Goal: Task Accomplishment & Management: Use online tool/utility

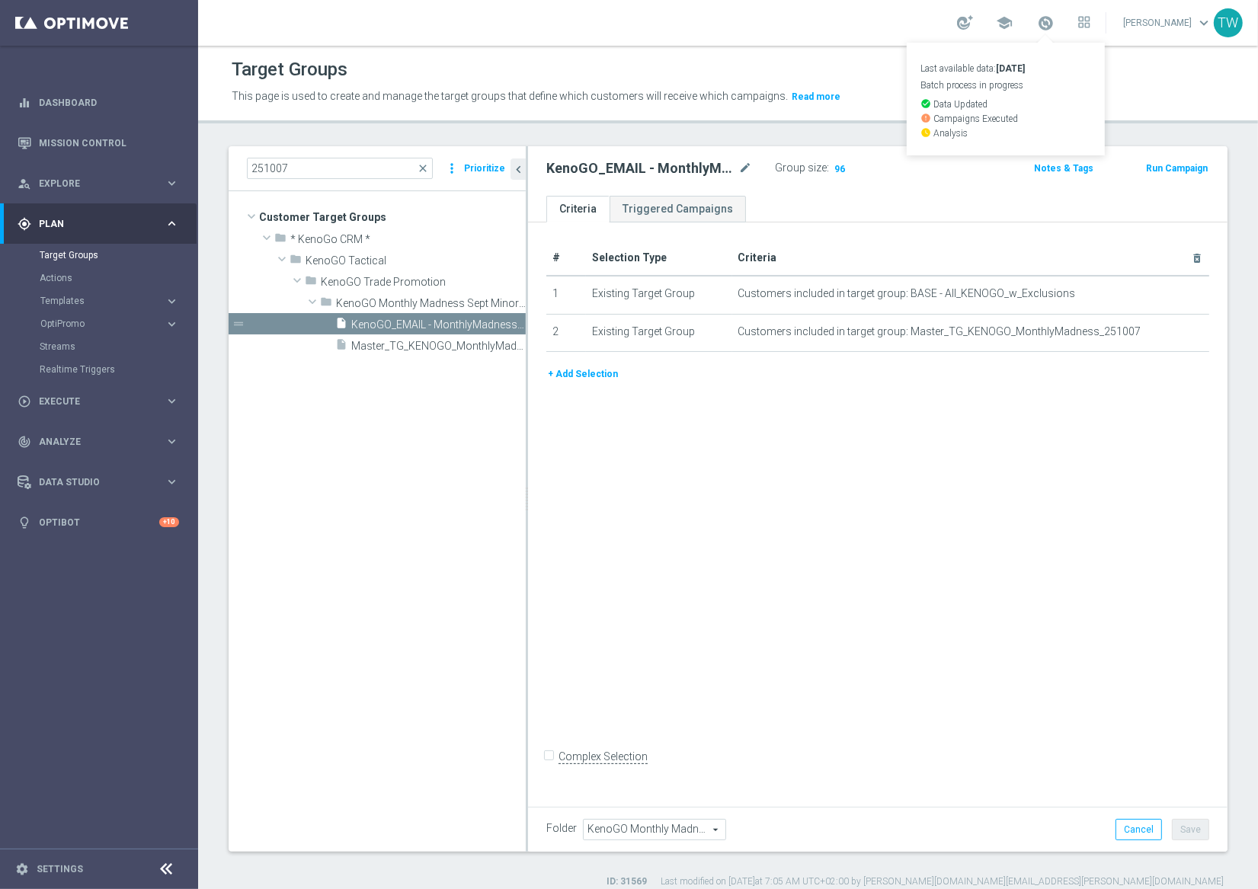
click at [1054, 26] on span at bounding box center [1045, 22] width 17 height 17
click at [1054, 27] on span at bounding box center [1045, 22] width 17 height 17
click at [1054, 26] on span at bounding box center [1045, 22] width 17 height 17
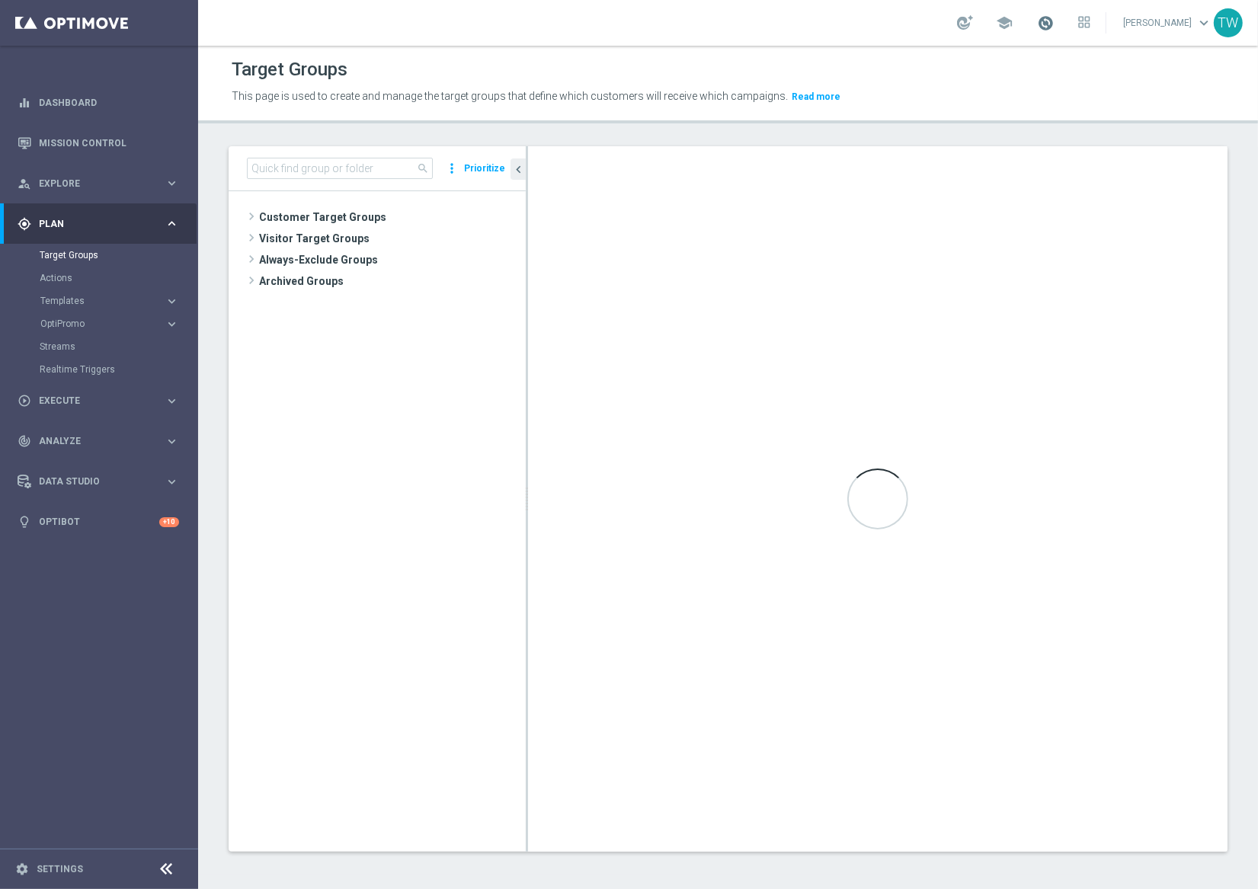
click at [1054, 24] on span at bounding box center [1045, 22] width 17 height 17
click at [104, 399] on span "Execute" at bounding box center [102, 400] width 126 height 9
click at [97, 287] on div "Campaign Builder" at bounding box center [118, 295] width 157 height 23
click at [94, 296] on link "Campaign Builder" at bounding box center [99, 296] width 119 height 12
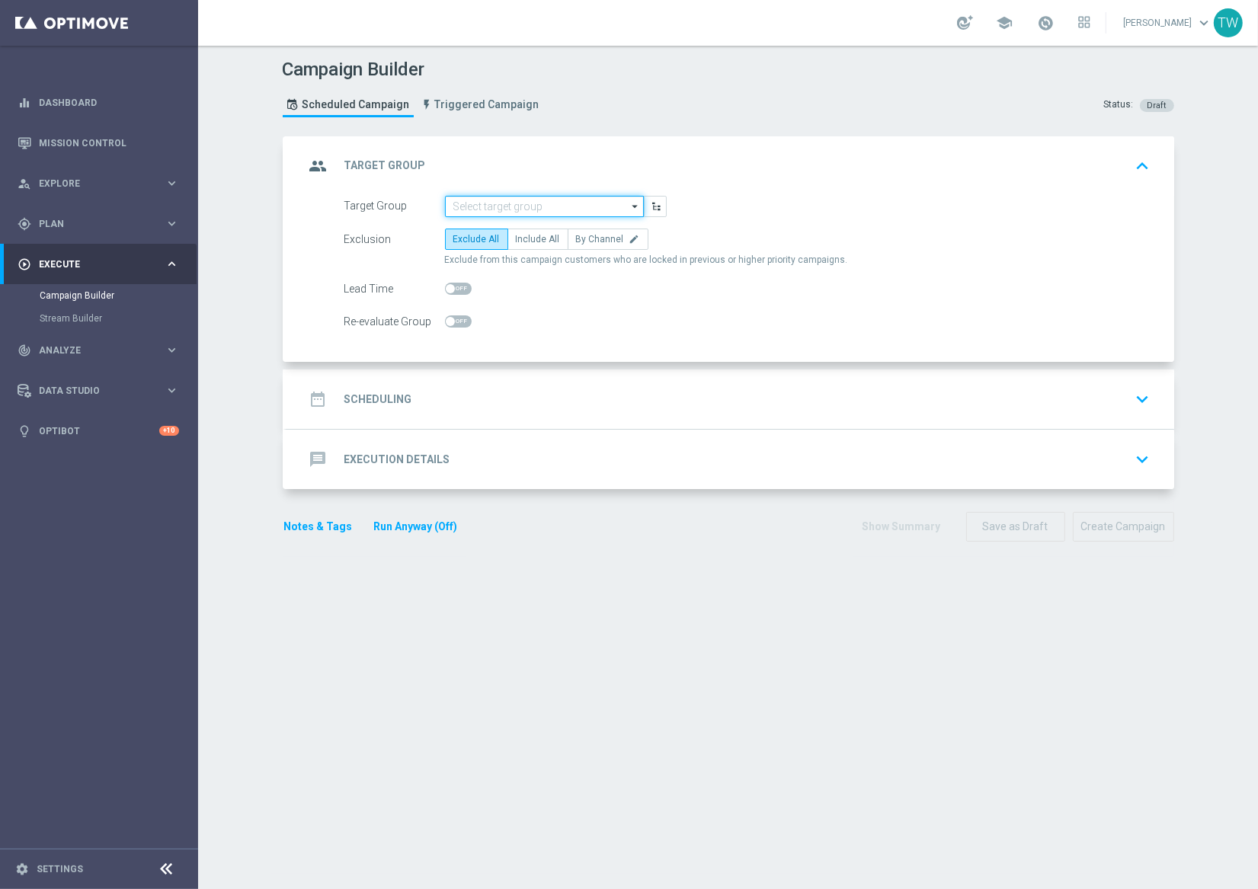
click at [555, 209] on input at bounding box center [544, 206] width 199 height 21
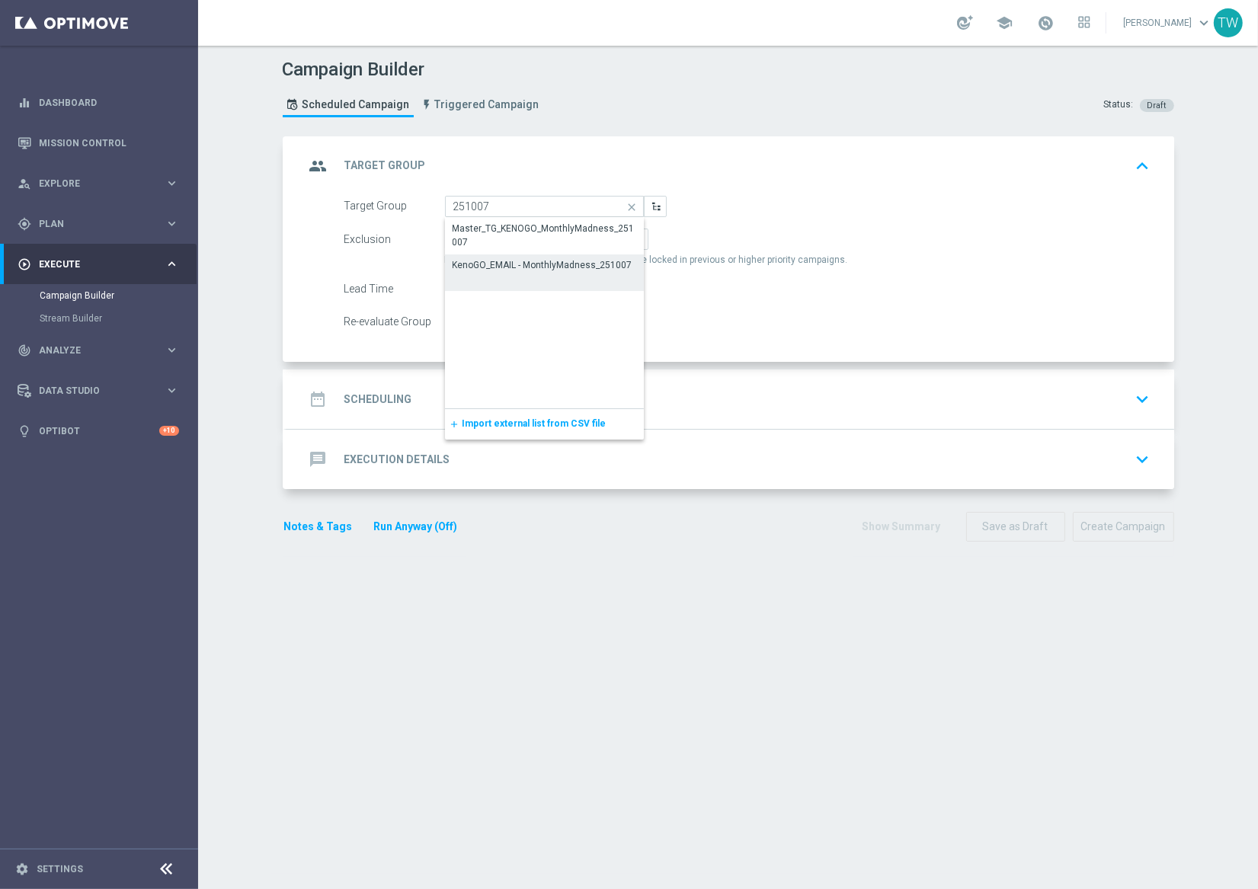
click at [536, 259] on div "KenoGO_EMAIL - MonthlyMadness_251007" at bounding box center [543, 265] width 180 height 14
type input "KenoGO_EMAIL - MonthlyMadness_251007"
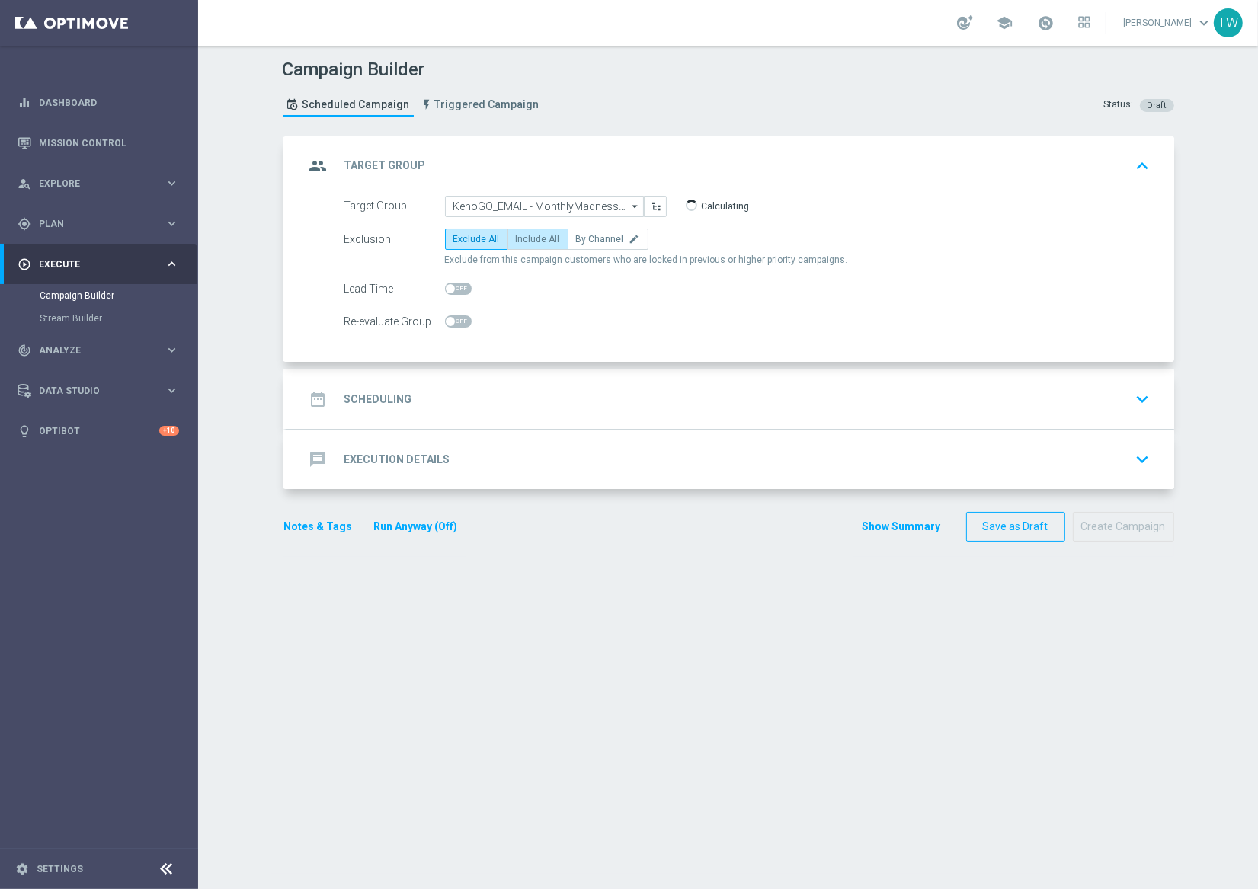
click at [530, 246] on label "Include All" at bounding box center [538, 239] width 61 height 21
click at [526, 246] on input "Include All" at bounding box center [521, 242] width 10 height 10
radio input "true"
click at [625, 410] on div "date_range Scheduling keyboard_arrow_down" at bounding box center [730, 399] width 851 height 29
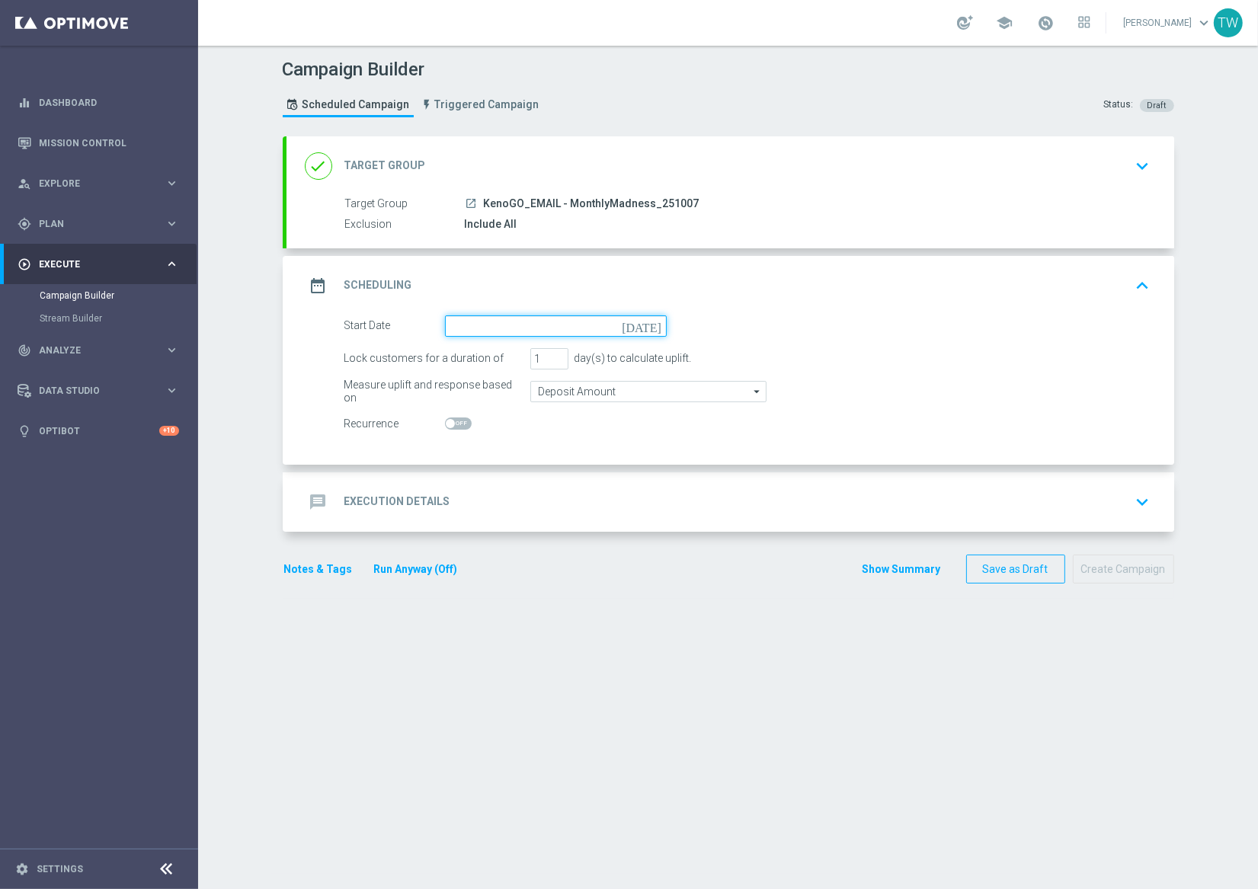
click at [517, 317] on input at bounding box center [556, 325] width 222 height 21
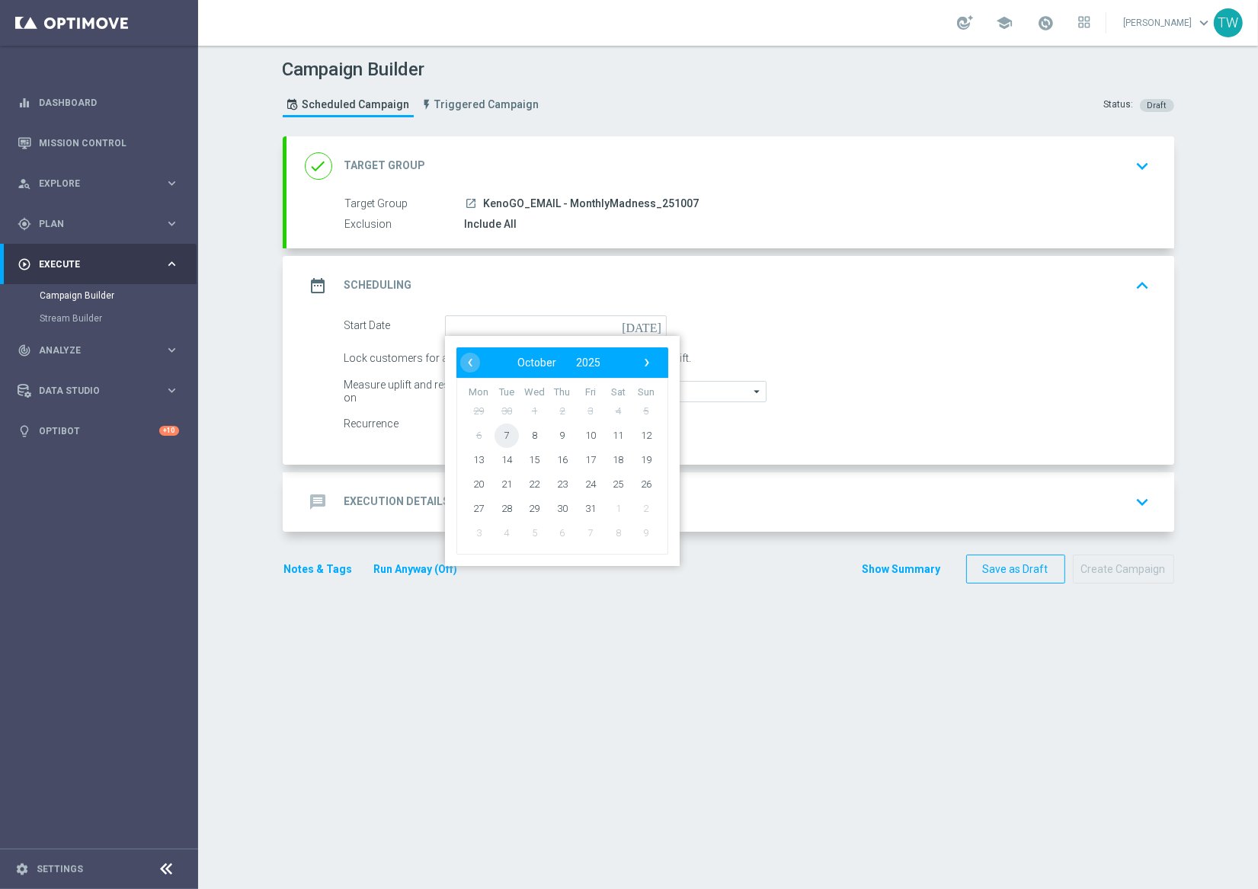
click at [504, 435] on span "7" at bounding box center [506, 435] width 24 height 24
type input "07 Oct 2025"
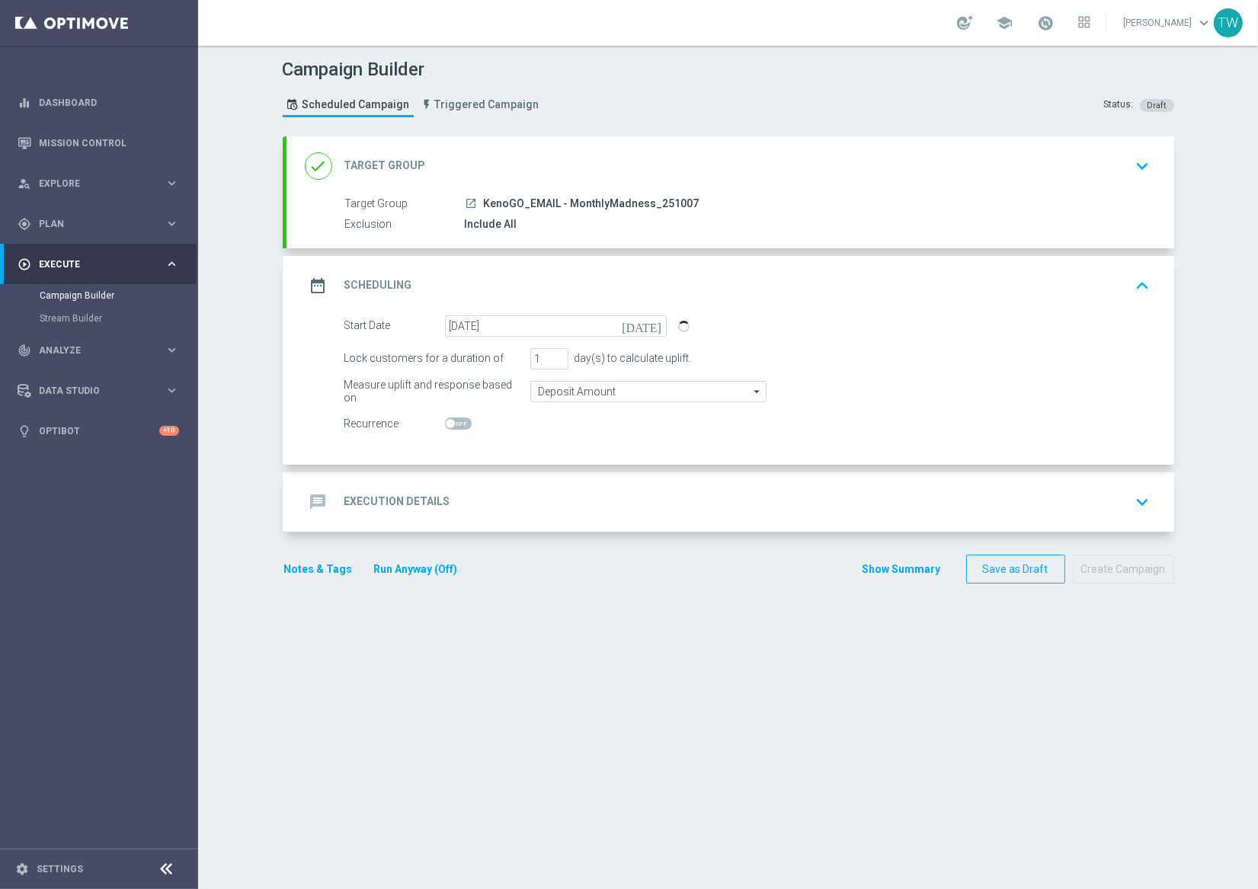
click at [559, 517] on div "message Execution Details keyboard_arrow_down" at bounding box center [731, 501] width 888 height 59
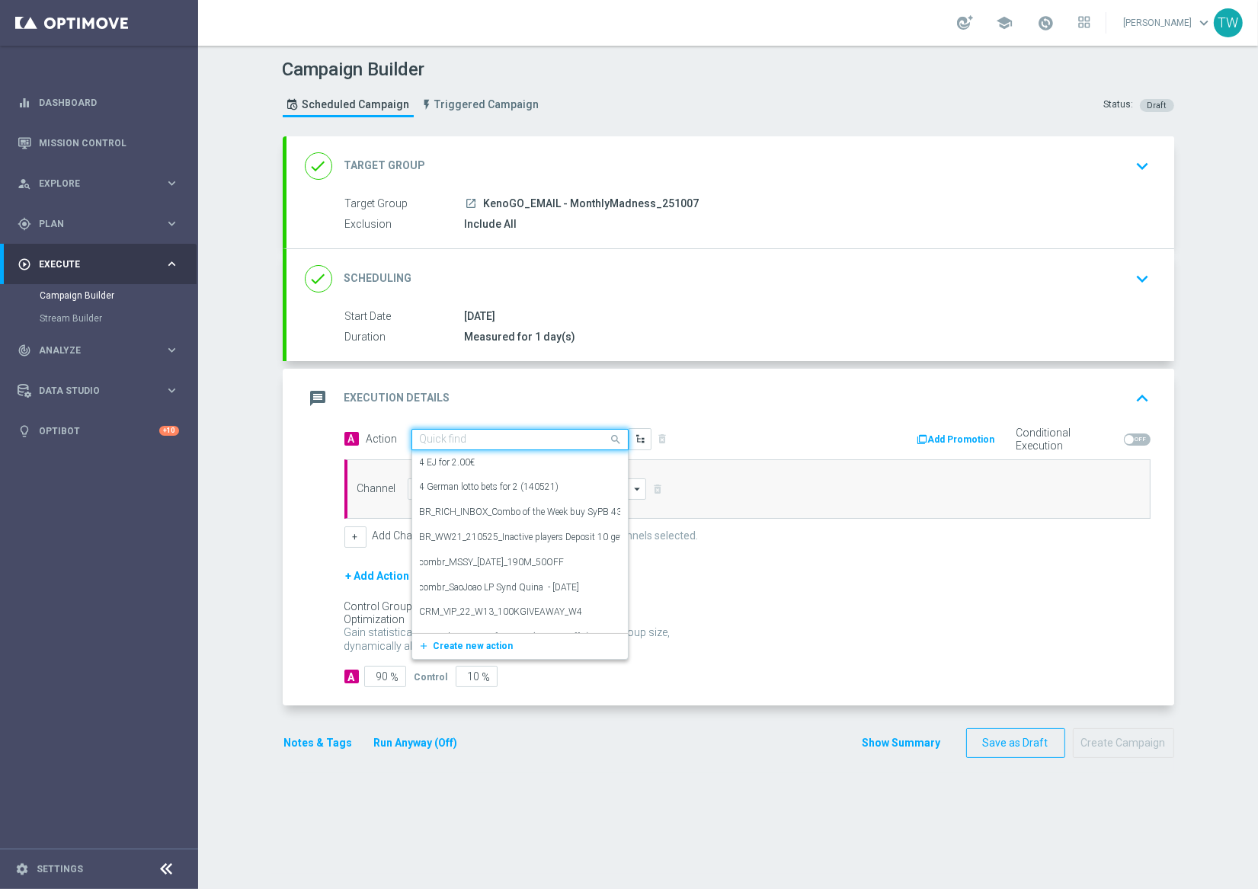
click at [482, 444] on input "text" at bounding box center [505, 440] width 170 height 13
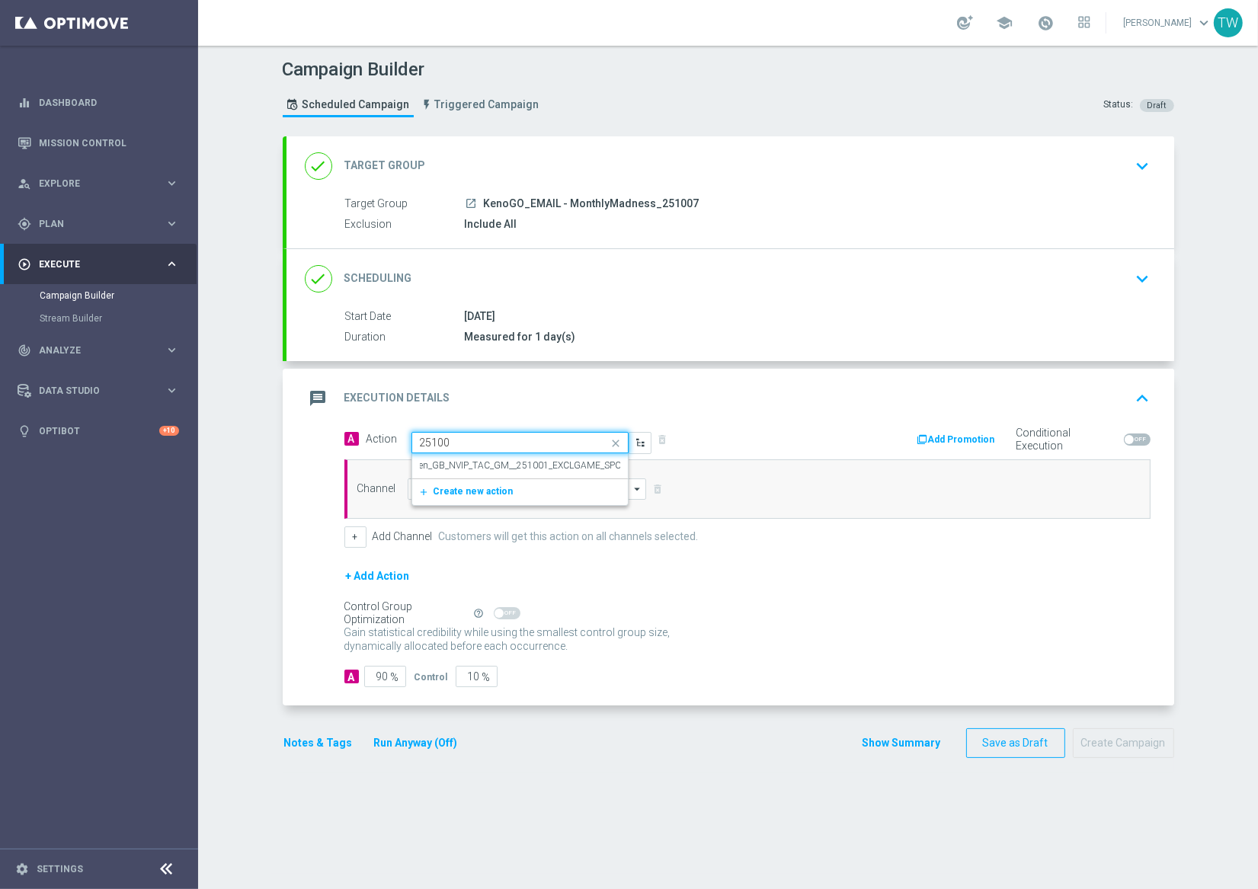
type input "251007"
click at [115, 217] on div "gps_fixed Plan" at bounding box center [91, 224] width 147 height 14
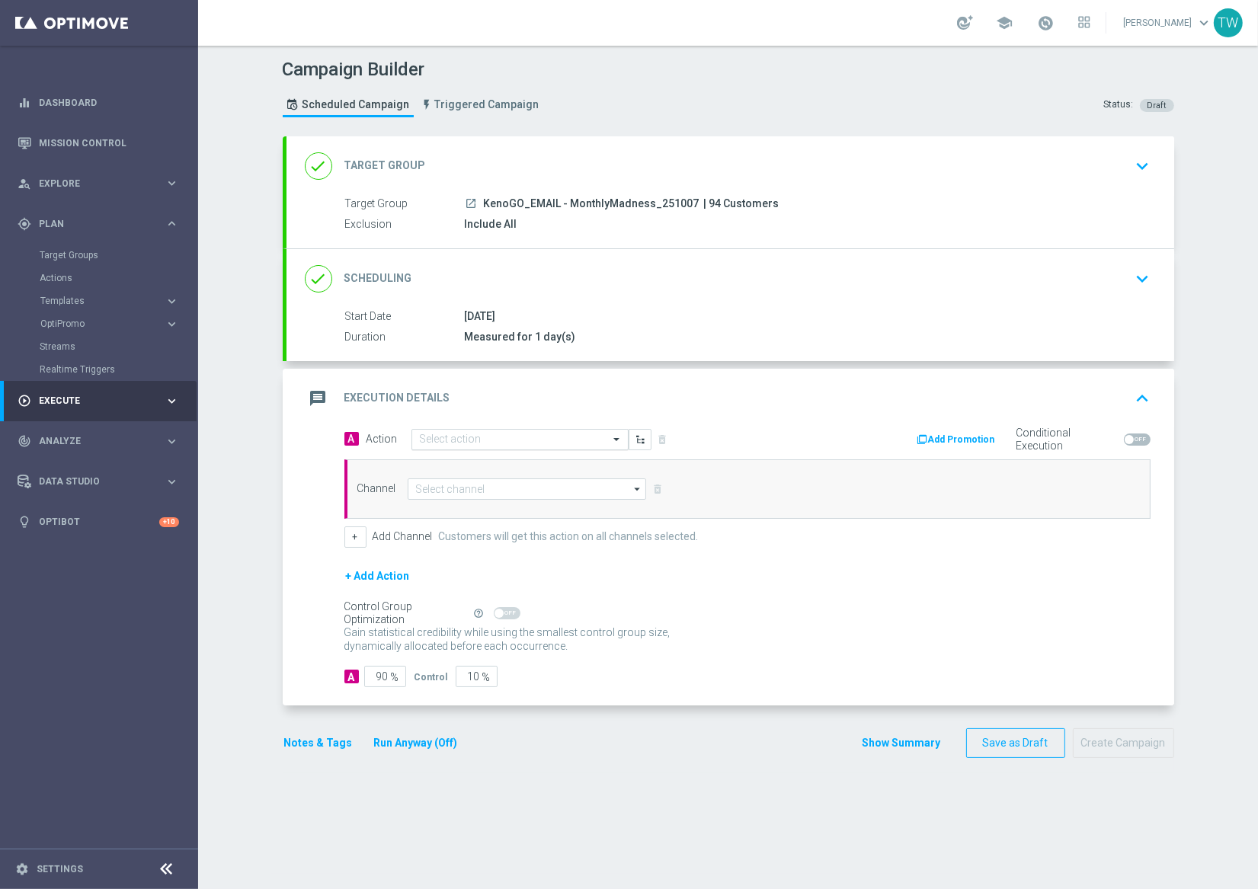
click at [477, 440] on input "text" at bounding box center [505, 440] width 170 height 13
type input "kenogo tra"
click at [499, 463] on label "KenoGO Trade Promotion" at bounding box center [470, 466] width 101 height 13
click at [492, 496] on input at bounding box center [527, 489] width 239 height 21
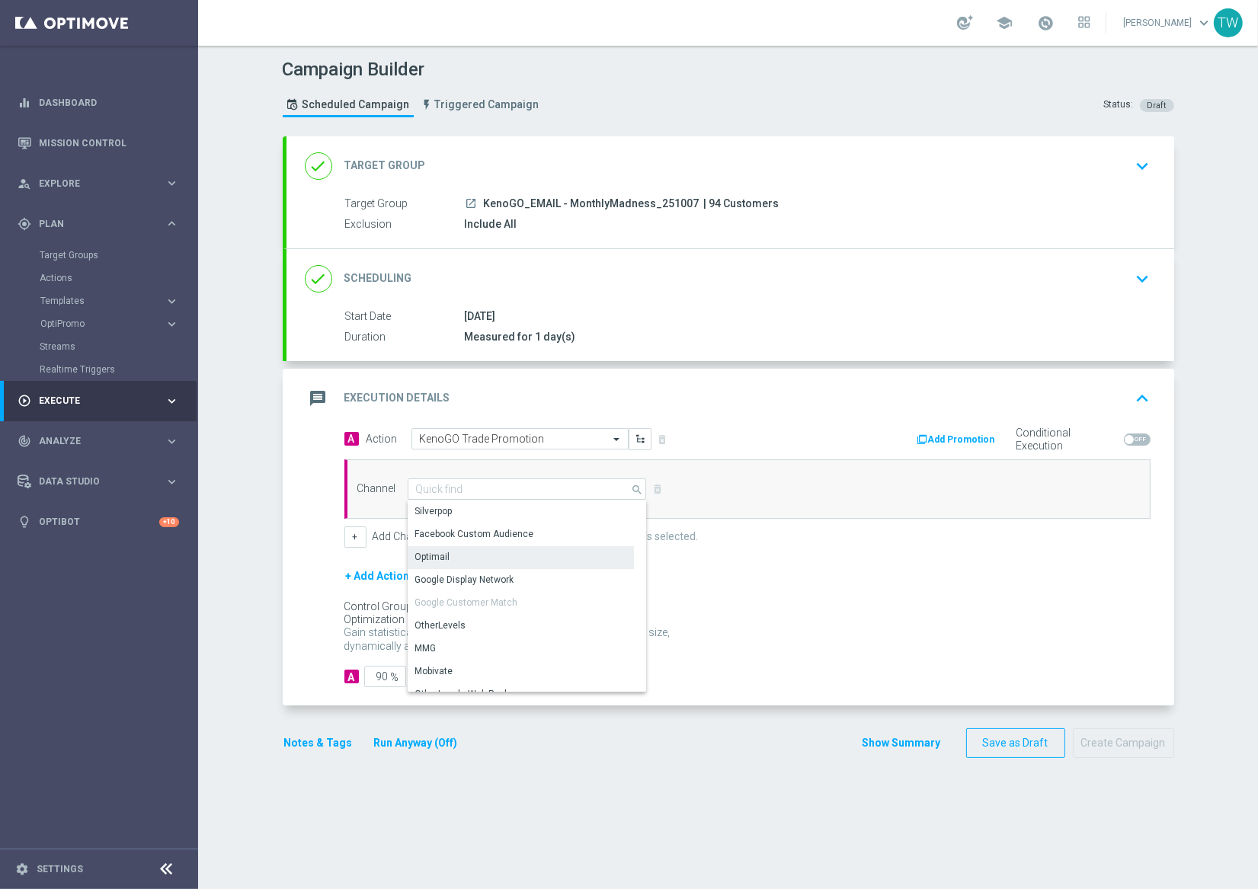
click at [495, 561] on div "Optimail" at bounding box center [521, 556] width 226 height 21
type input "Optimail"
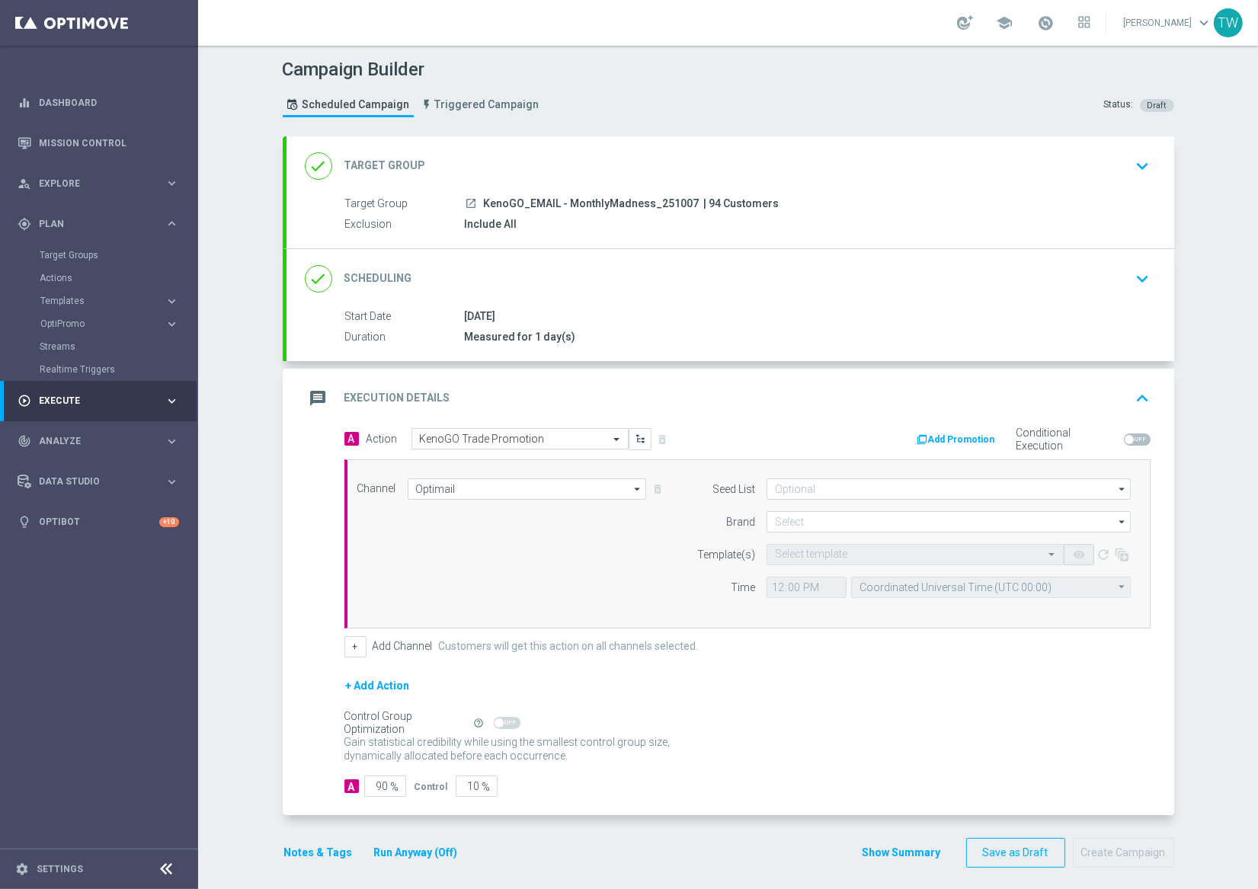
drag, startPoint x: 490, startPoint y: 681, endPoint x: 522, endPoint y: 690, distance: 33.3
click at [536, 679] on div "+ Add Action" at bounding box center [747, 696] width 806 height 38
drag, startPoint x: 472, startPoint y: 788, endPoint x: 494, endPoint y: 787, distance: 22.1
click at [494, 787] on input "10" at bounding box center [477, 786] width 42 height 21
type input "0"
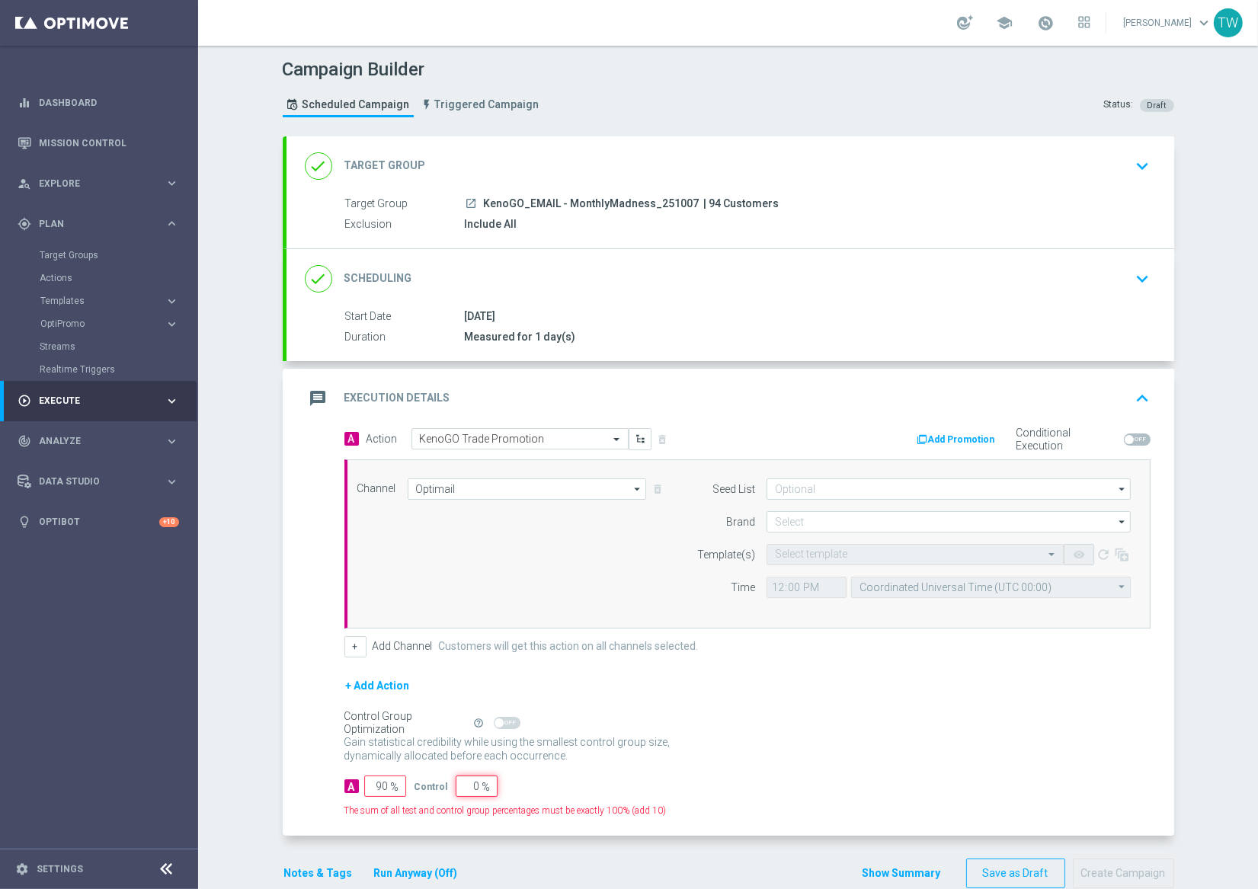
type input "100"
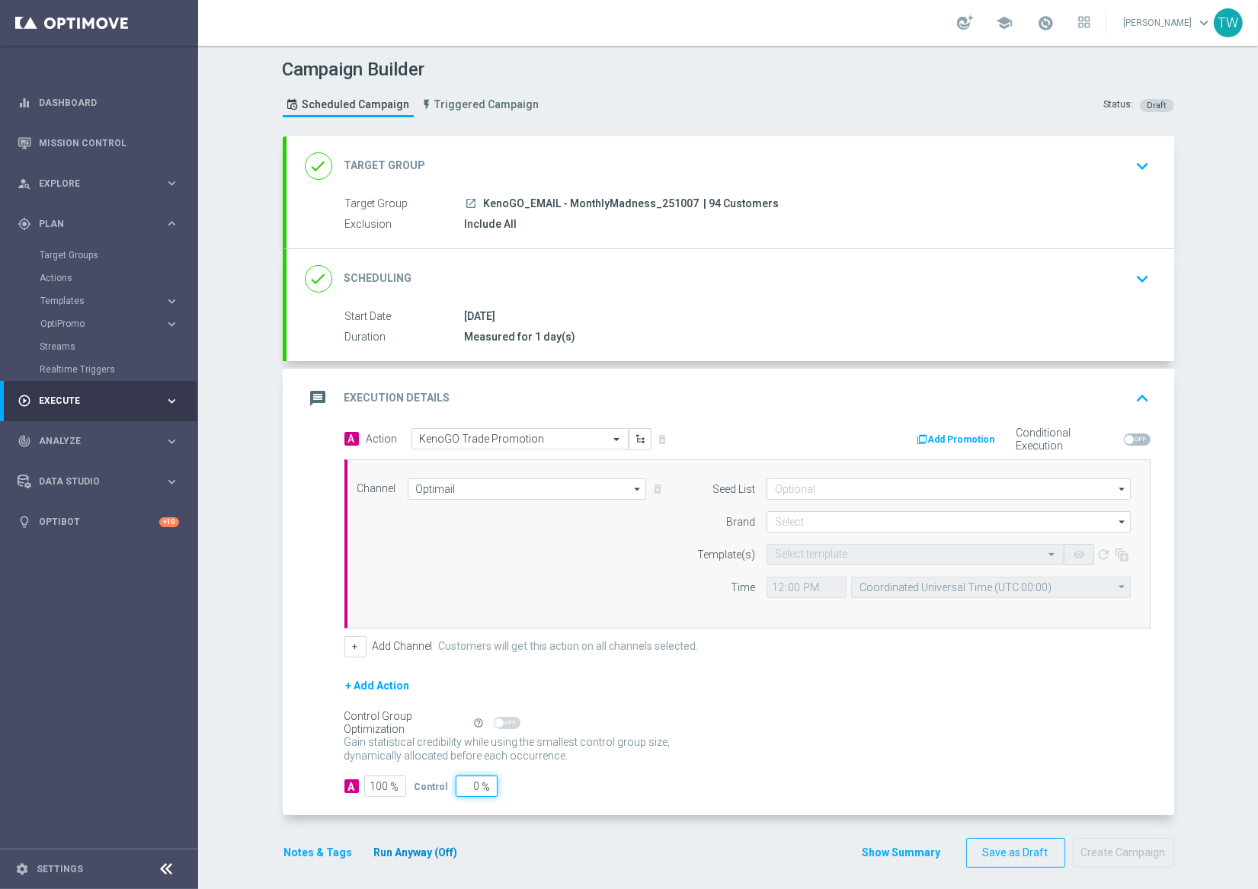
type input "0"
click at [415, 855] on button "Run Anyway (Off)" at bounding box center [416, 853] width 87 height 19
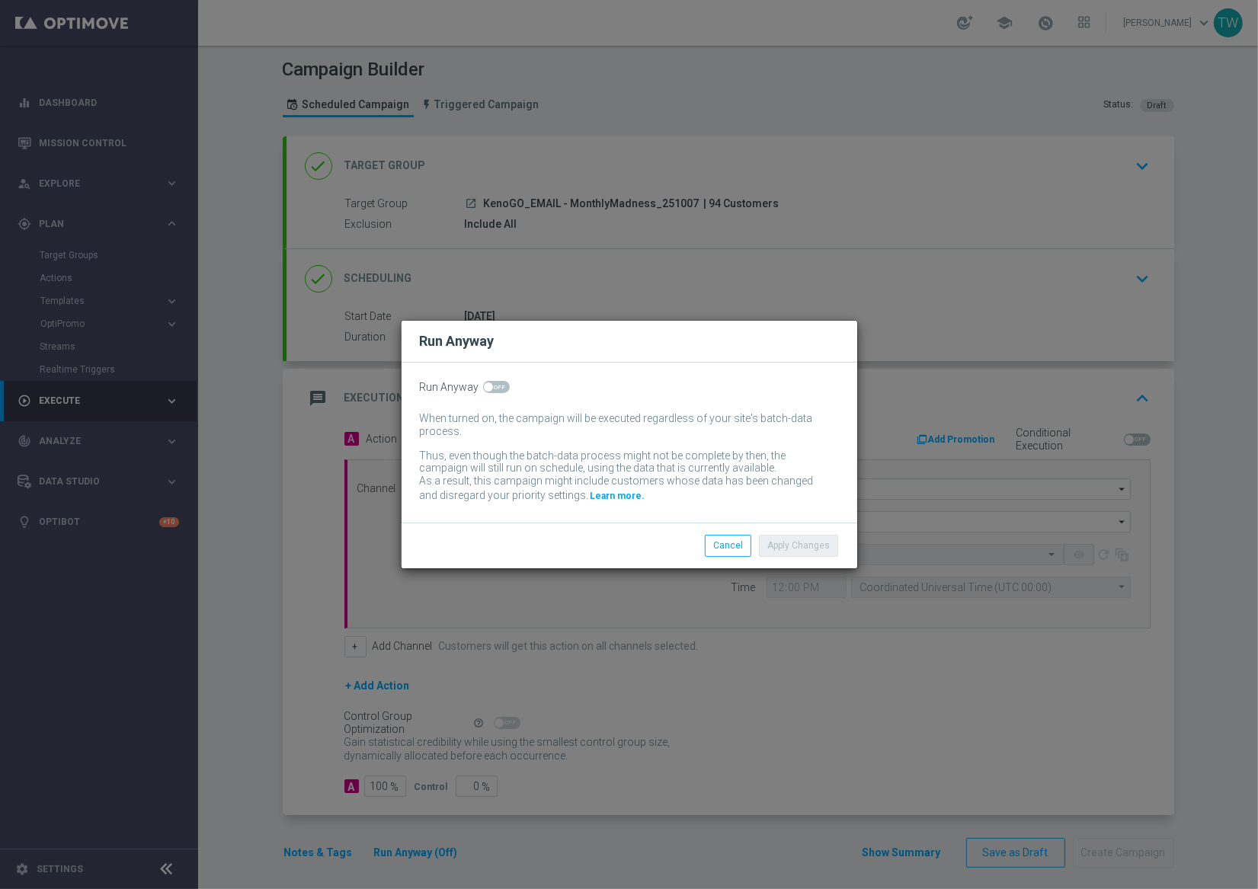
drag, startPoint x: 496, startPoint y: 395, endPoint x: 496, endPoint y: 382, distance: 13.0
click at [497, 392] on div "Run Anyway When turned on, the campaign will be executed regardless of your sit…" at bounding box center [630, 443] width 456 height 160
click at [496, 381] on span at bounding box center [496, 387] width 27 height 12
click at [496, 381] on input "checkbox" at bounding box center [496, 387] width 27 height 12
checkbox input "true"
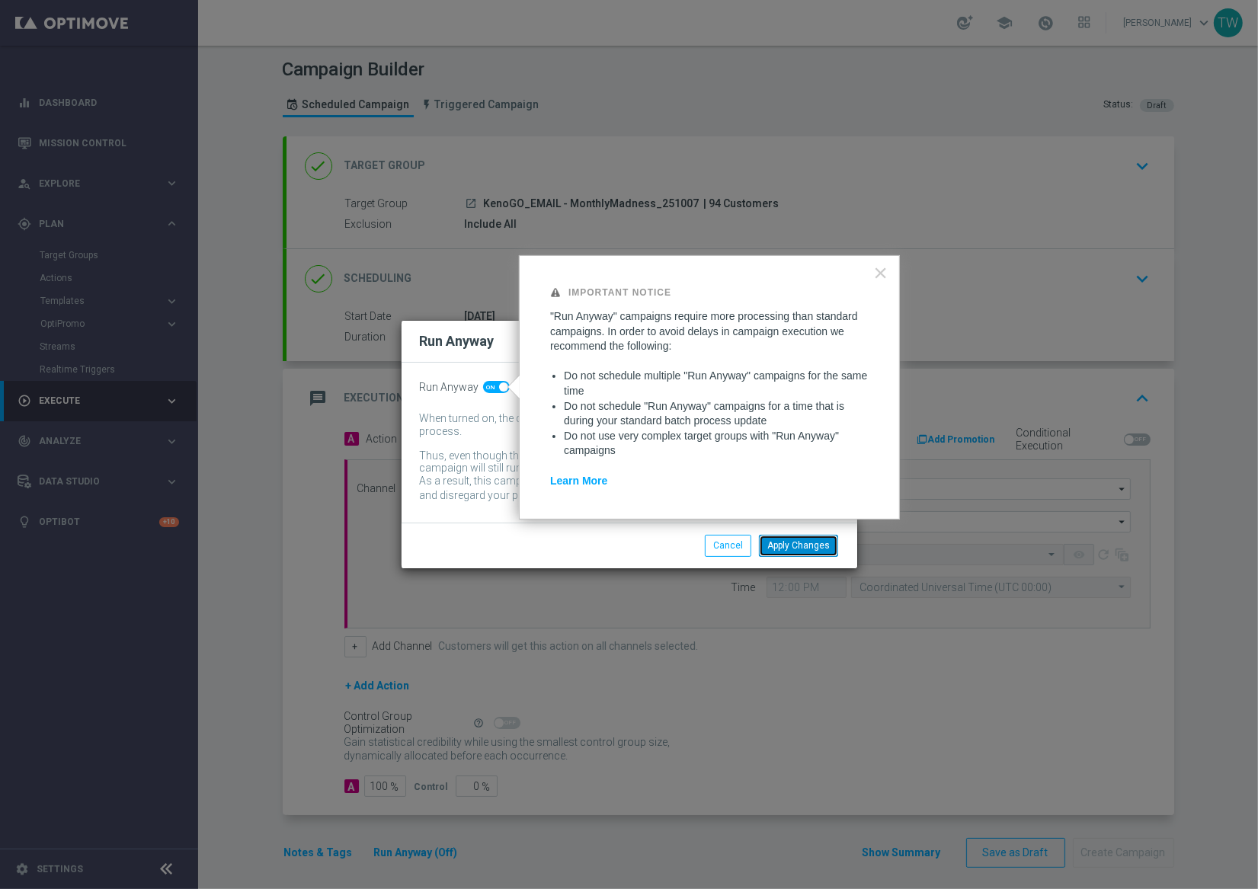
click at [818, 549] on button "Apply Changes" at bounding box center [798, 545] width 79 height 21
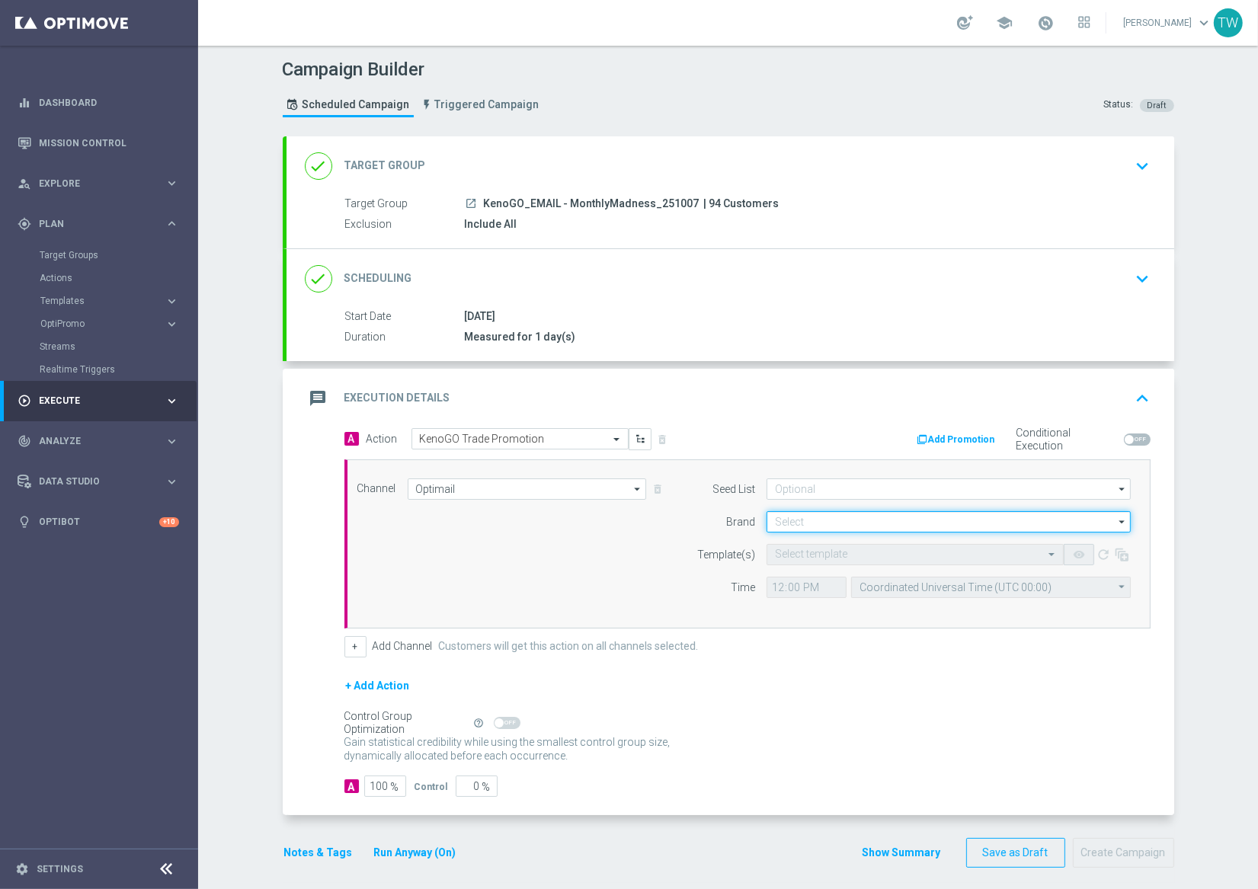
click at [884, 517] on input at bounding box center [949, 521] width 364 height 21
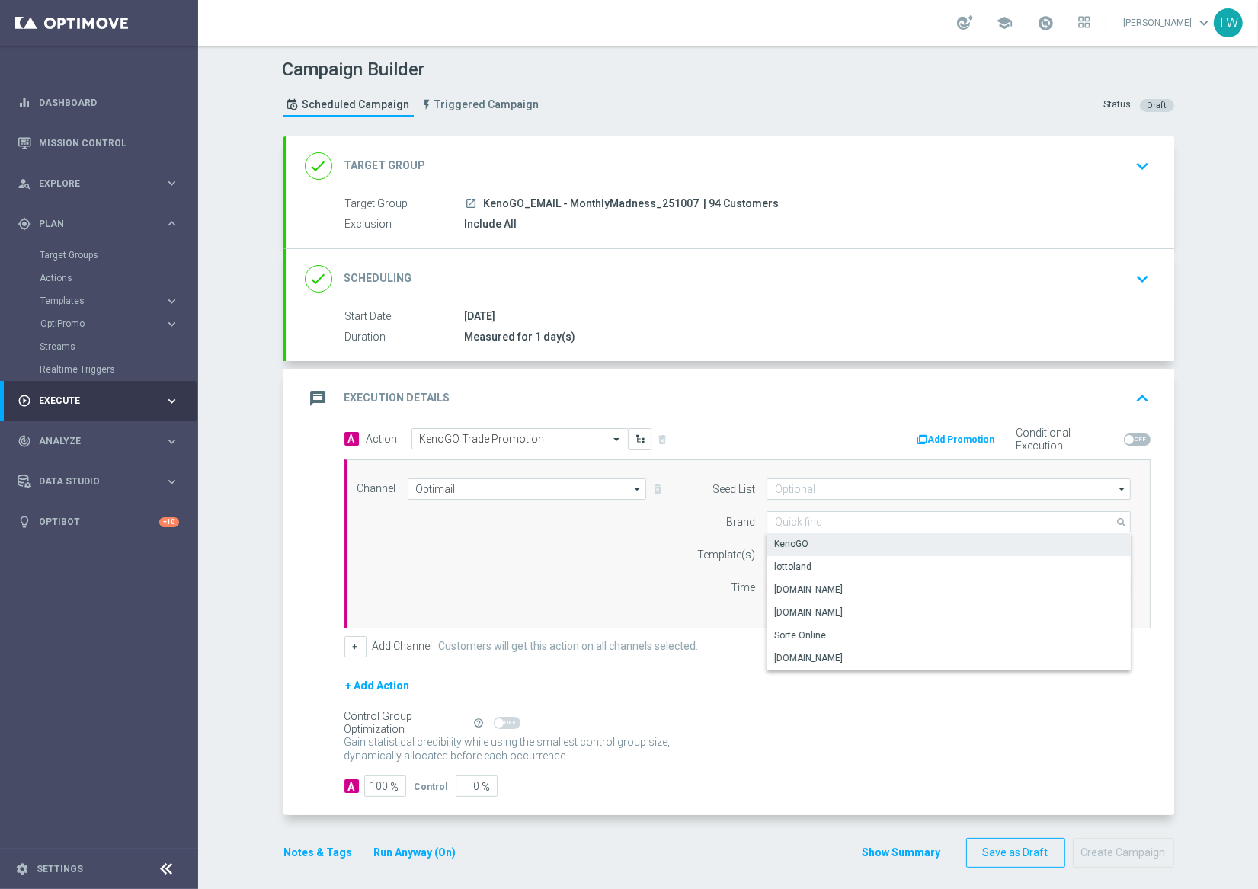
drag, startPoint x: 832, startPoint y: 548, endPoint x: 818, endPoint y: 554, distance: 15.7
click at [832, 548] on div "KenoGO" at bounding box center [949, 543] width 364 height 21
type input "KenoGO"
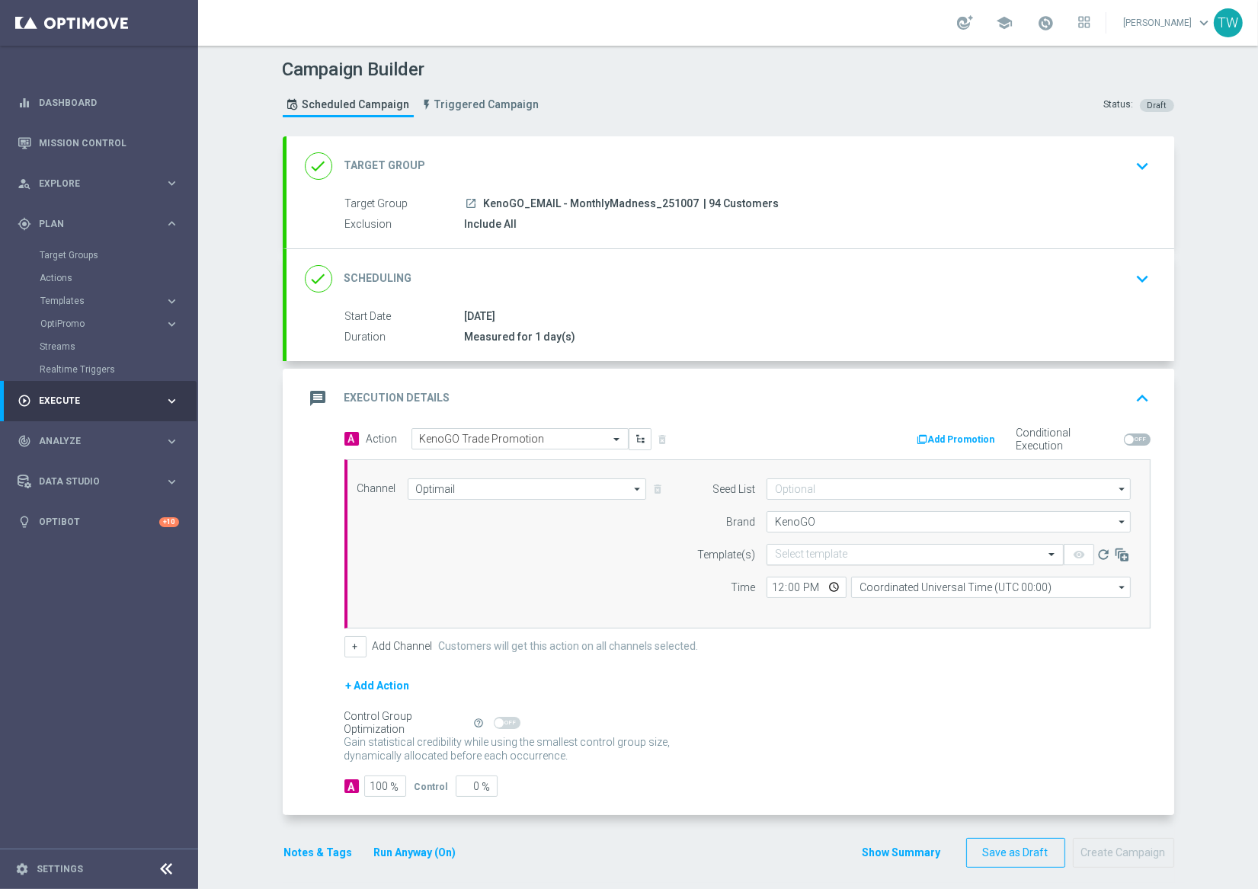
click at [815, 555] on input "text" at bounding box center [900, 555] width 250 height 13
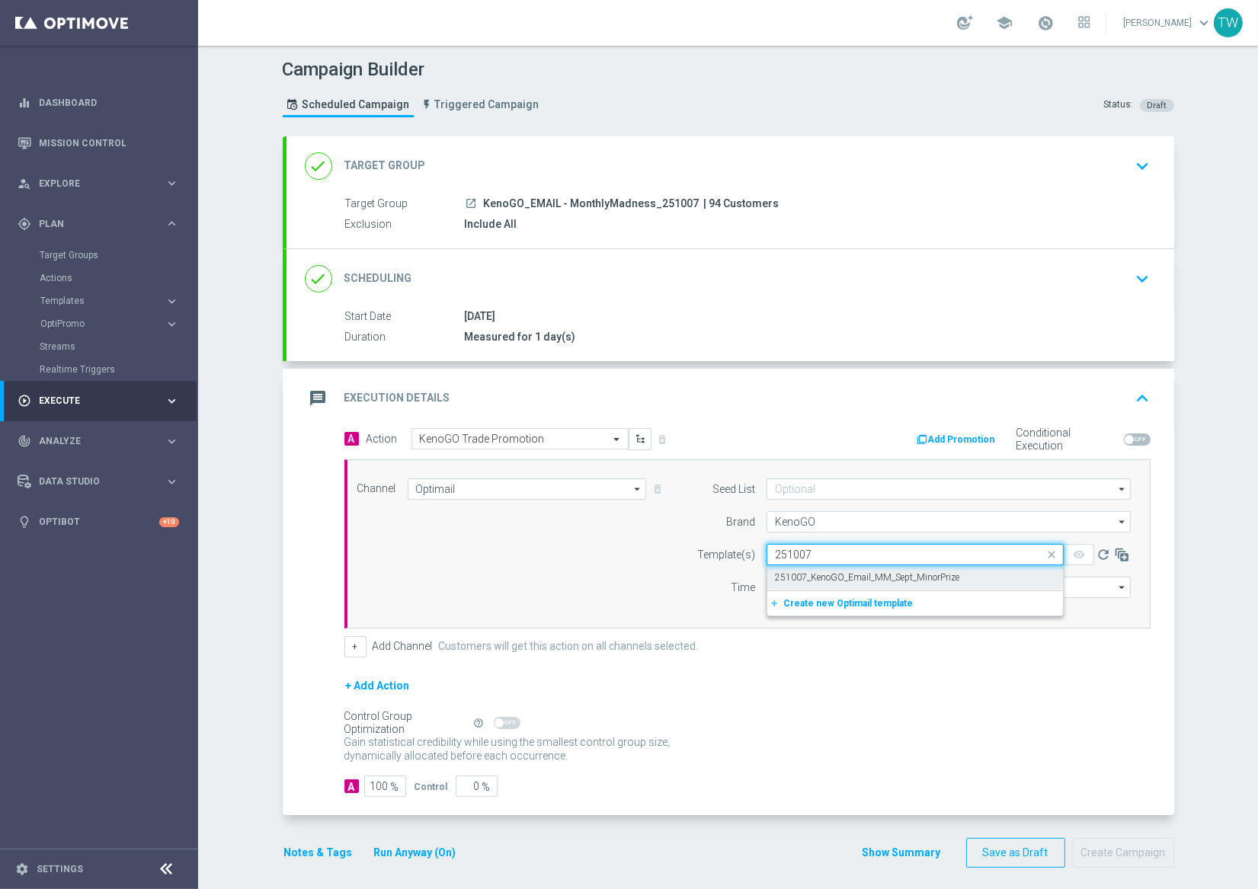
click at [813, 569] on div "251007_KenoGO_Email_MM_Sept_MinorPrize" at bounding box center [915, 577] width 280 height 25
type input "251007"
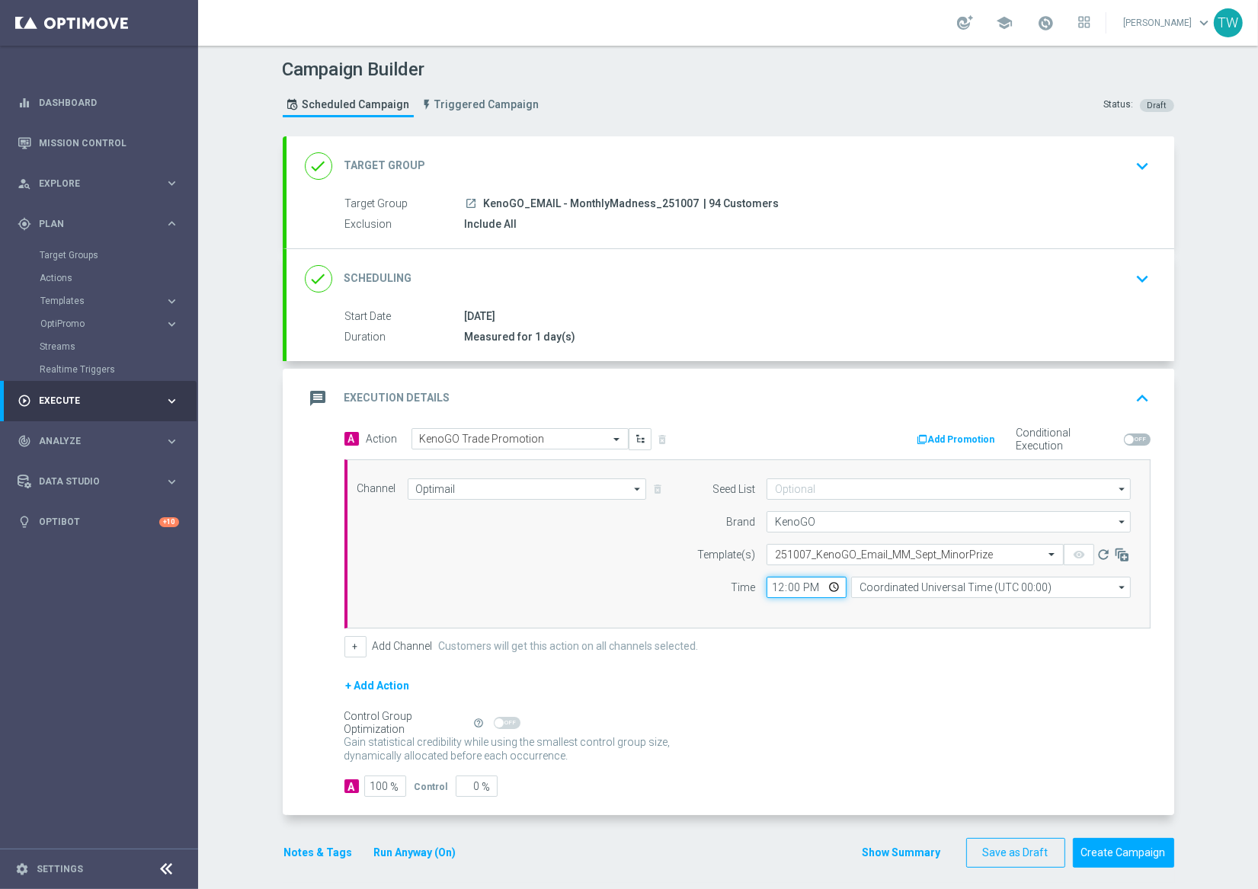
click at [785, 590] on input "12:00" at bounding box center [807, 587] width 80 height 21
type input "17:00"
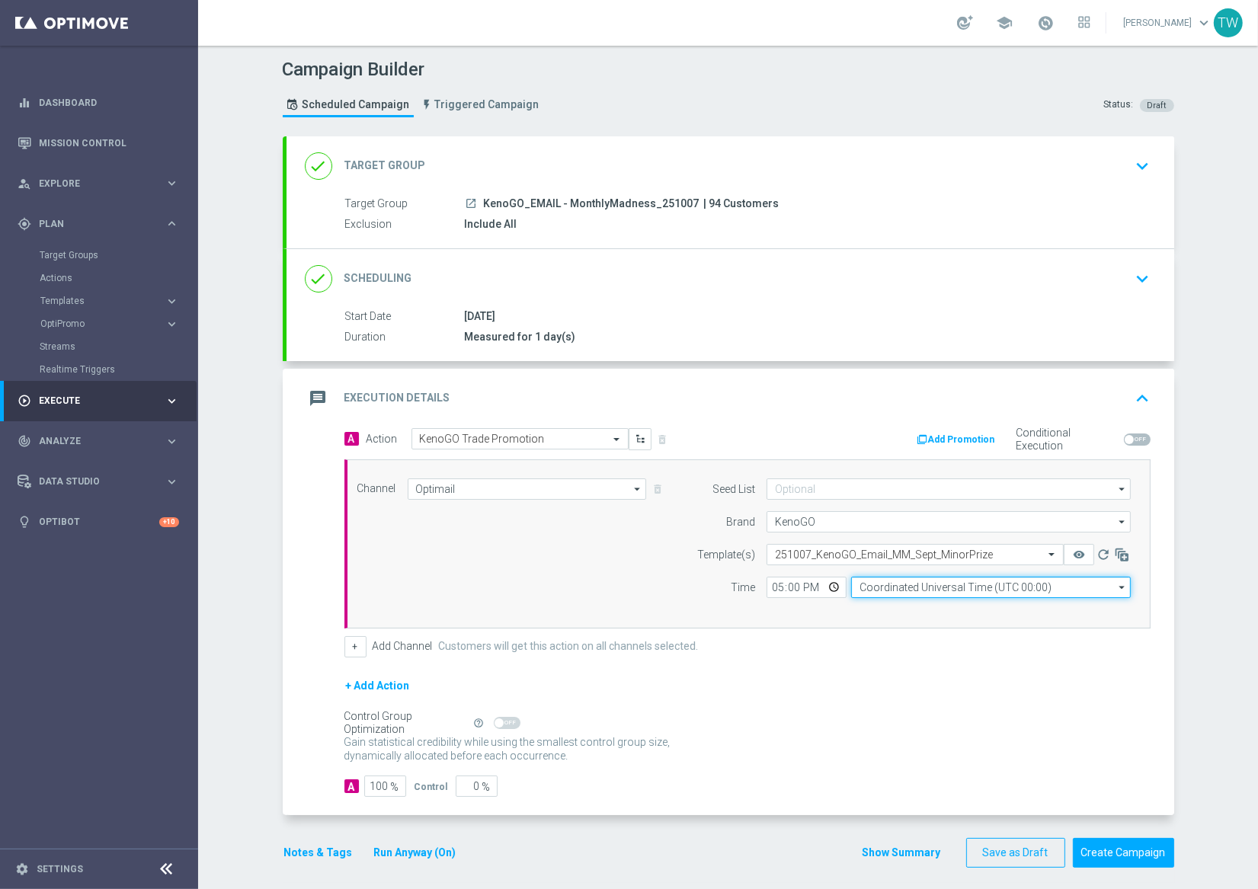
click at [891, 585] on input "Coordinated Universal Time (UTC 00:00)" at bounding box center [991, 587] width 280 height 21
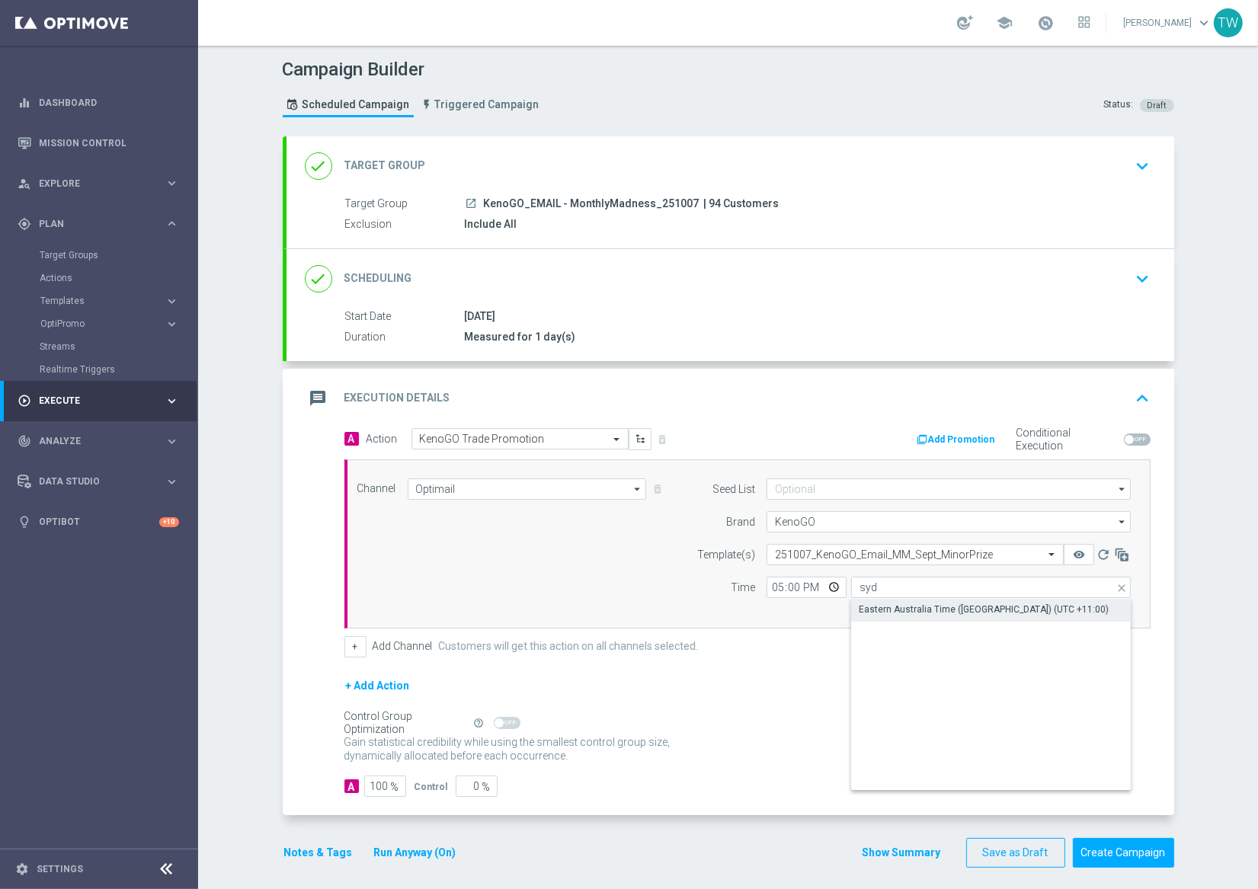
click at [891, 613] on div "Eastern Australia Time (Sydney) (UTC +11:00)" at bounding box center [984, 610] width 250 height 14
type input "Eastern Australia Time (Sydney) (UTC +11:00)"
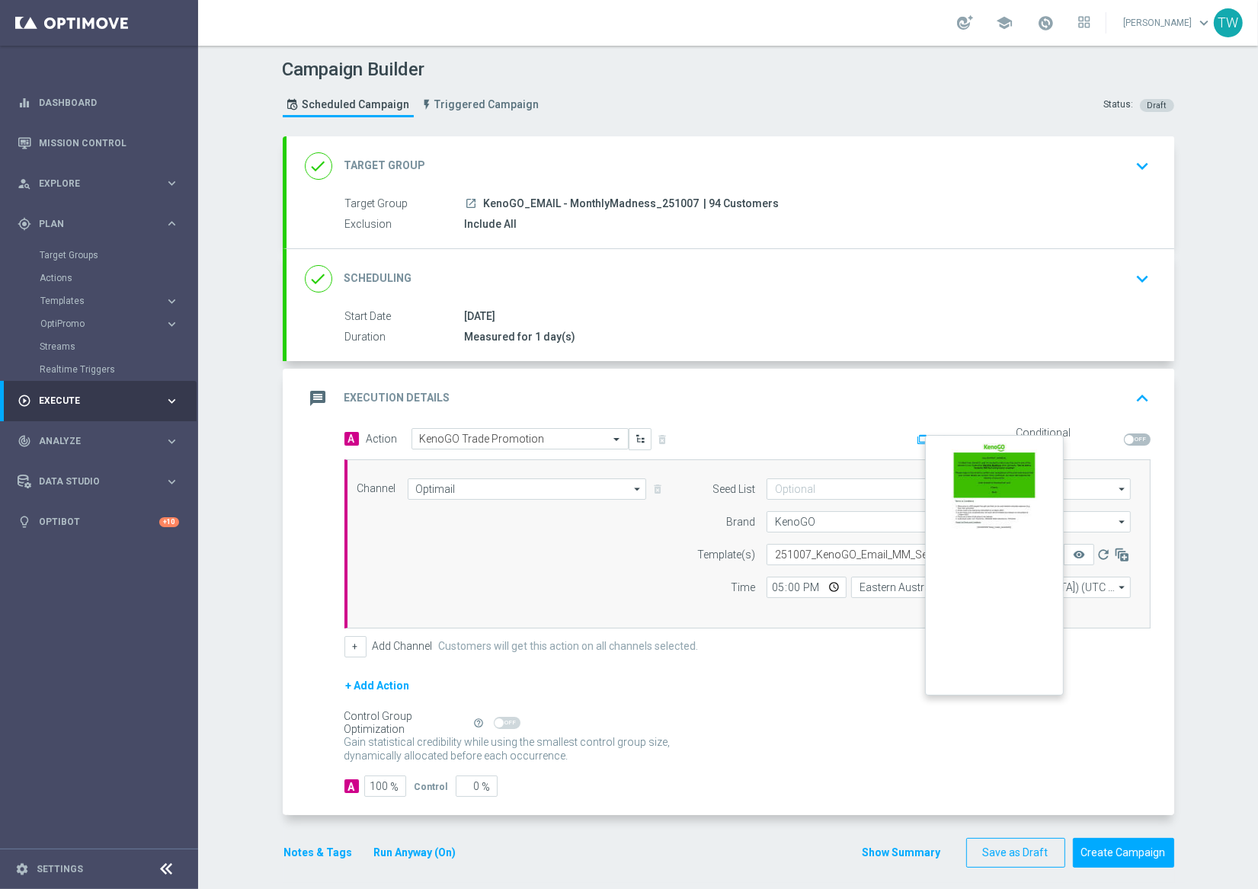
click at [1086, 550] on button "remove_red_eye" at bounding box center [1079, 554] width 30 height 21
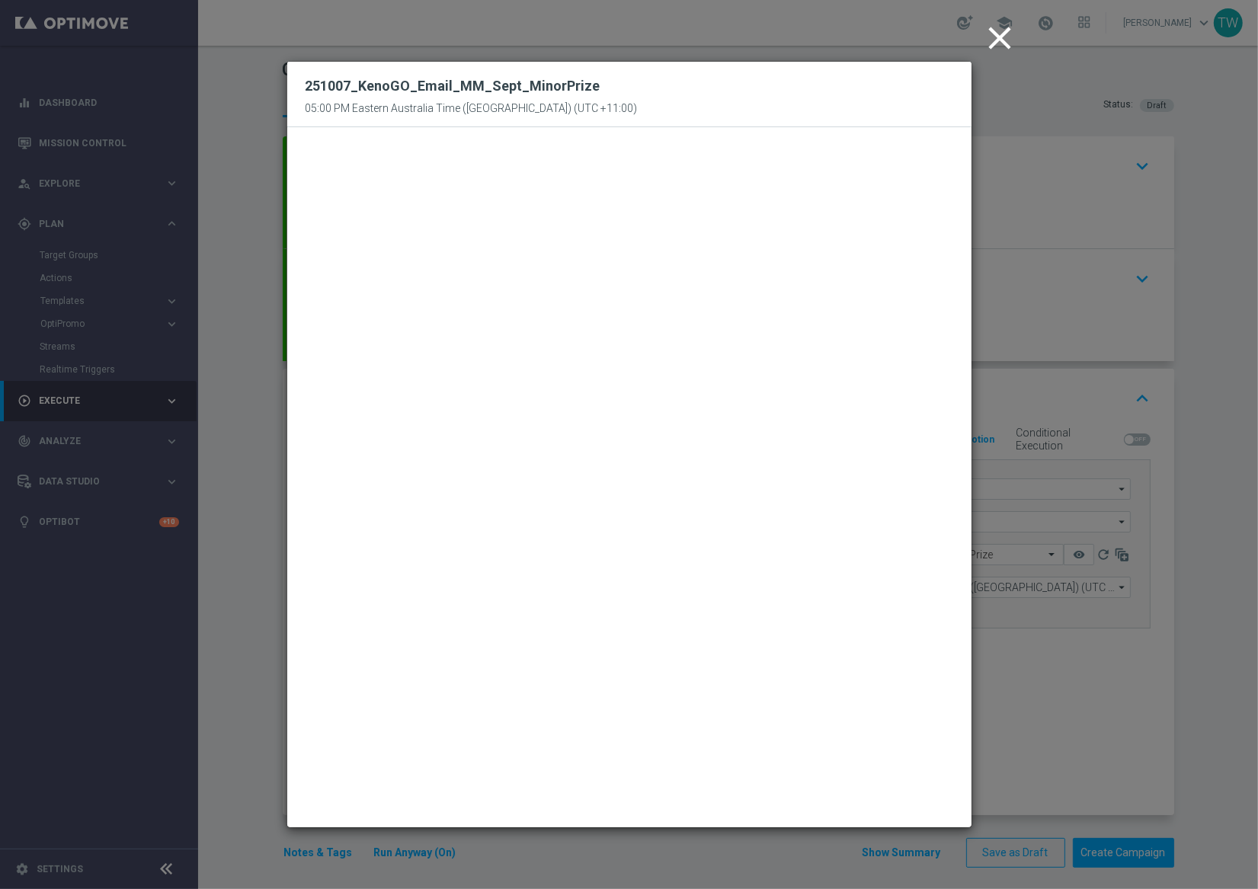
click at [994, 37] on icon "close" at bounding box center [1001, 38] width 38 height 38
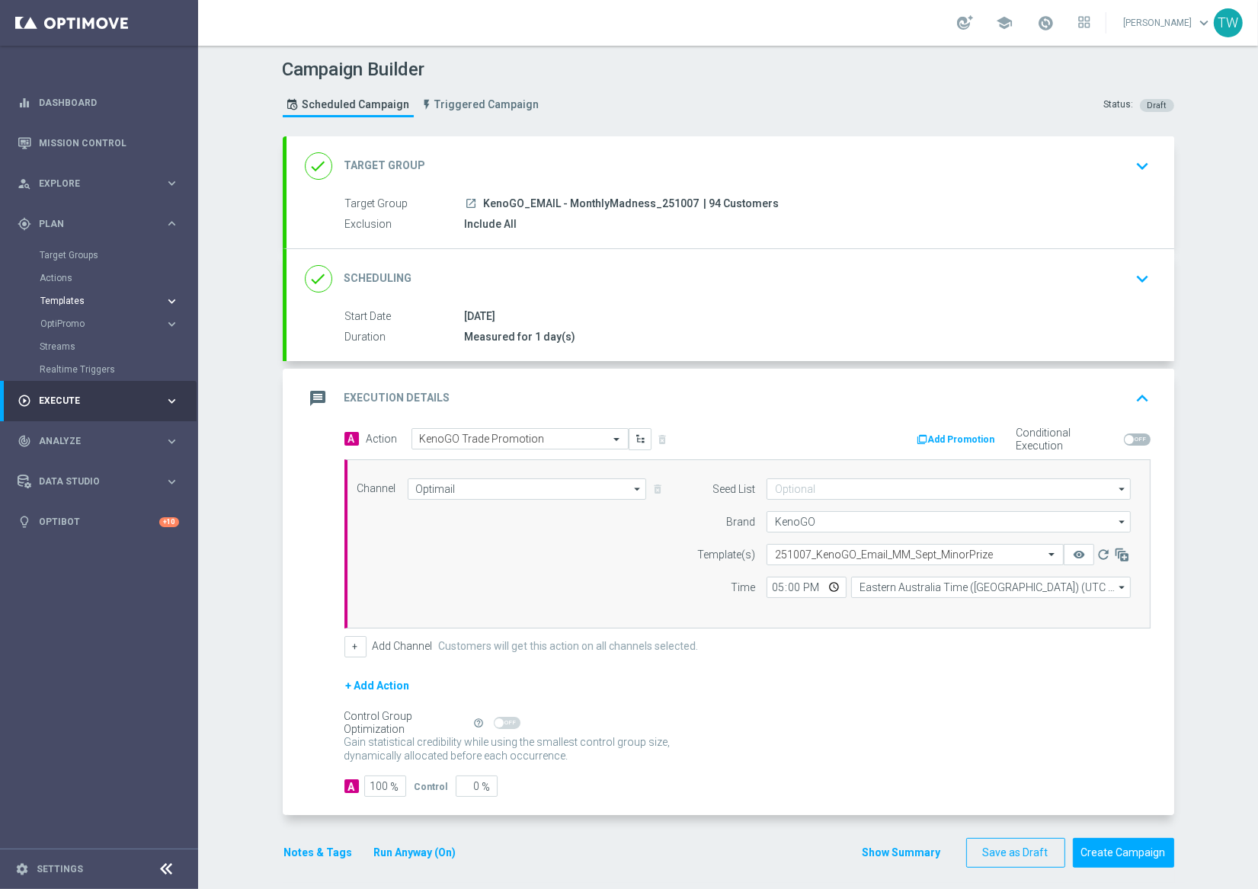
click at [107, 301] on span "Templates" at bounding box center [94, 300] width 109 height 9
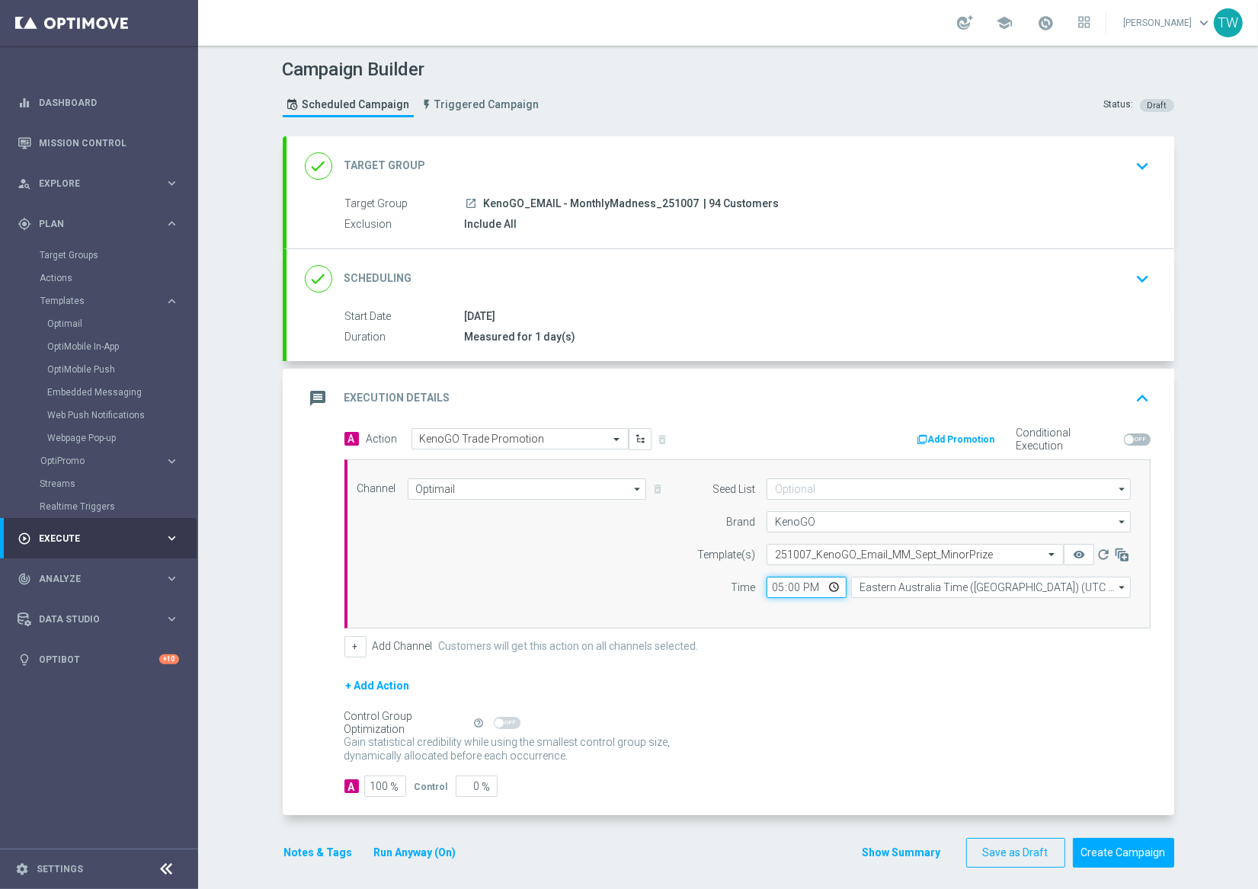
click at [786, 590] on input "17:00" at bounding box center [807, 587] width 80 height 21
type input "17:10"
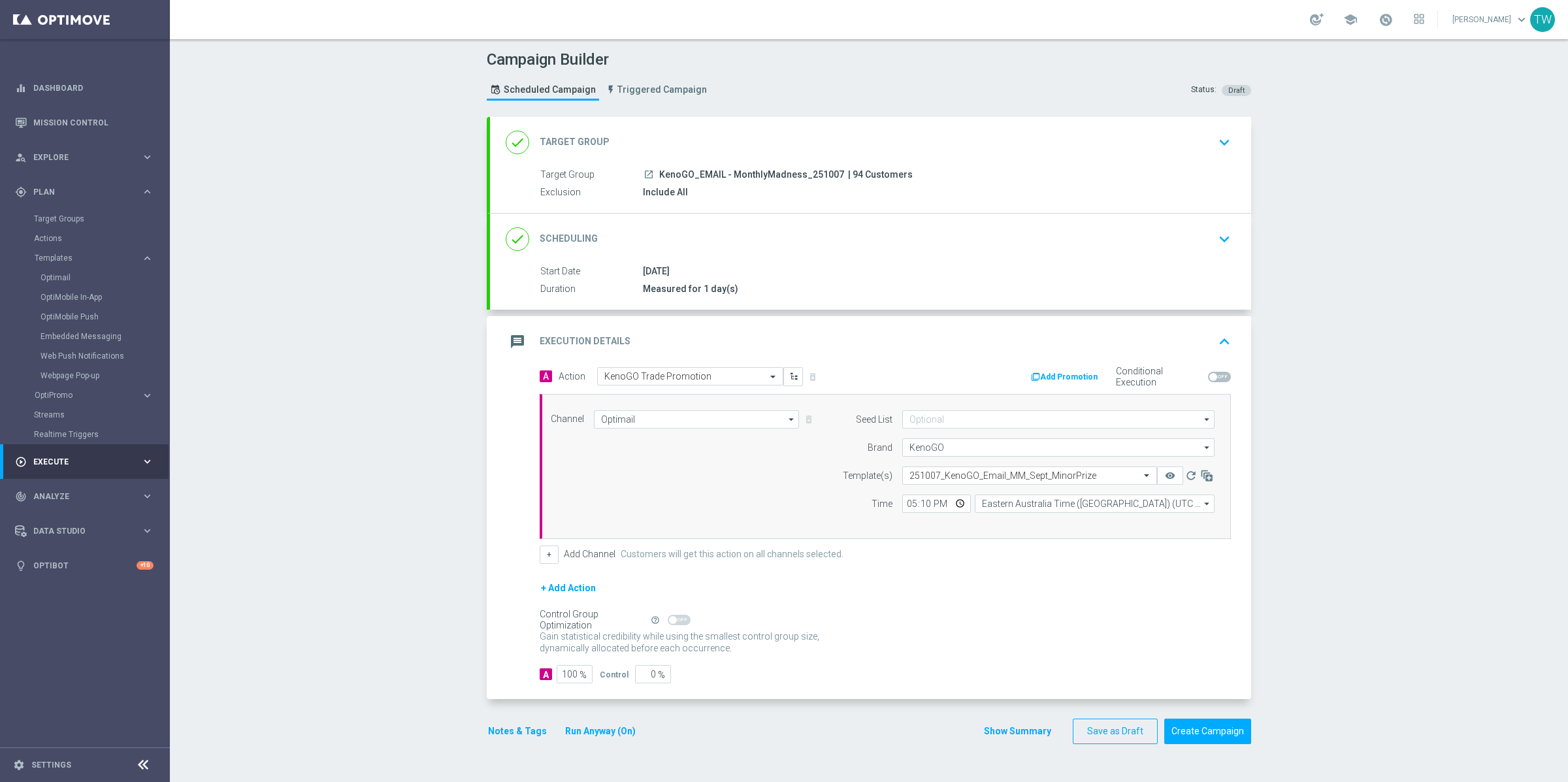
click at [1078, 630] on div "Gain statistical credibility while using the smallest control group size, dynam…" at bounding box center [885, 643] width 691 height 32
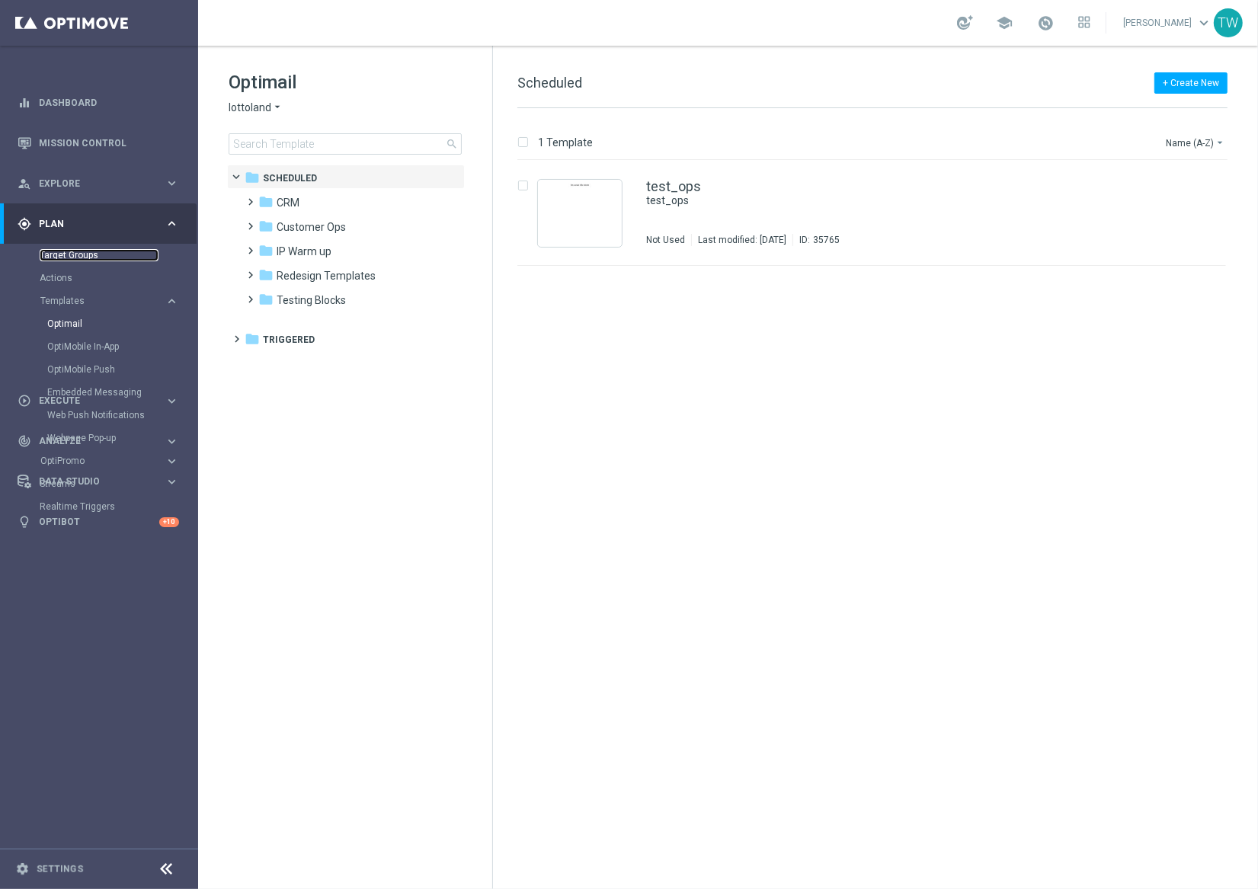
click at [97, 257] on link "Target Groups" at bounding box center [99, 255] width 119 height 12
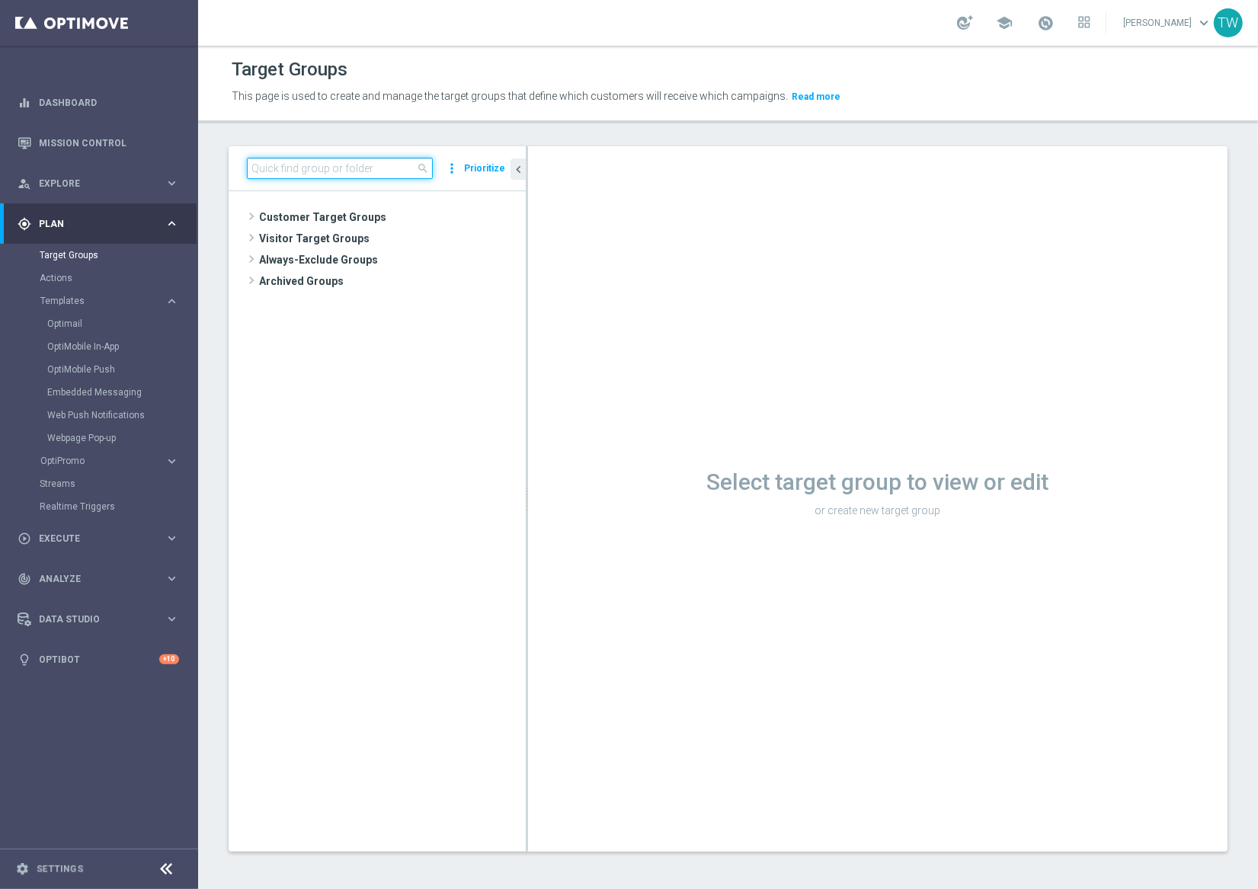
click at [338, 174] on input at bounding box center [340, 168] width 186 height 21
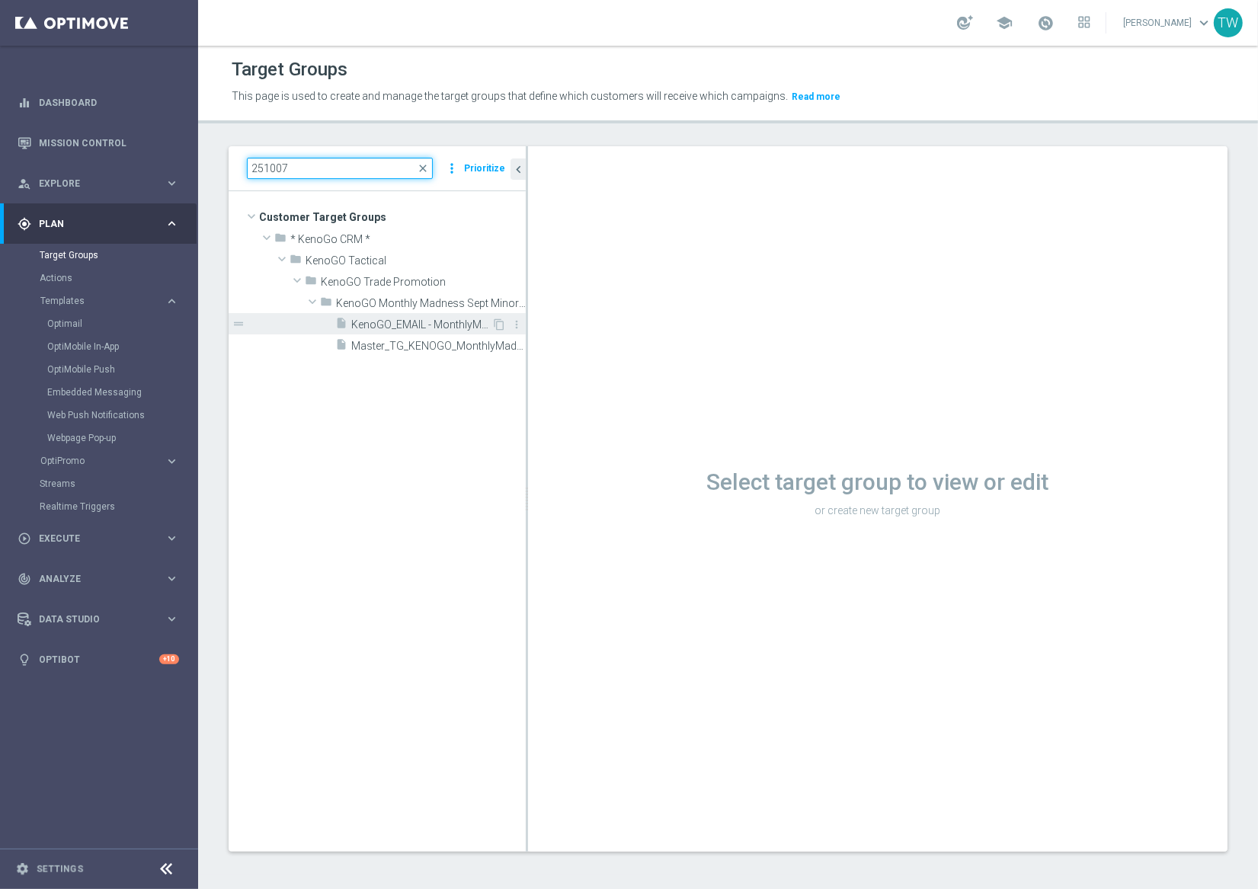
type input "251007"
click at [440, 323] on span "KenoGO_EMAIL - MonthlyMadness_251007" at bounding box center [421, 325] width 140 height 13
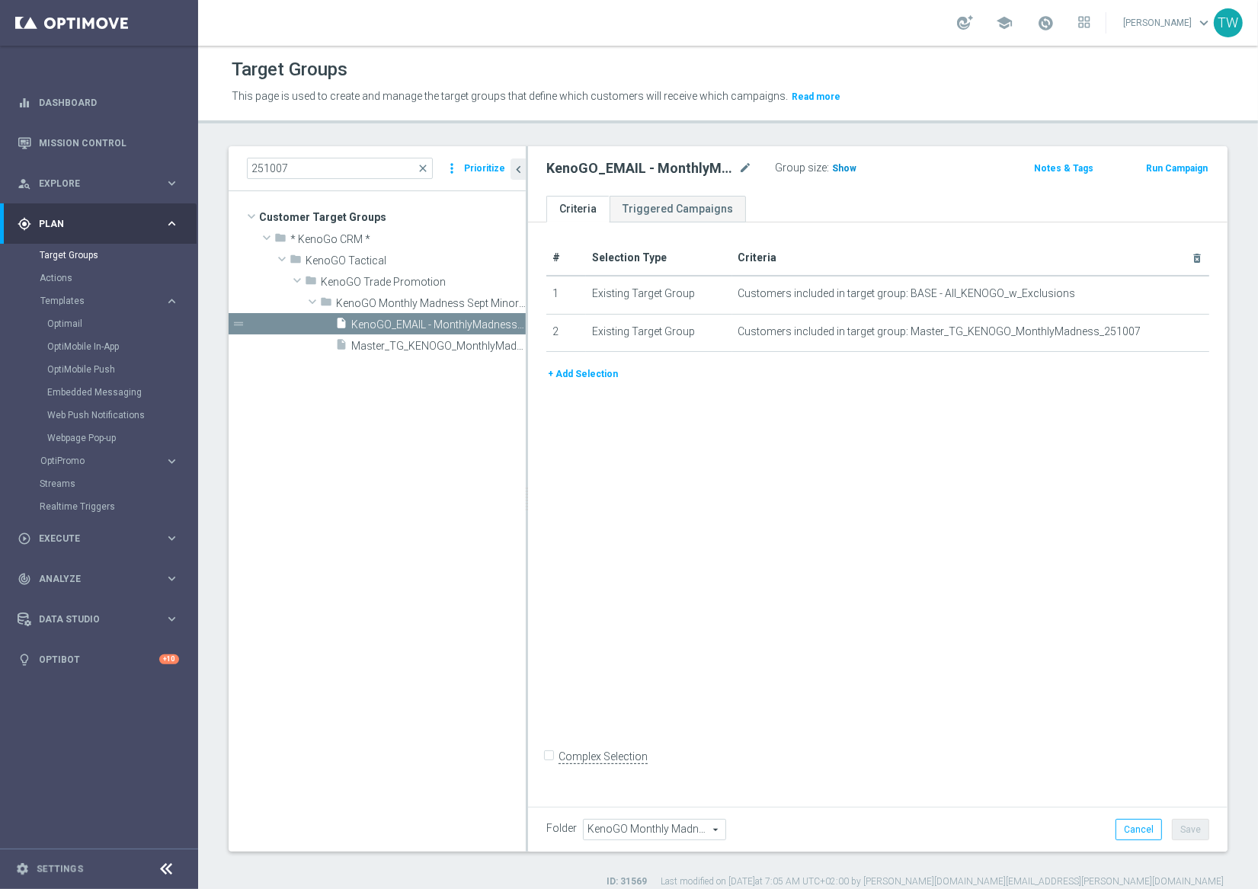
click at [844, 168] on span "Show" at bounding box center [844, 168] width 24 height 11
click at [843, 171] on span "96" at bounding box center [840, 170] width 14 height 14
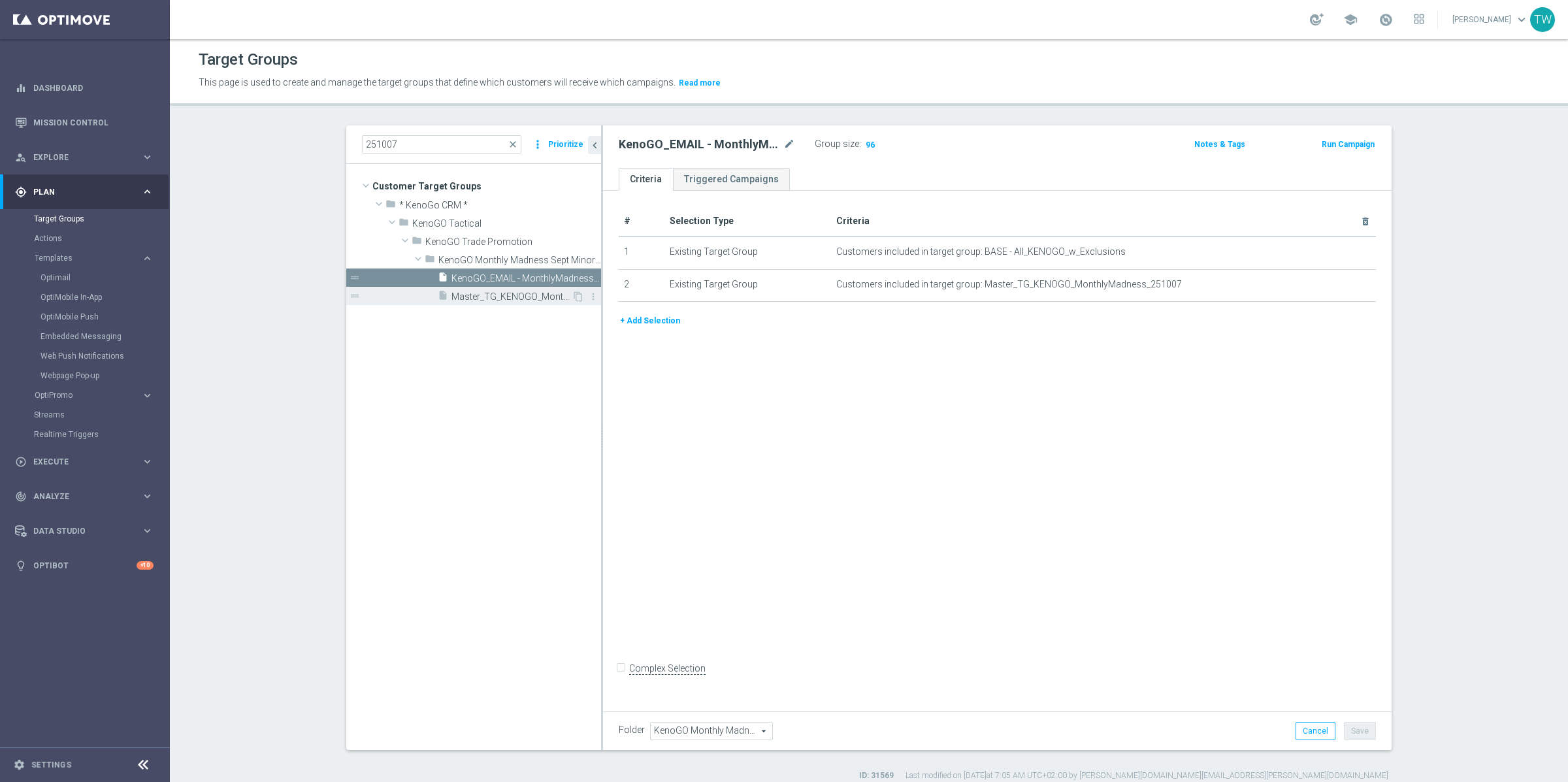
click at [484, 290] on div "insert_drive_file Master_TG_KENOGO_MonthlyMadness_251007" at bounding box center [505, 296] width 134 height 18
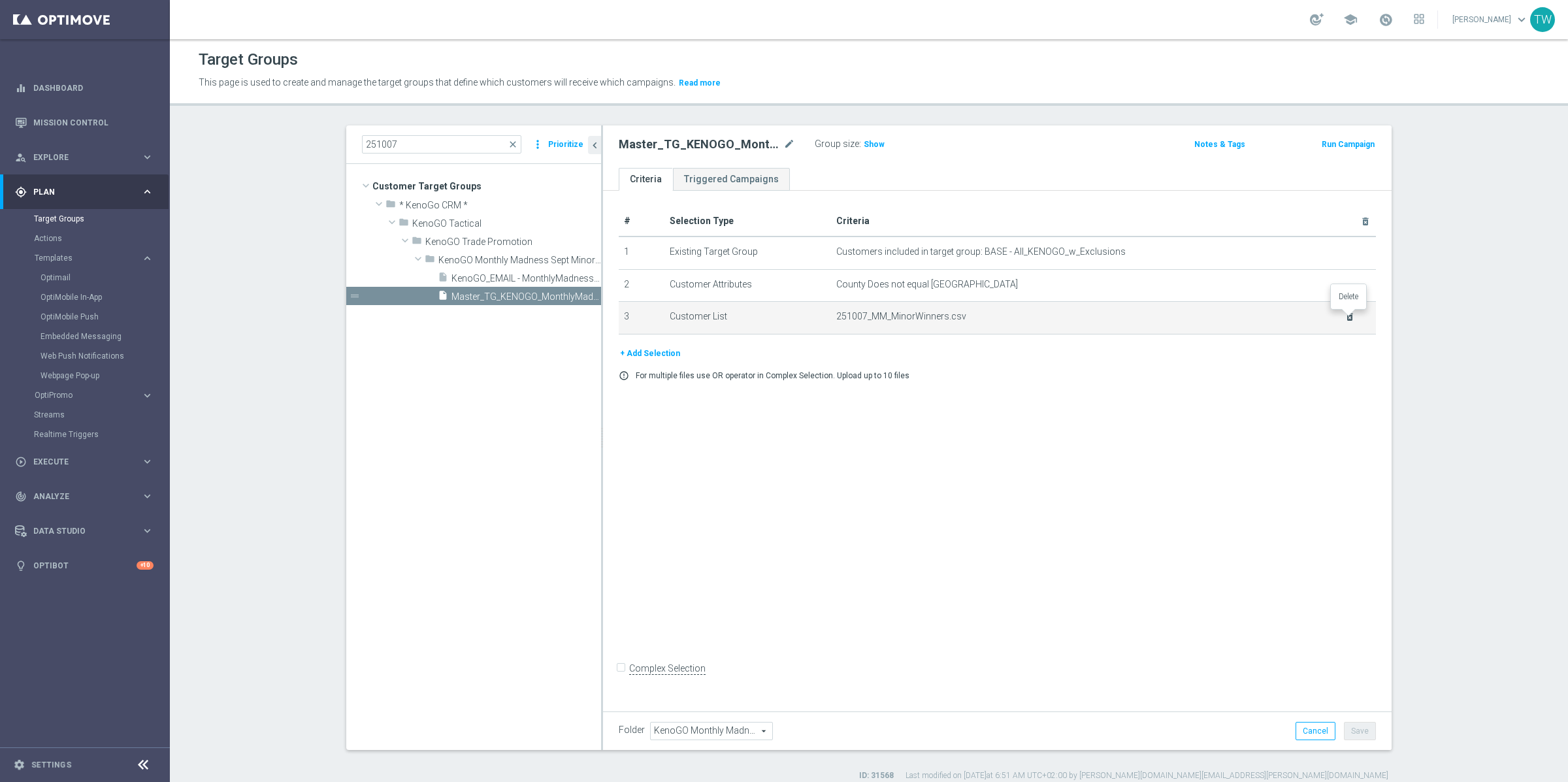
click at [1078, 315] on icon "delete_forever" at bounding box center [1349, 317] width 10 height 10
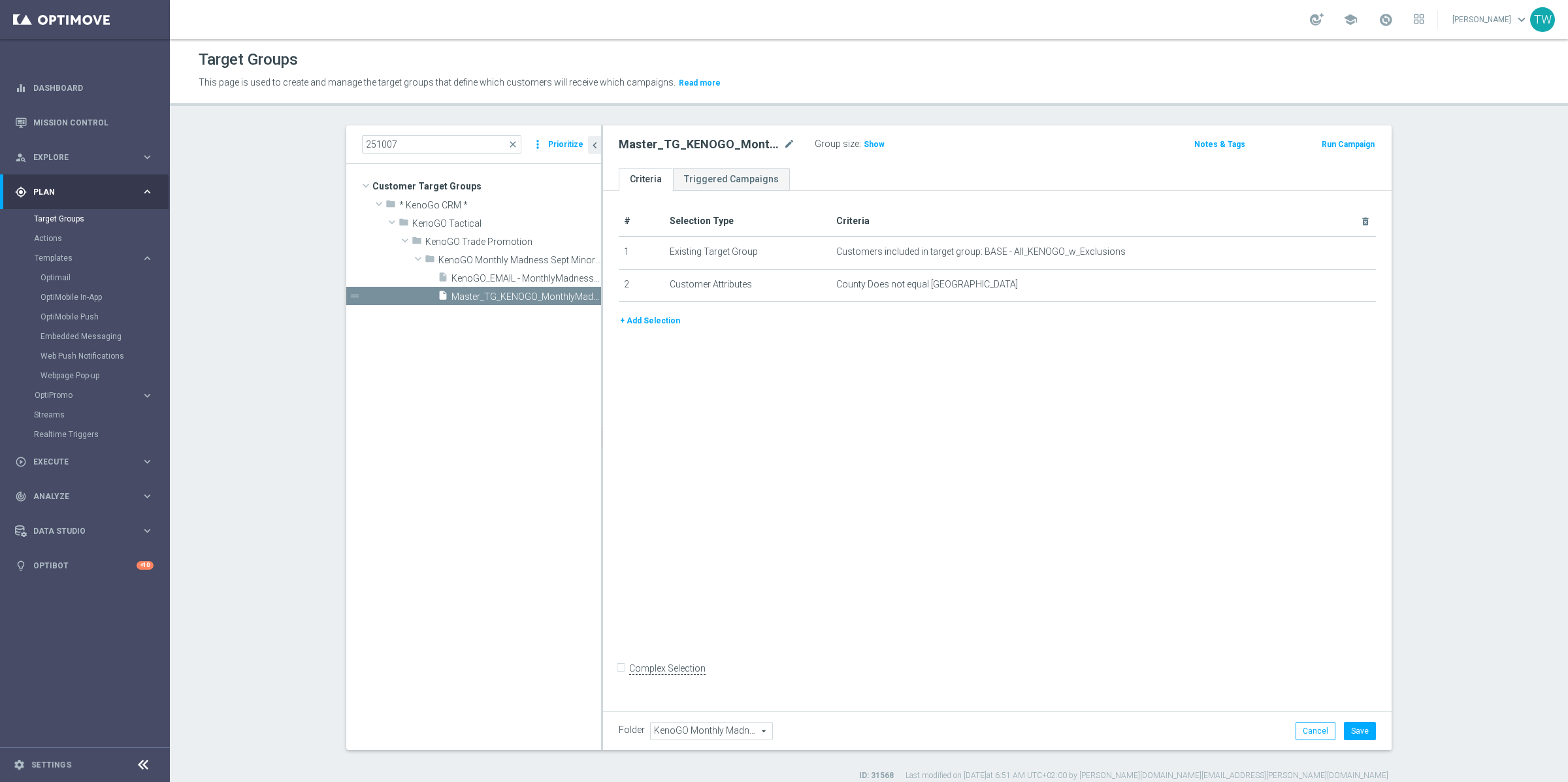
click at [645, 323] on button "+ Add Selection" at bounding box center [650, 321] width 63 height 15
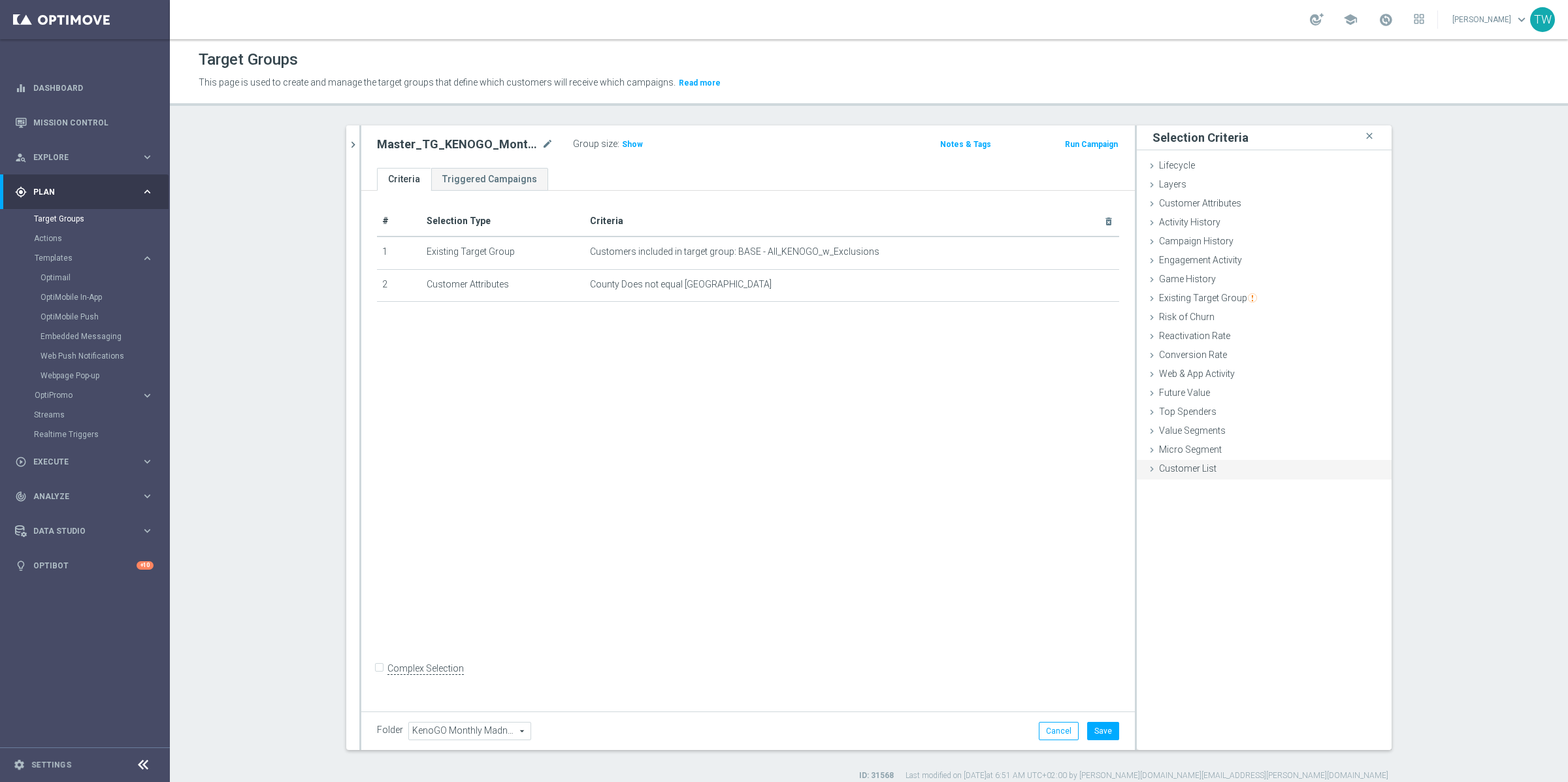
click at [1078, 465] on span "Customer List" at bounding box center [1187, 468] width 57 height 10
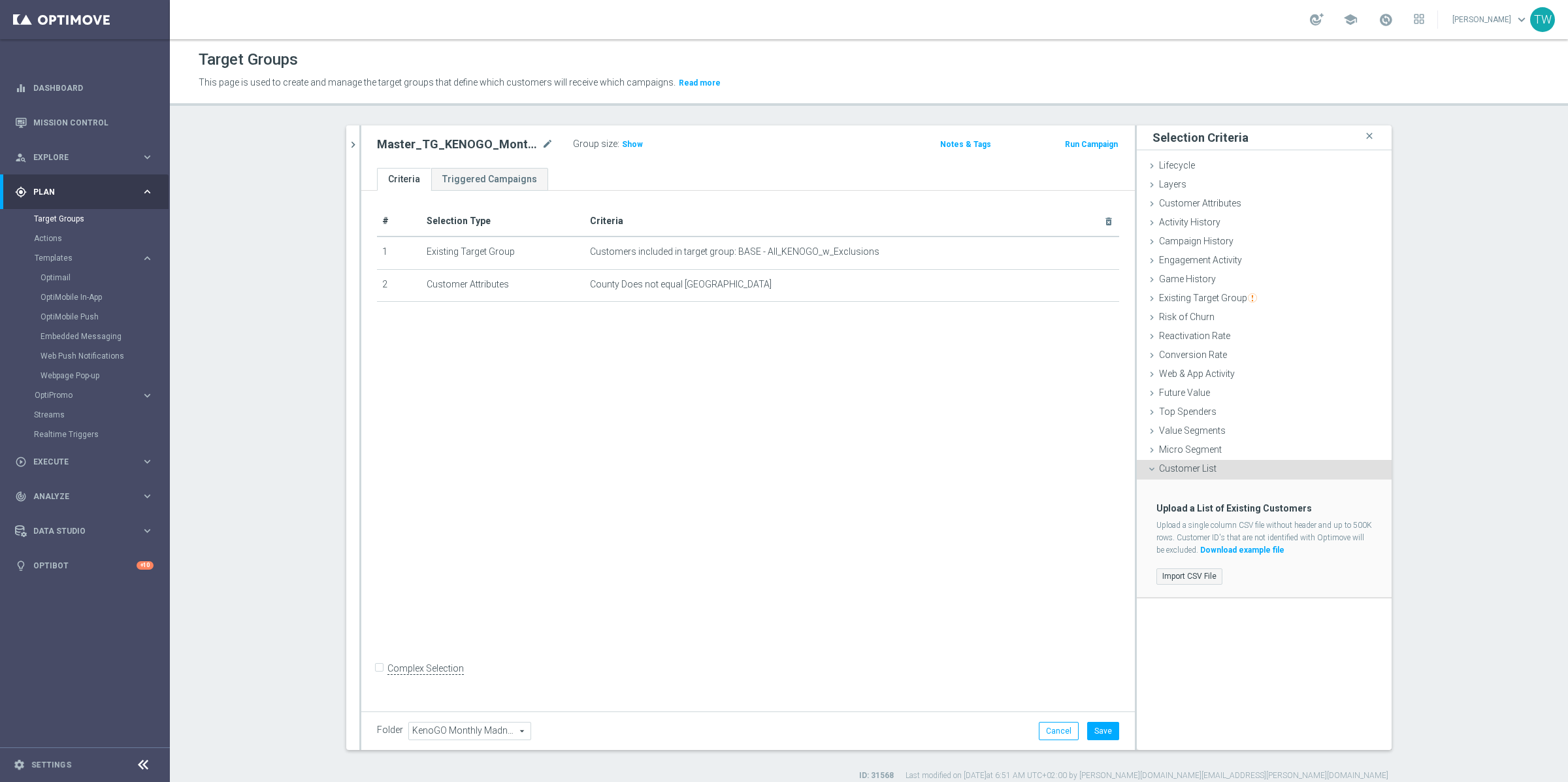
click at [1078, 568] on label "Import CSV File" at bounding box center [1189, 576] width 66 height 16
click at [0, 0] on input "Import CSV File" at bounding box center [0, 0] width 0 height 0
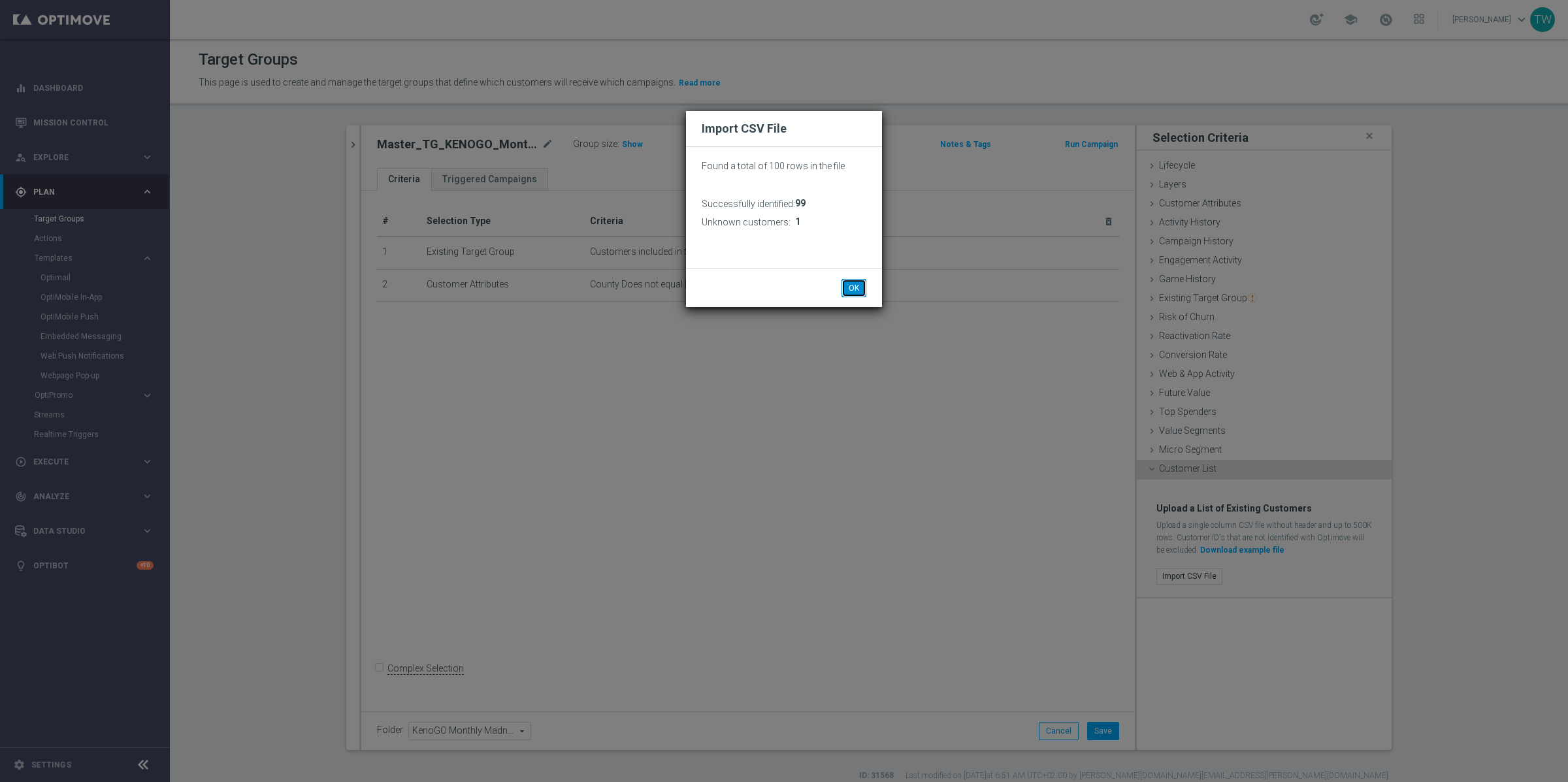
click at [856, 285] on button "OK" at bounding box center [854, 287] width 25 height 18
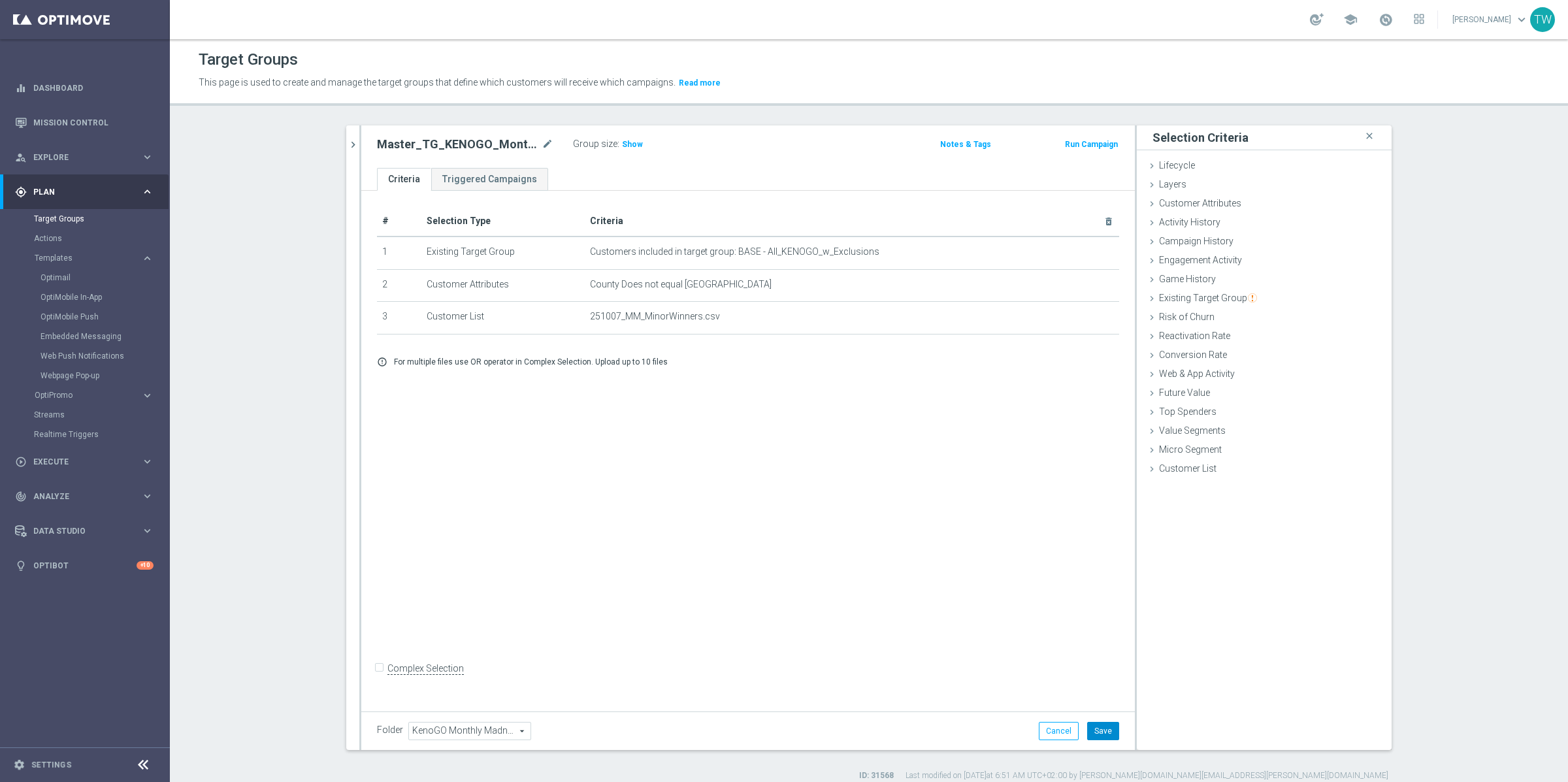
click at [1078, 731] on button "Save" at bounding box center [1102, 731] width 32 height 18
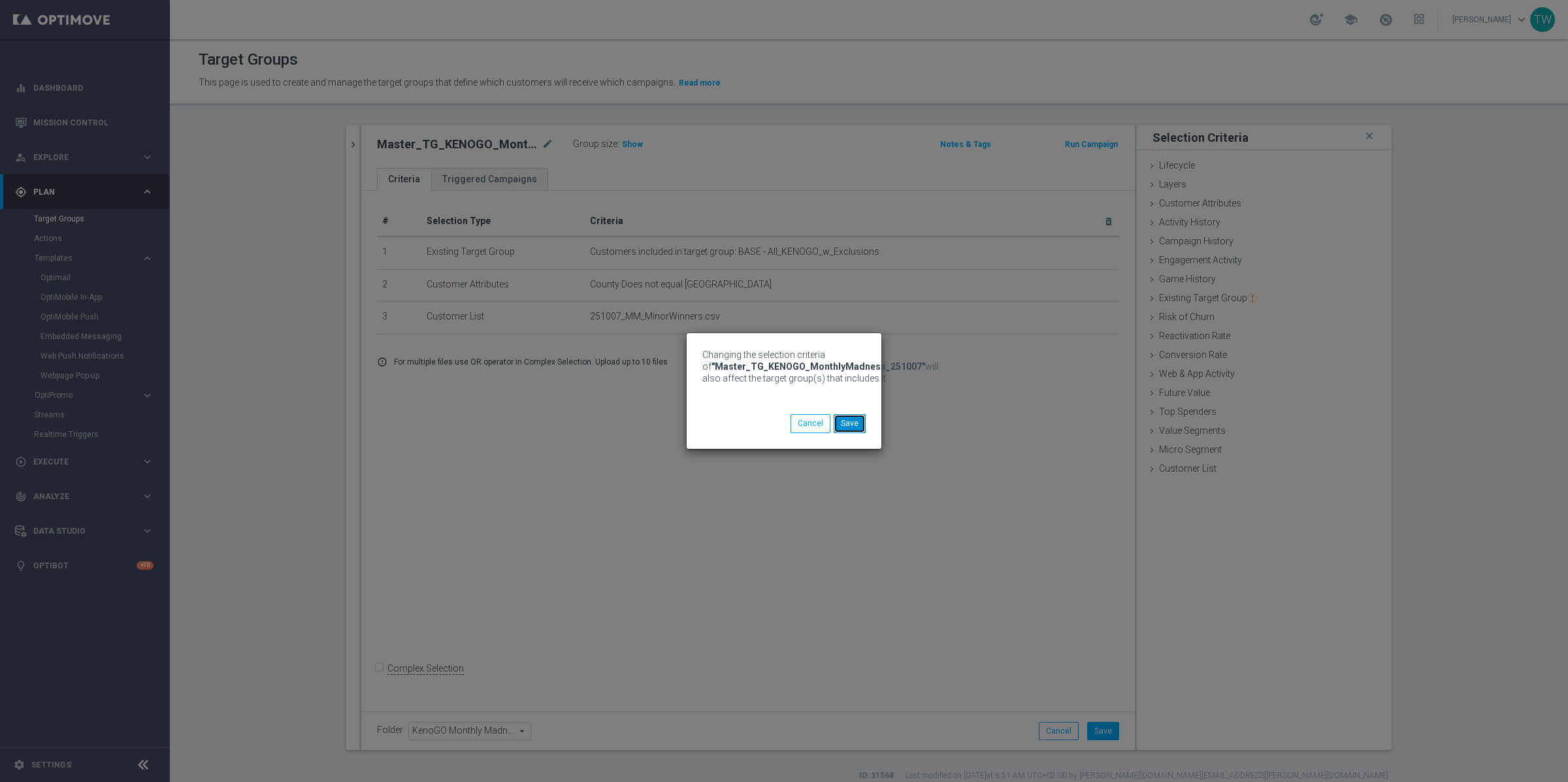
click at [856, 423] on button "Save" at bounding box center [849, 423] width 32 height 18
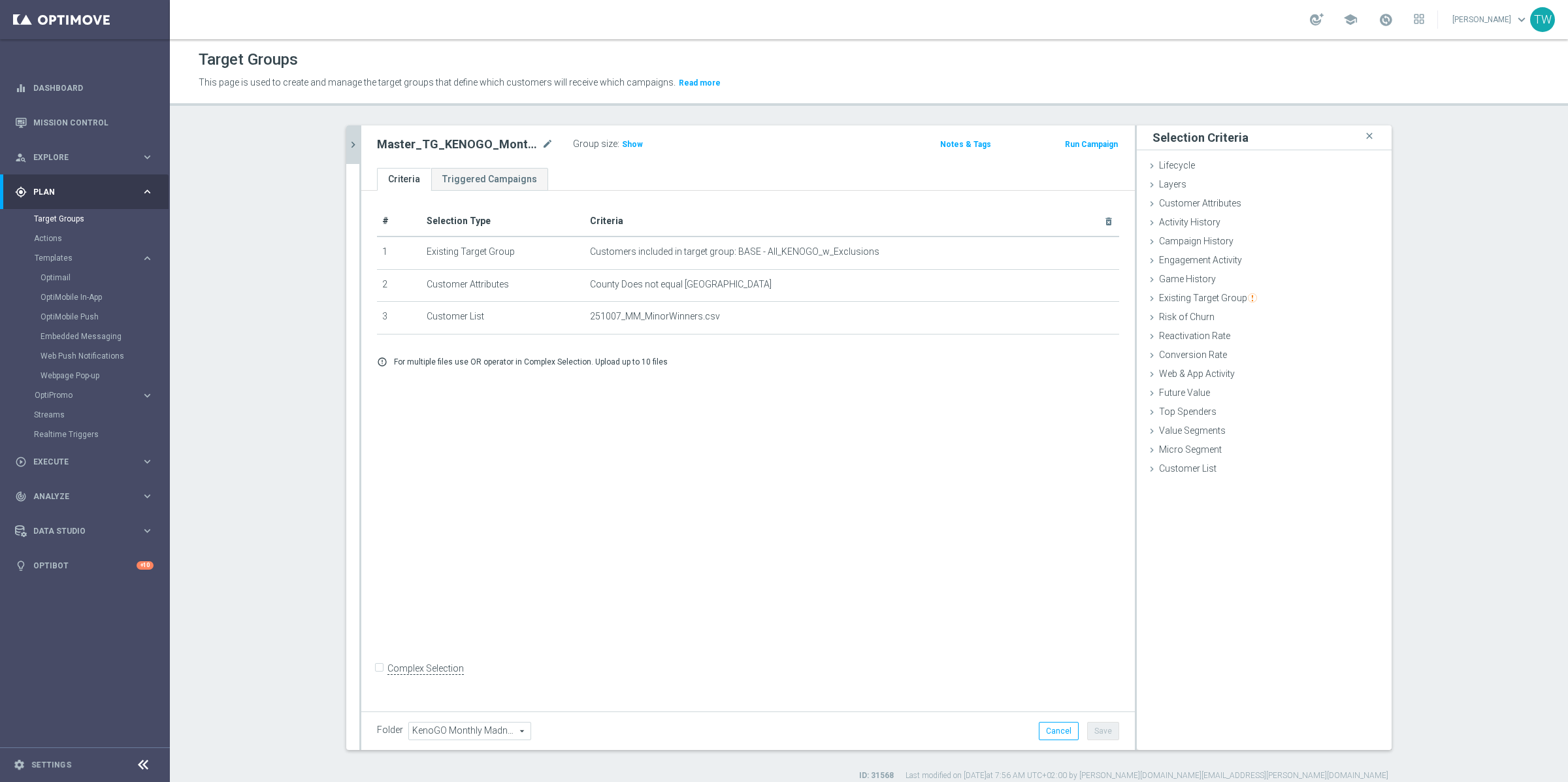
click at [356, 141] on icon "chevron_right" at bounding box center [353, 145] width 12 height 12
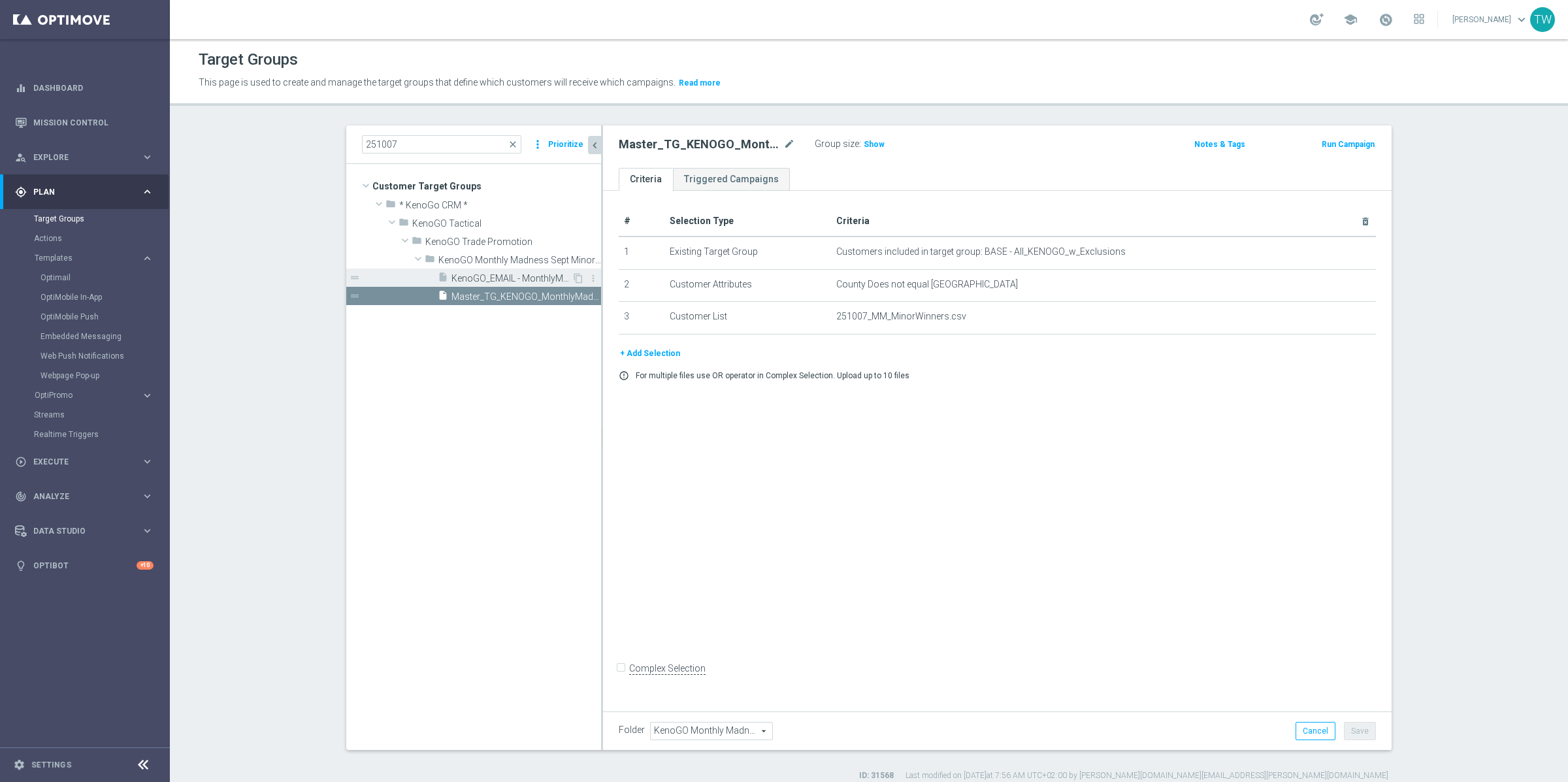
click at [518, 276] on span "KenoGO_EMAIL - MonthlyMadness_251007" at bounding box center [512, 279] width 120 height 11
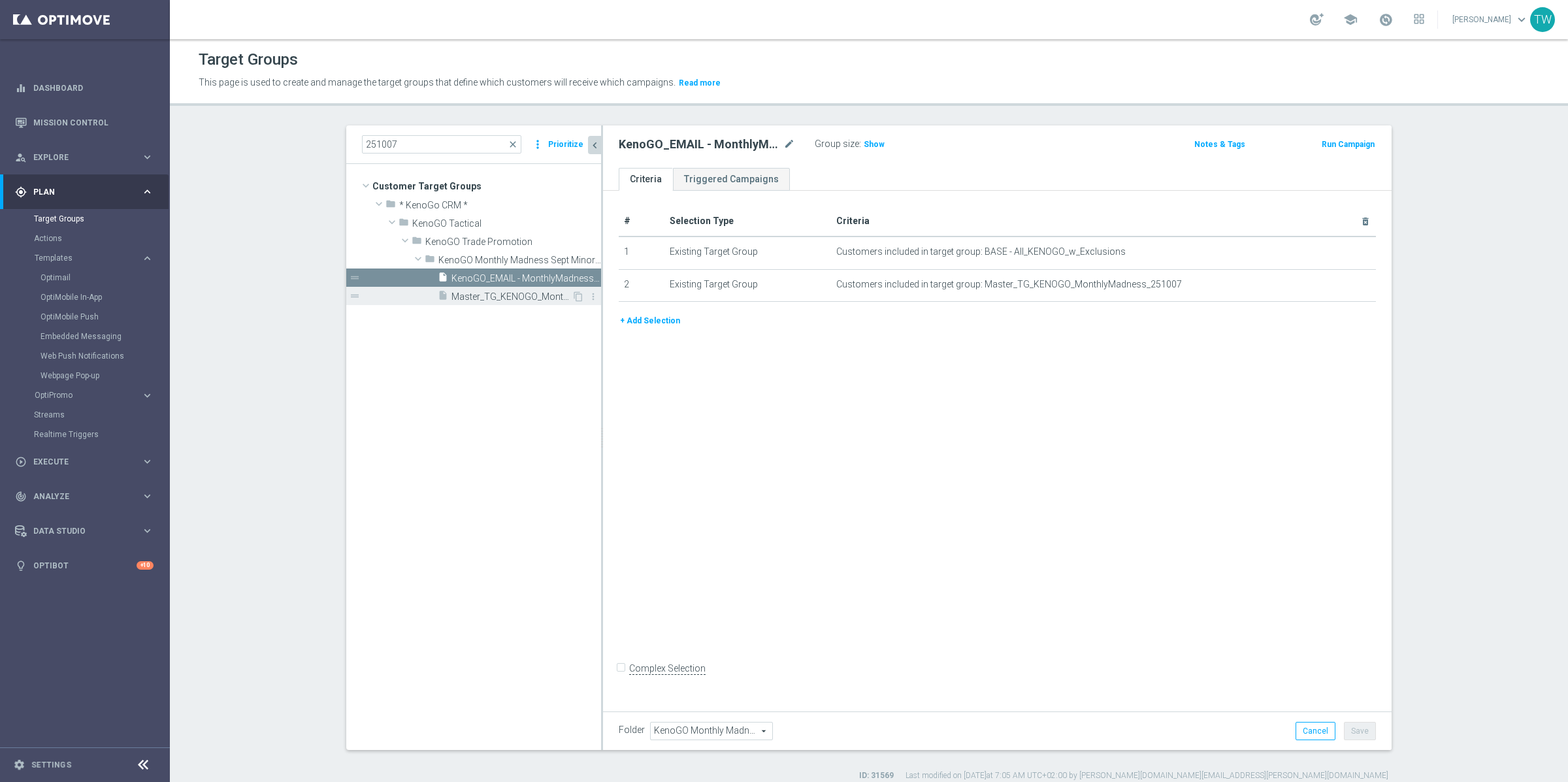
click at [490, 292] on span "Master_TG_KENOGO_MonthlyMadness_251007" at bounding box center [512, 297] width 120 height 11
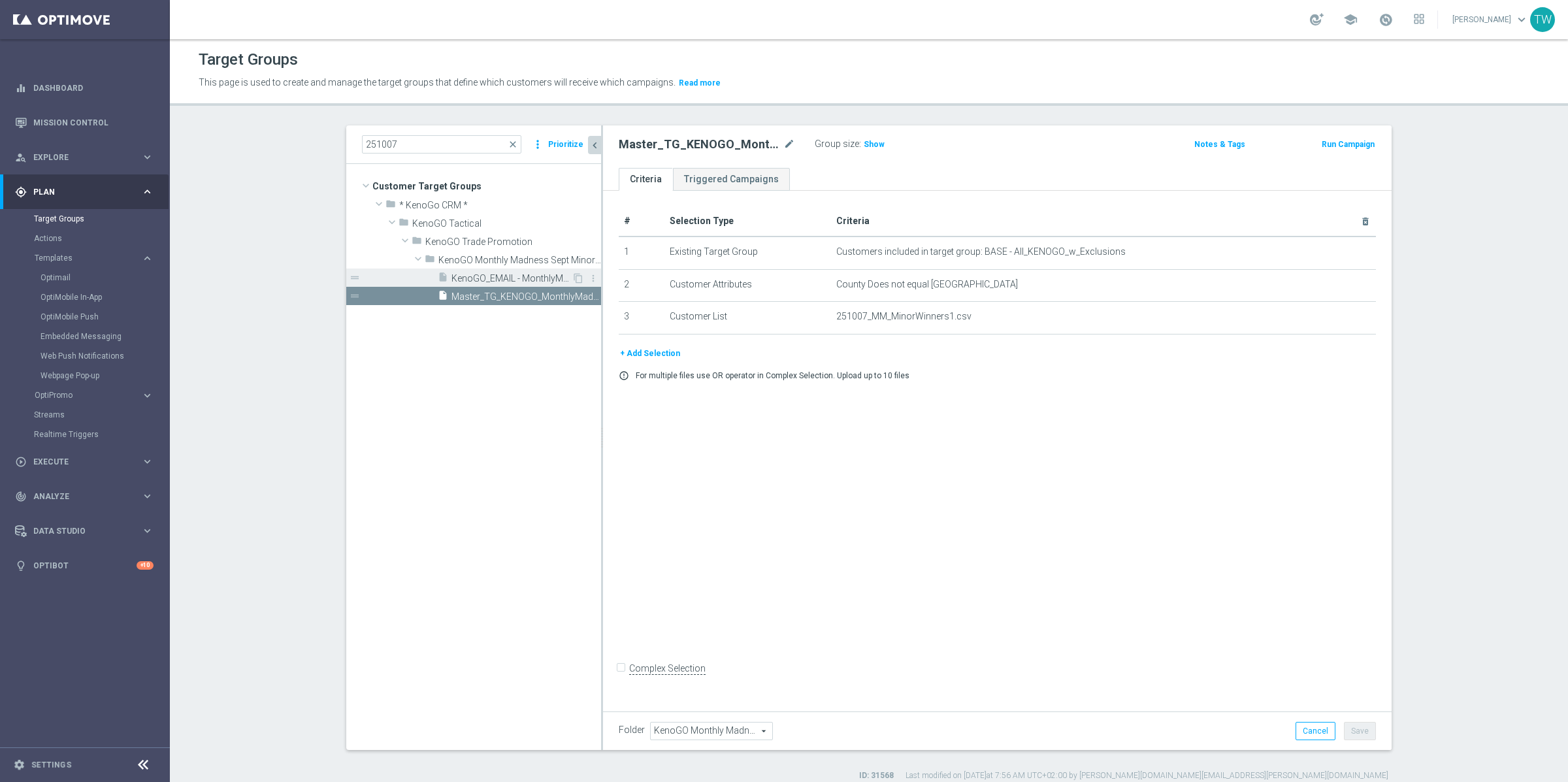
click at [495, 279] on span "KenoGO_EMAIL - MonthlyMadness_251007" at bounding box center [512, 279] width 120 height 11
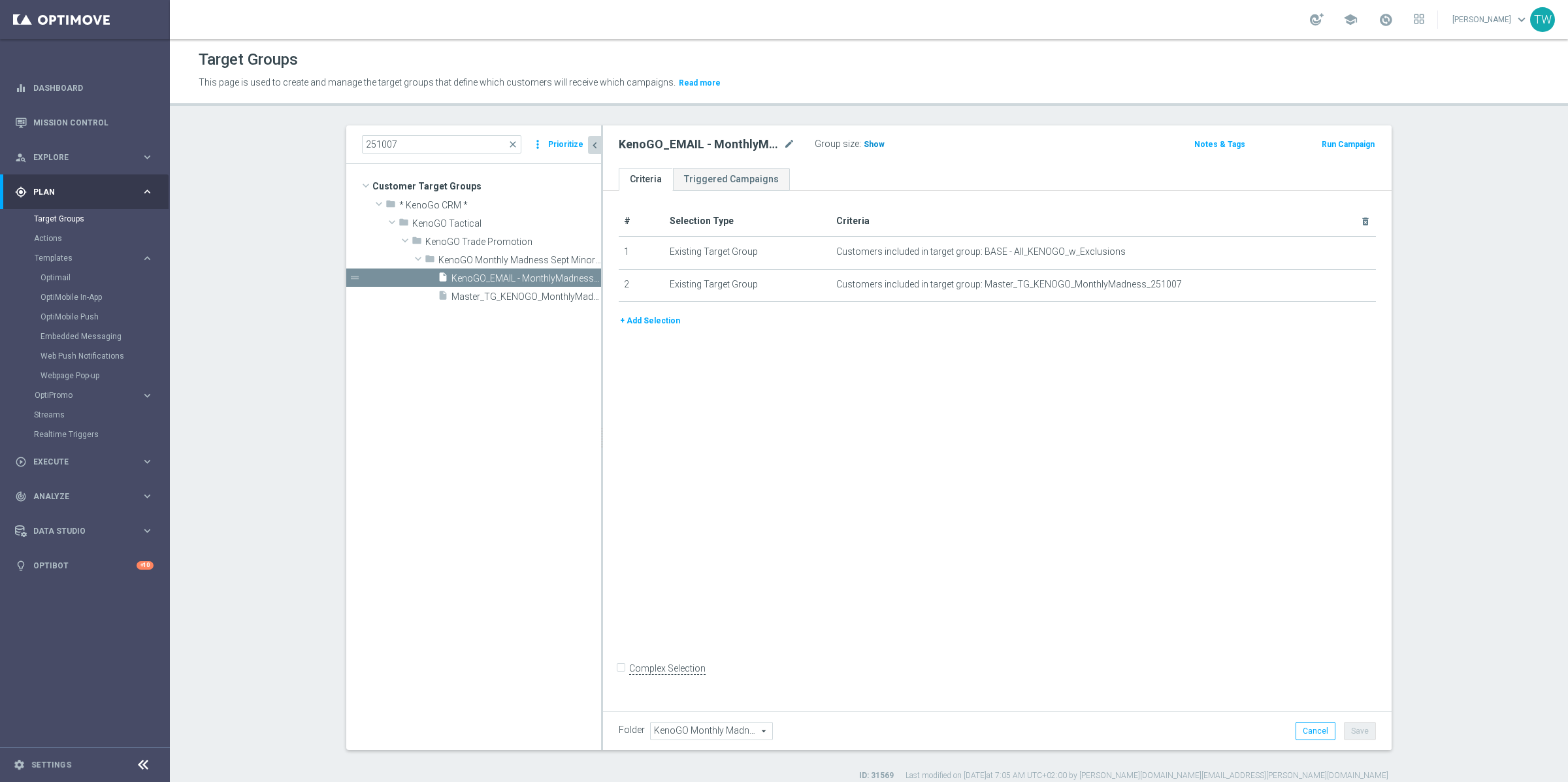
click at [865, 152] on h3 "Show" at bounding box center [874, 144] width 23 height 15
click at [866, 142] on span "94" at bounding box center [870, 146] width 12 height 12
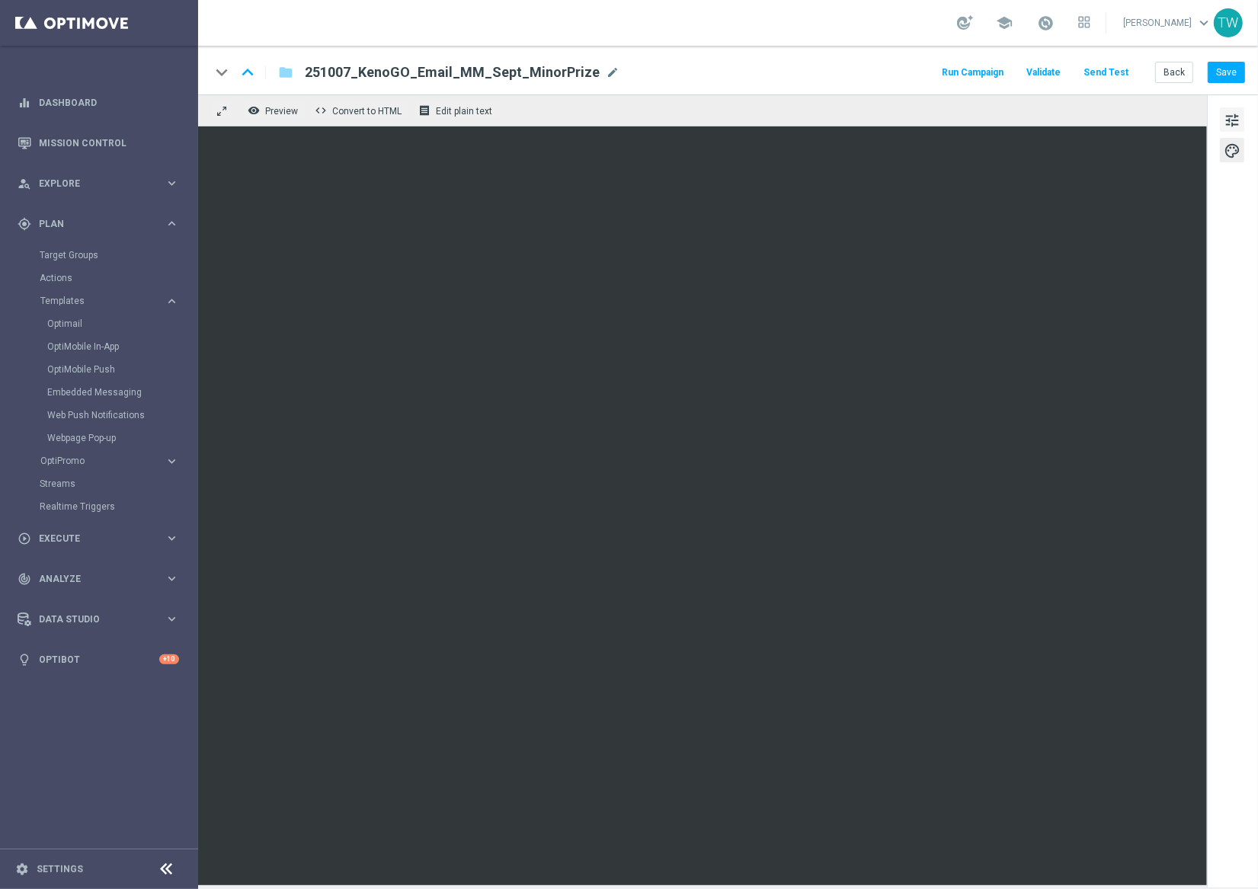
click at [1232, 121] on span "tune" at bounding box center [1232, 120] width 17 height 20
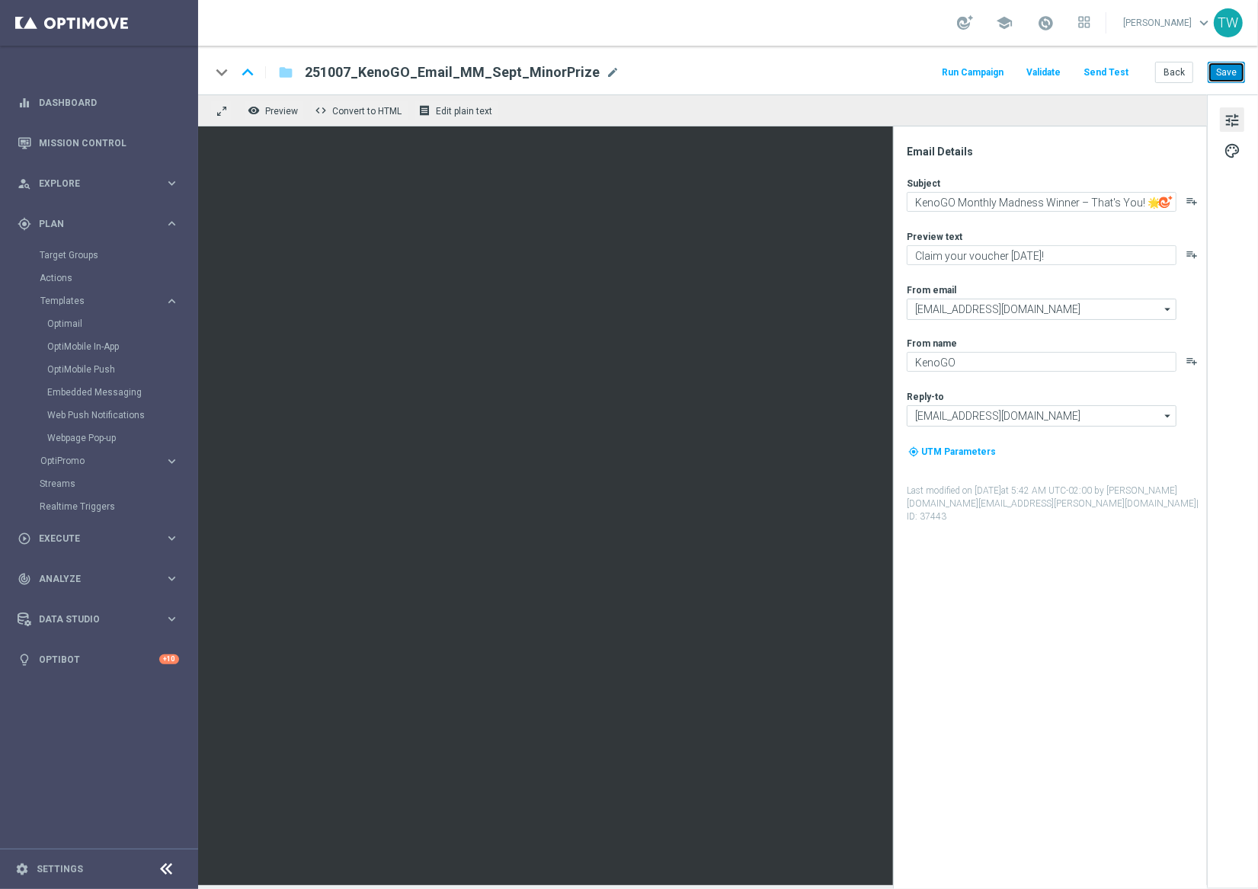
click at [1228, 77] on button "Save" at bounding box center [1226, 72] width 37 height 21
click at [1119, 75] on button "Send Test" at bounding box center [1106, 72] width 50 height 21
click at [1099, 71] on button "Send Test" at bounding box center [1106, 72] width 50 height 21
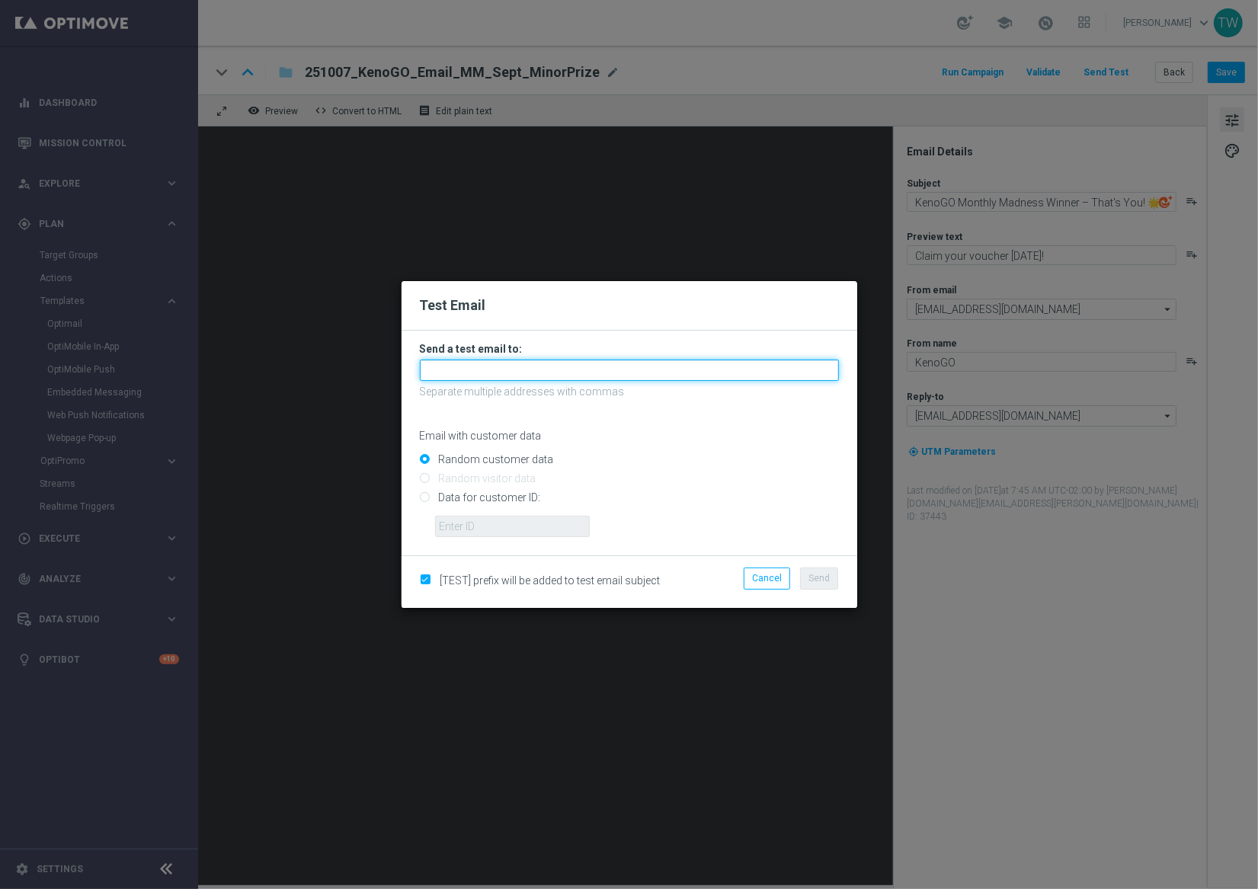
click at [665, 371] on input "text" at bounding box center [629, 370] width 419 height 21
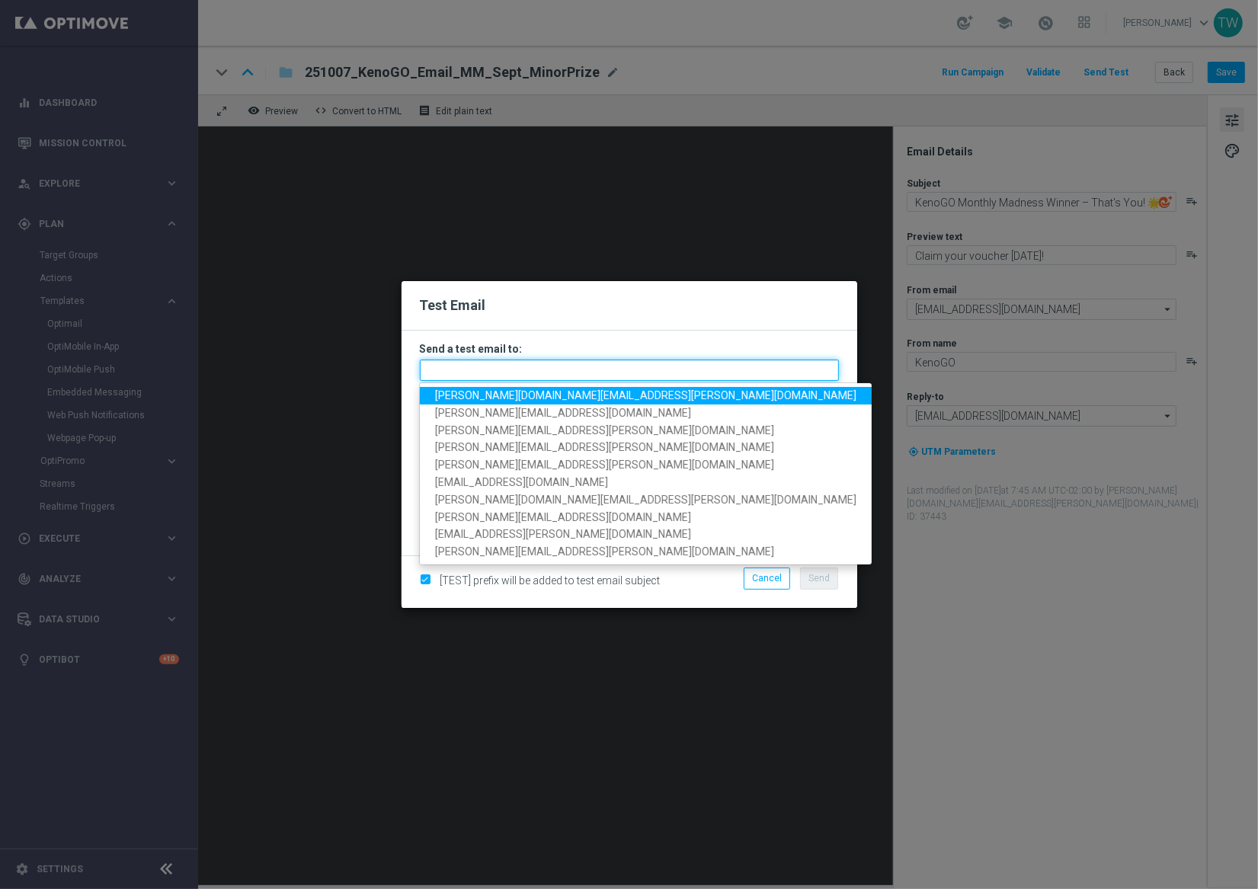
paste input "tina.wang@kenogo.com, adam.pustetto@kenogo.com, emma.kasbarian@kenogo.com, clau…"
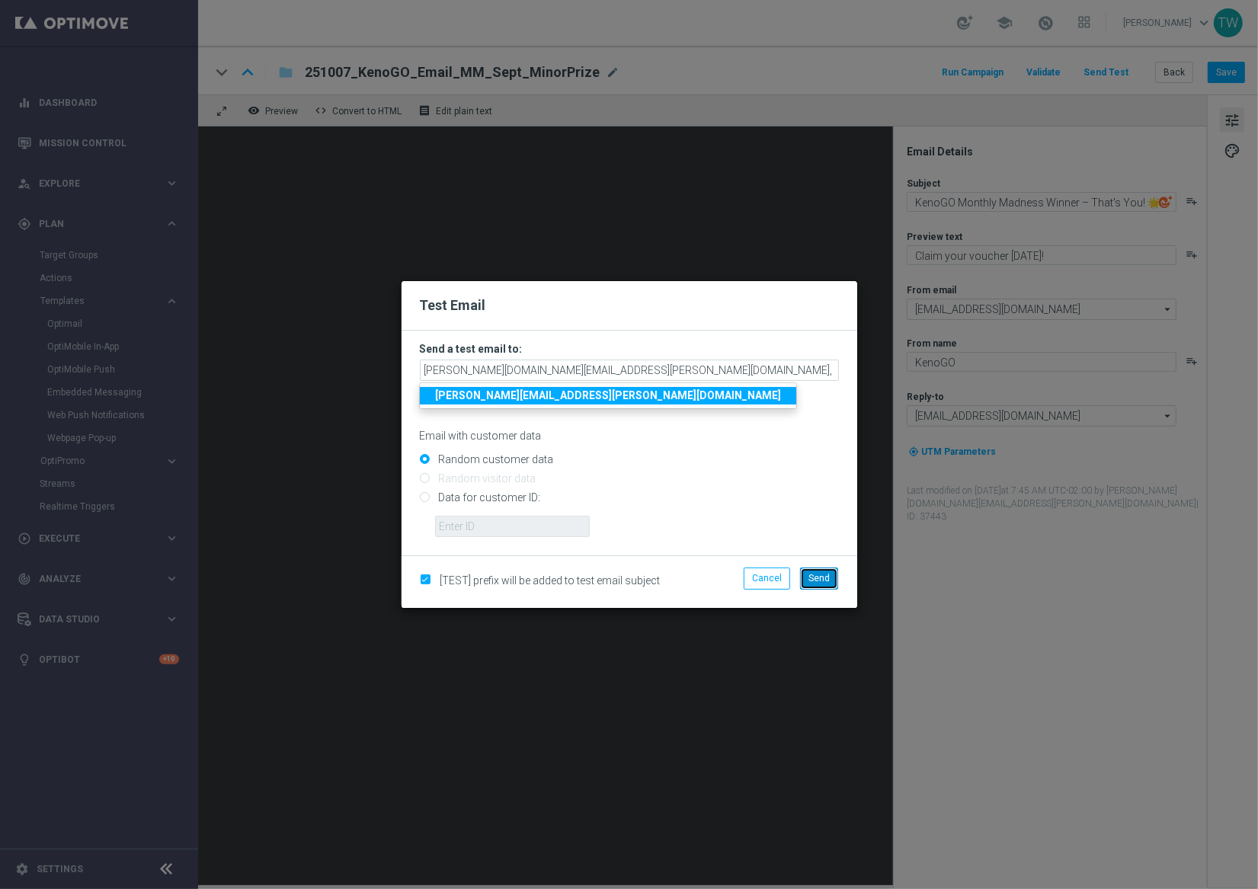
click at [821, 580] on span "Send" at bounding box center [819, 578] width 21 height 11
type input "tina.wang@kenogo.com,adam.pustetto@kenogo.com,emma.kasbarian@kenogo.com,claudia…"
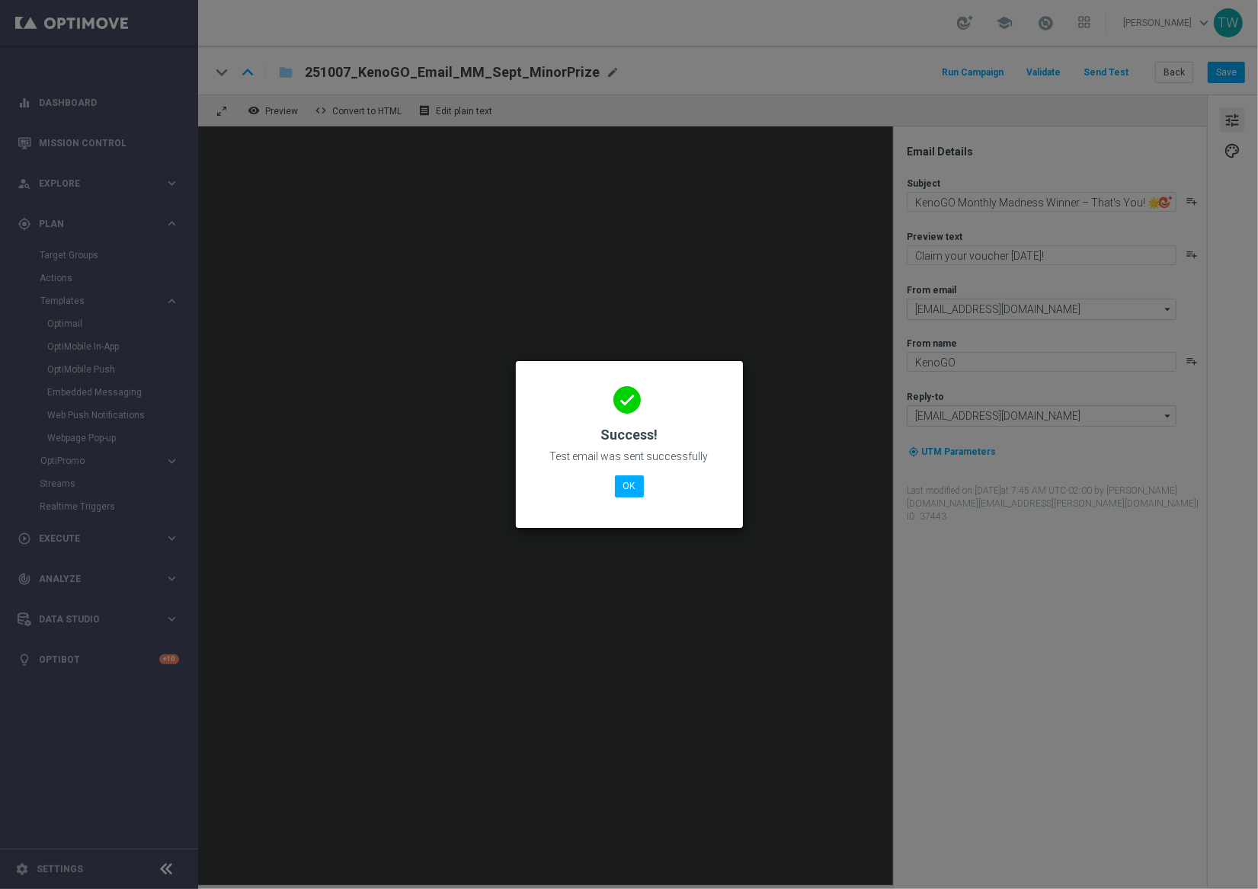
click at [610, 491] on div "done Success! Test email was sent successfully OK" at bounding box center [629, 442] width 191 height 133
click at [613, 489] on div "done Success! Test email was sent successfully OK" at bounding box center [629, 442] width 191 height 133
click at [620, 488] on button "OK" at bounding box center [629, 486] width 29 height 21
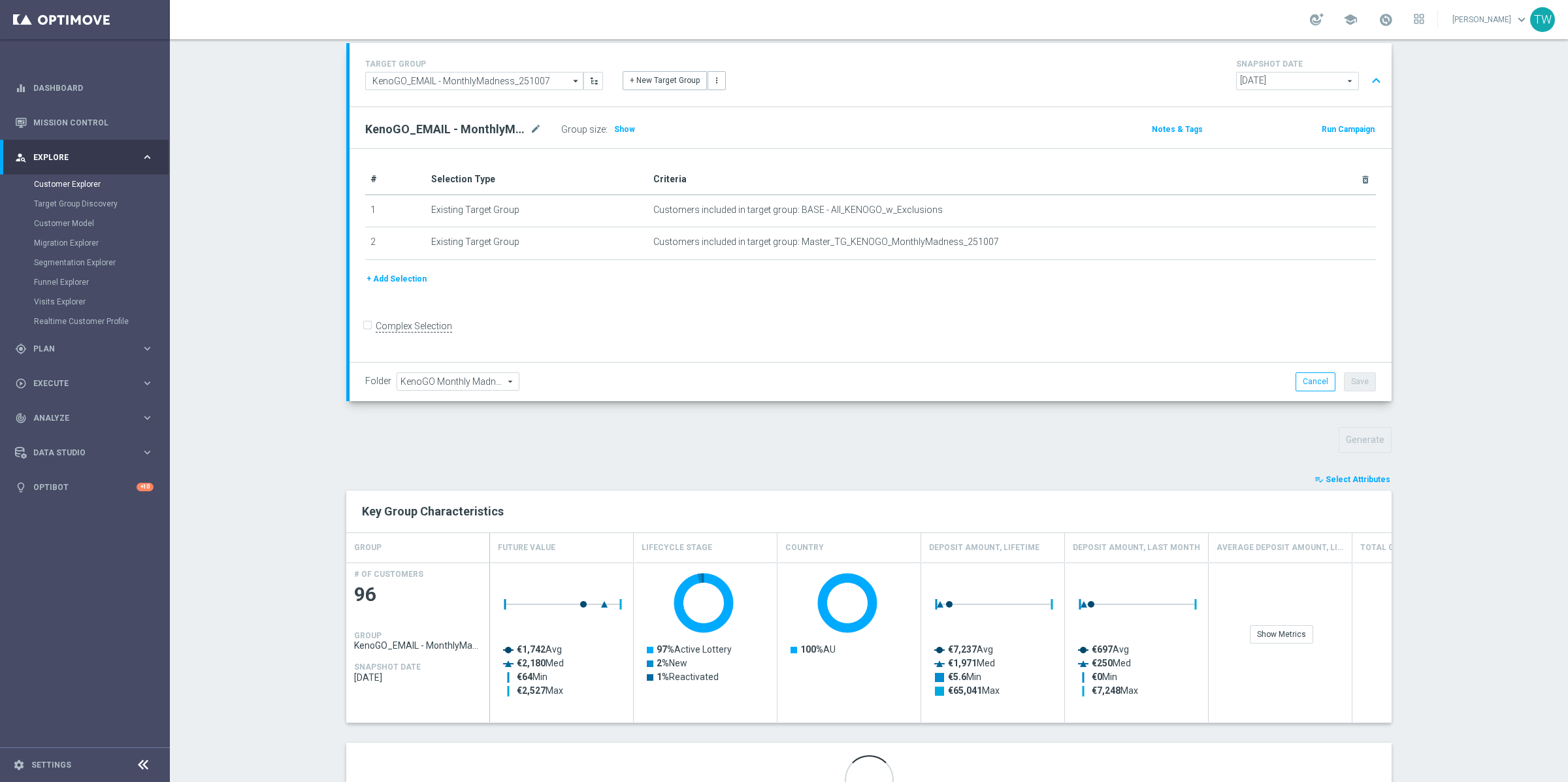
scroll to position [153, 0]
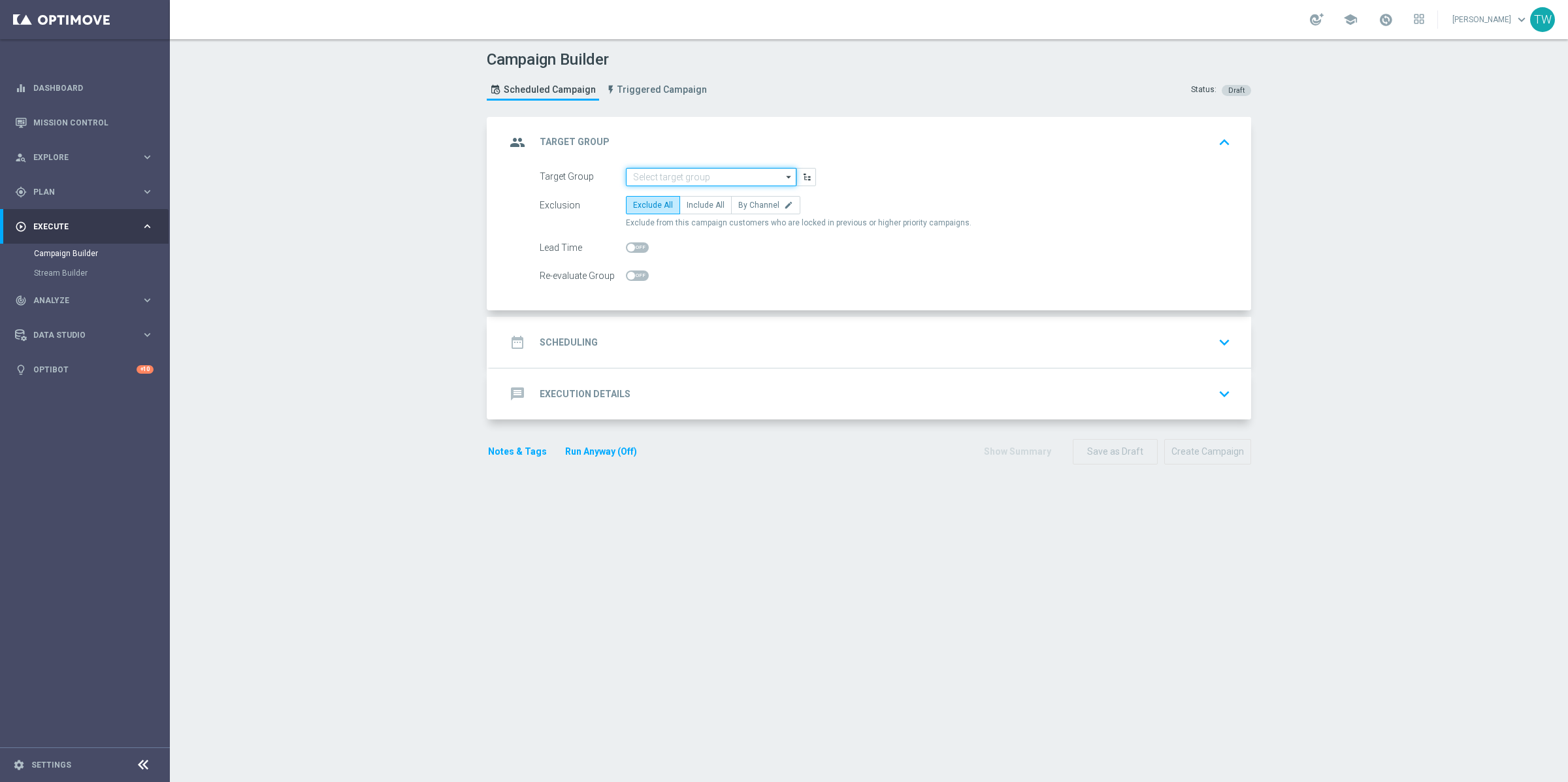
click at [696, 177] on input at bounding box center [711, 177] width 171 height 18
click at [694, 222] on div "KenoGO_EMAIL - MonthlyMadness_251007" at bounding box center [710, 227] width 154 height 12
type input "KenoGO_EMAIL - MonthlyMadness_251007"
click at [693, 210] on label "Include All" at bounding box center [706, 205] width 52 height 18
click at [693, 210] on input "Include All" at bounding box center [691, 208] width 9 height 9
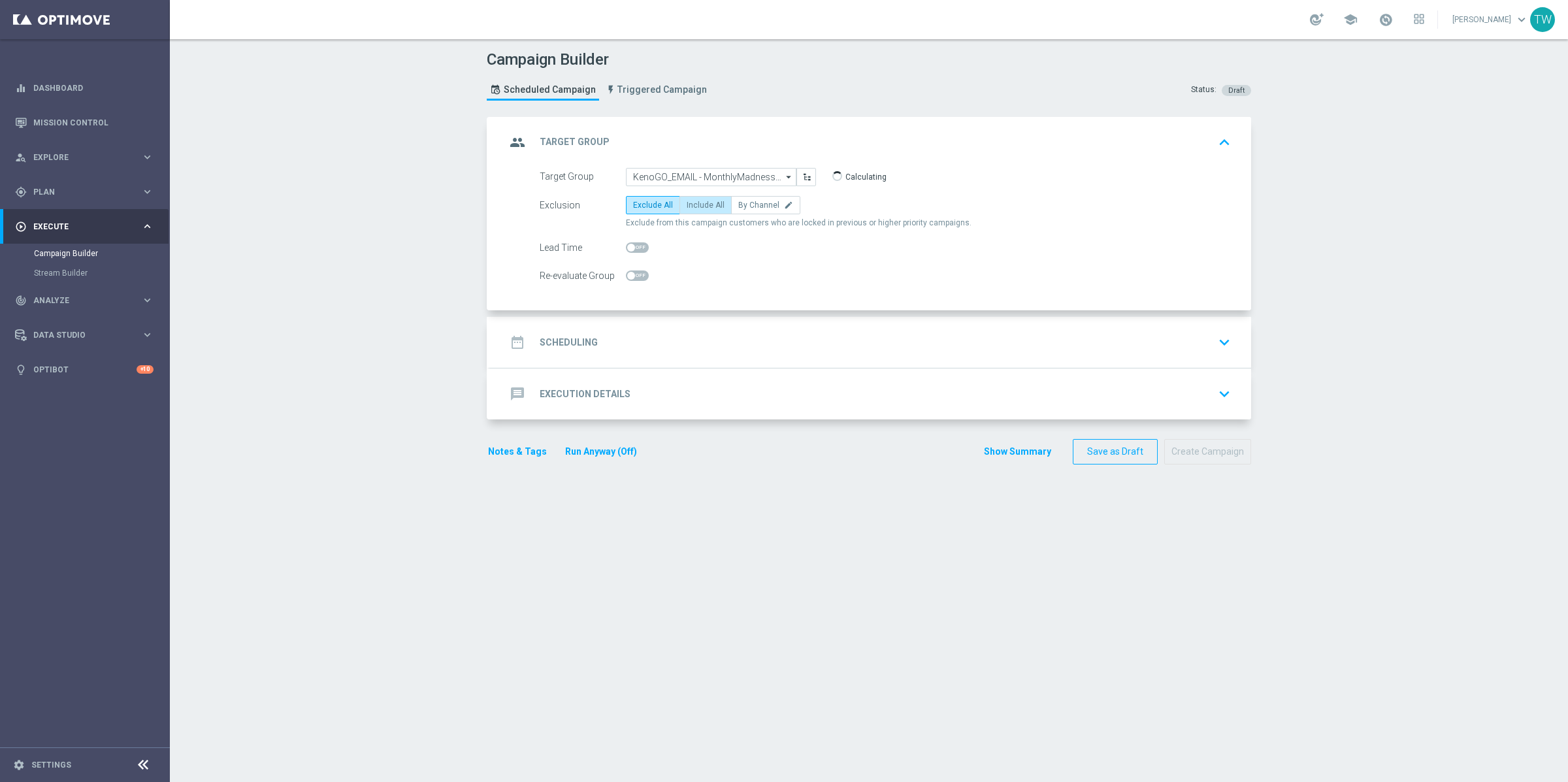
radio input "true"
click at [730, 346] on div "date_range Scheduling keyboard_arrow_down" at bounding box center [870, 342] width 730 height 25
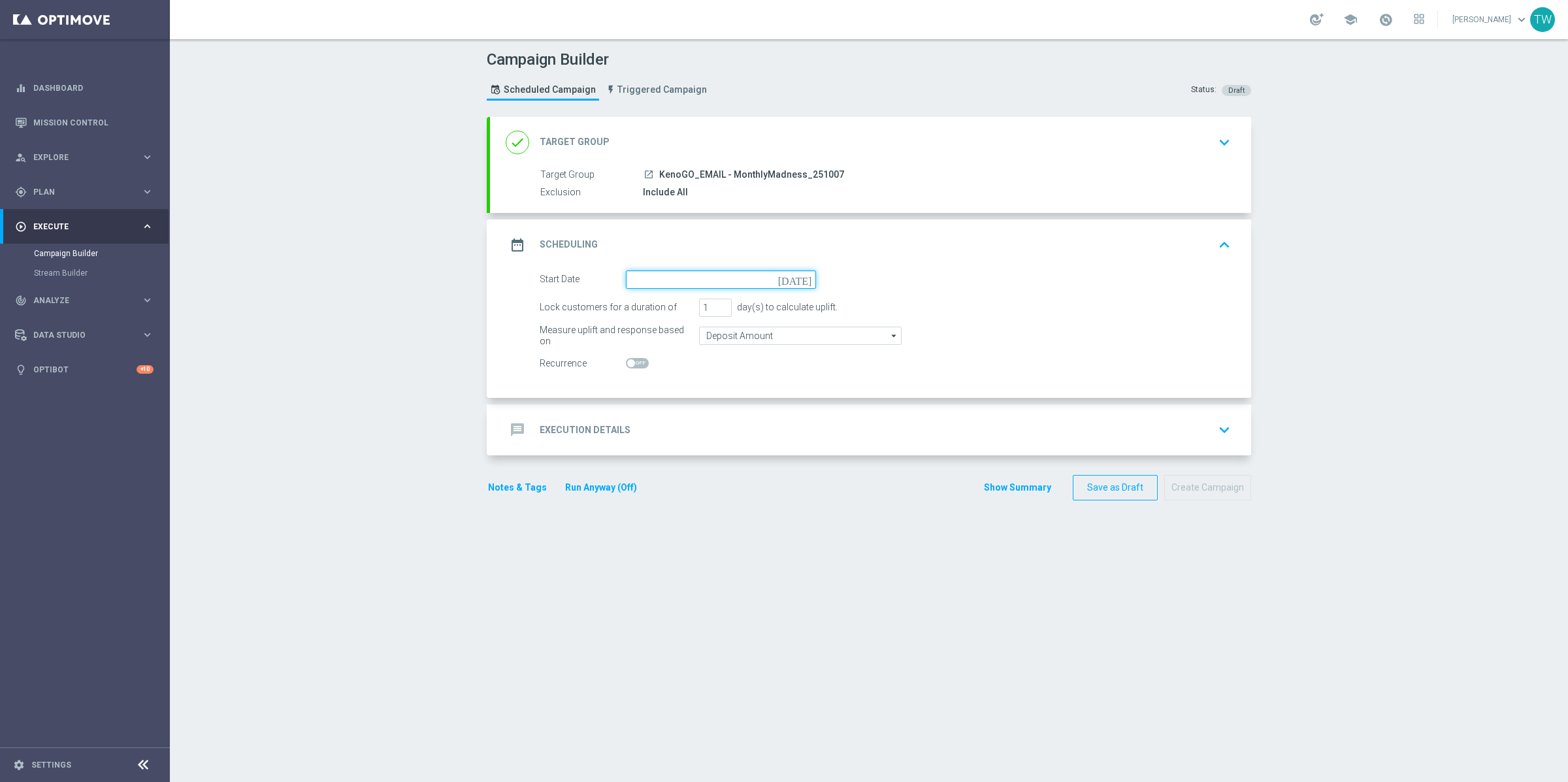
click at [657, 277] on input at bounding box center [721, 279] width 190 height 18
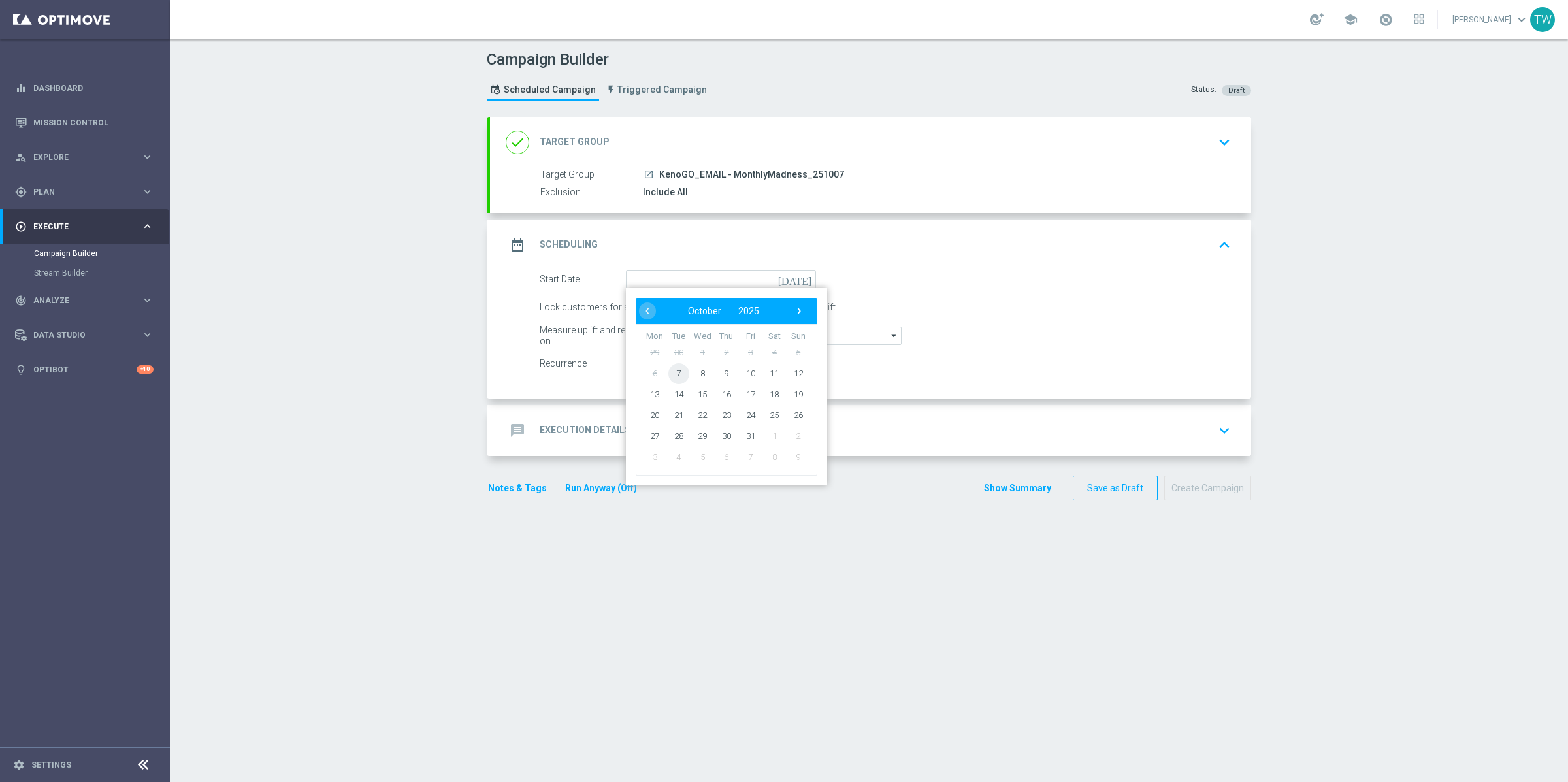
drag, startPoint x: 676, startPoint y: 377, endPoint x: 715, endPoint y: 310, distance: 77.5
click at [676, 375] on span "7" at bounding box center [679, 373] width 21 height 21
type input "07 Oct 2025"
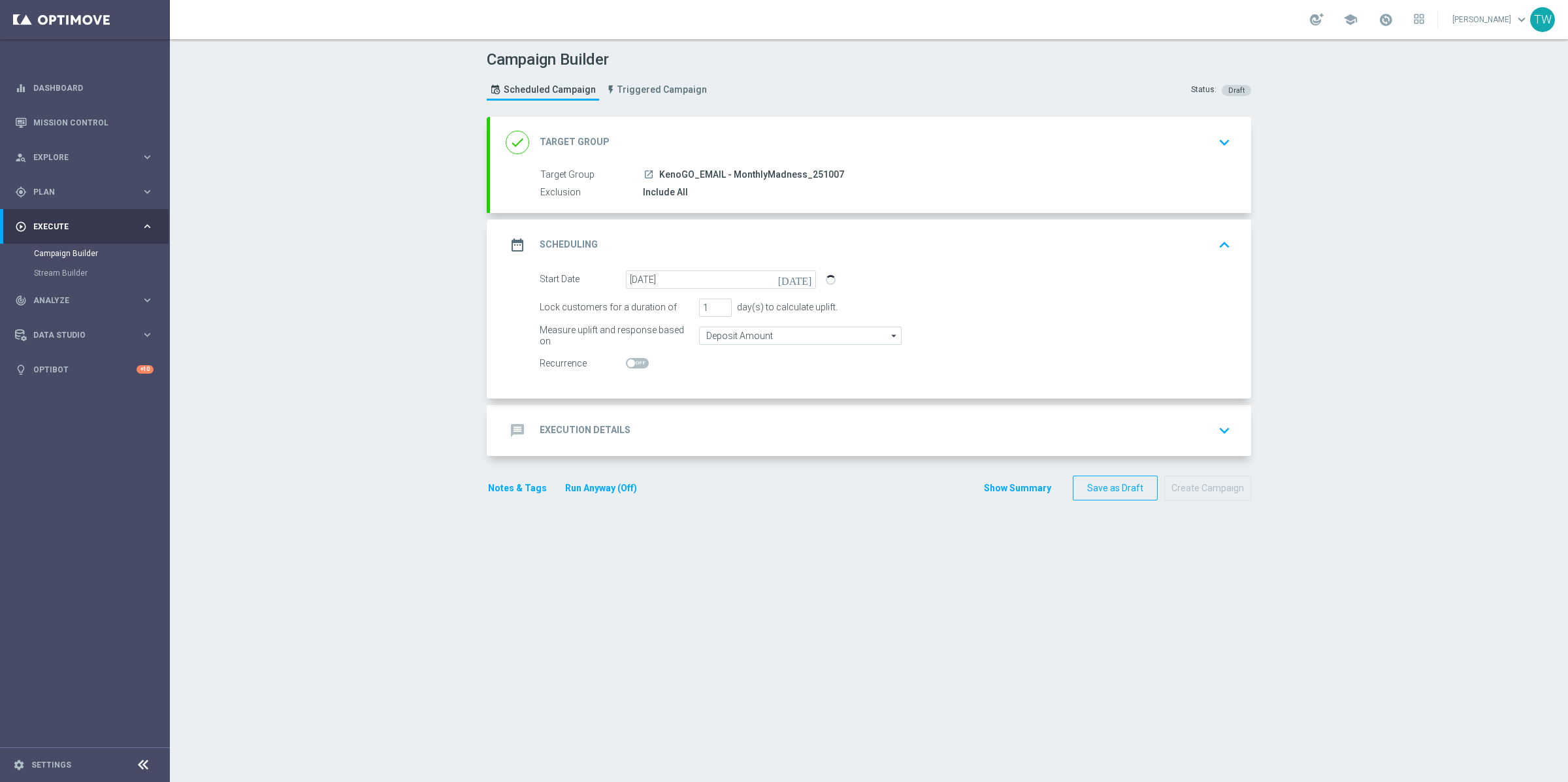
click at [707, 423] on div "message Execution Details keyboard_arrow_down" at bounding box center [870, 430] width 730 height 25
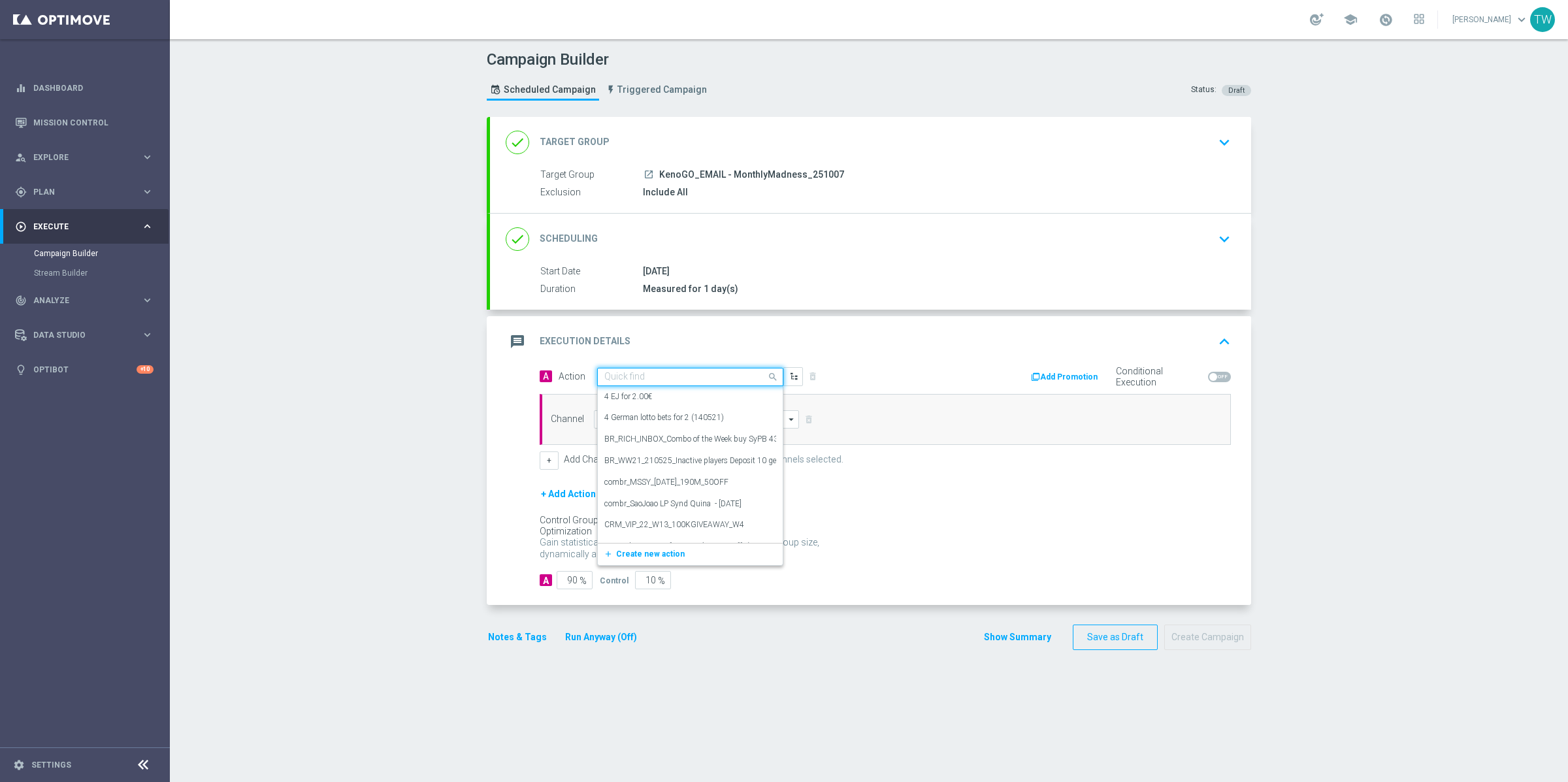
click at [637, 379] on input "text" at bounding box center [677, 377] width 146 height 11
type input "kenogo tra"
click at [625, 401] on label "KenoGO Trade Promotion" at bounding box center [647, 400] width 87 height 11
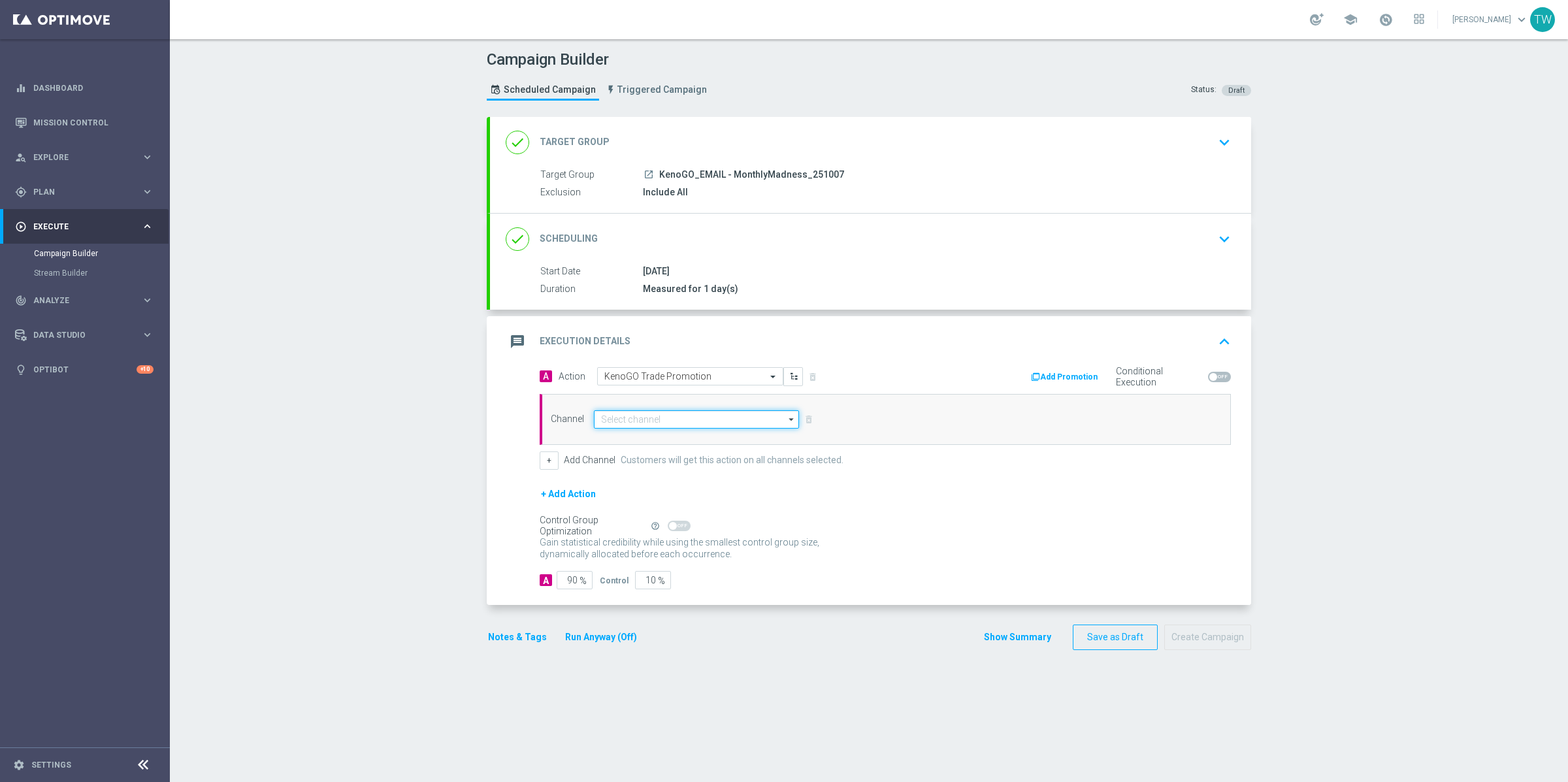
click at [631, 415] on input at bounding box center [696, 419] width 205 height 18
drag, startPoint x: 632, startPoint y: 472, endPoint x: 622, endPoint y: 468, distance: 10.8
click at [632, 472] on div "Optimail" at bounding box center [691, 477] width 194 height 18
type input "Optimail"
drag, startPoint x: 641, startPoint y: 588, endPoint x: 660, endPoint y: 586, distance: 19.1
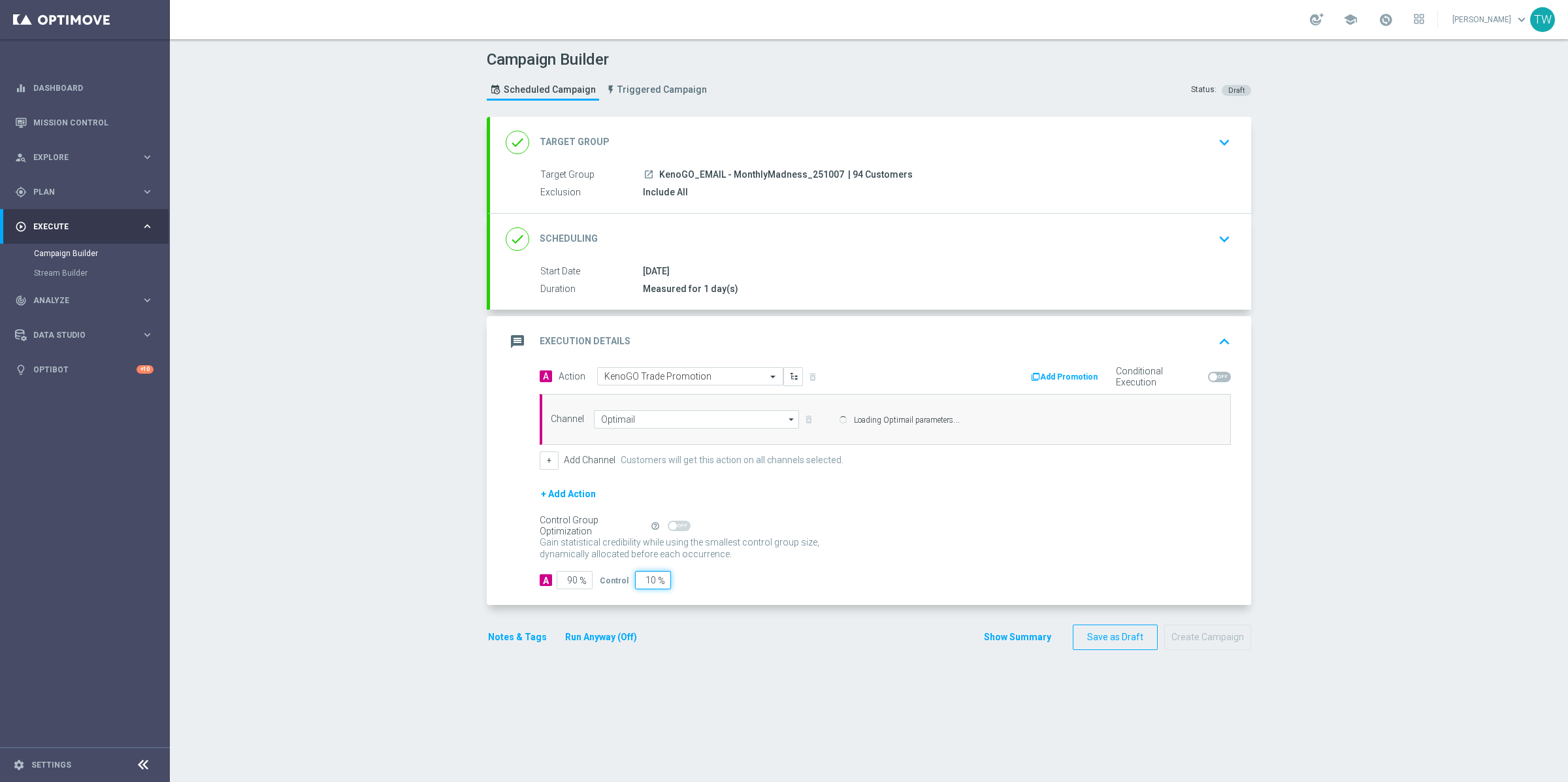
click at [660, 586] on div "10 %" at bounding box center [652, 580] width 33 height 18
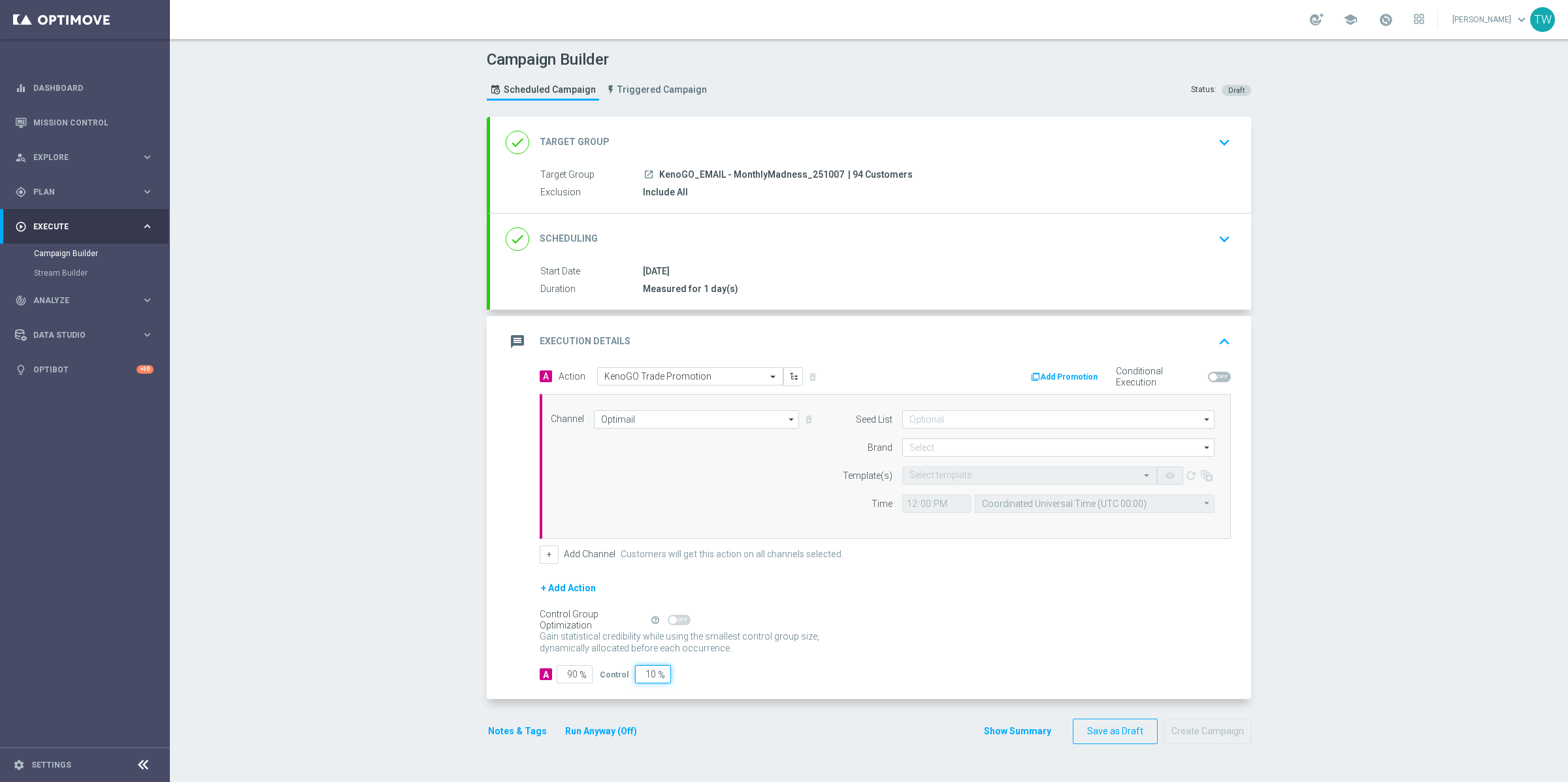
type input "1"
type input "99"
type input "100"
type input "0"
click at [622, 728] on button "Run Anyway (Off)" at bounding box center [601, 731] width 75 height 16
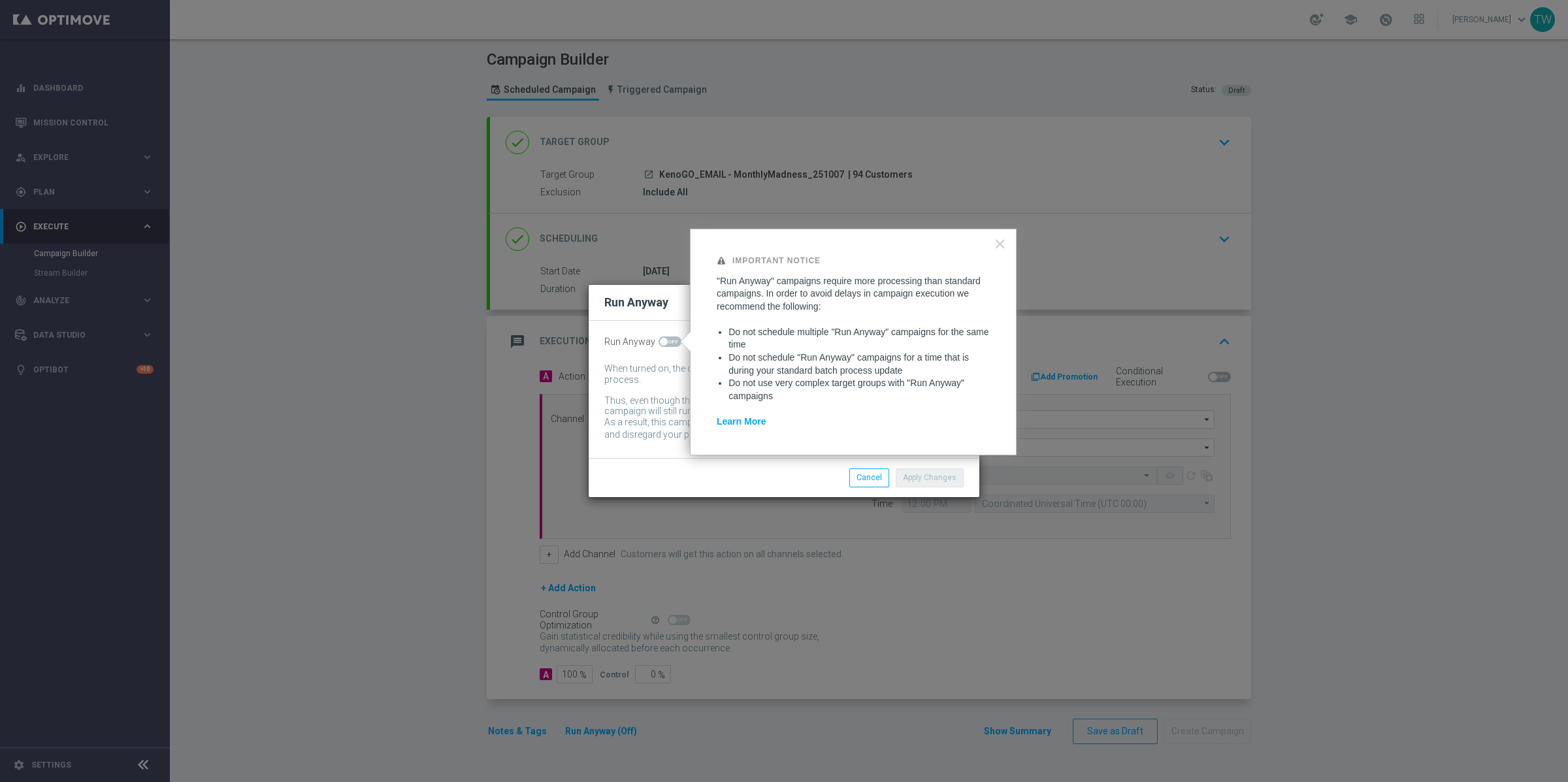
drag, startPoint x: 669, startPoint y: 340, endPoint x: 898, endPoint y: 478, distance: 267.4
click at [669, 340] on span at bounding box center [670, 341] width 23 height 10
click at [669, 340] on input "checkbox" at bounding box center [670, 341] width 23 height 10
checkbox input "true"
click at [941, 479] on button "Apply Changes" at bounding box center [929, 477] width 68 height 18
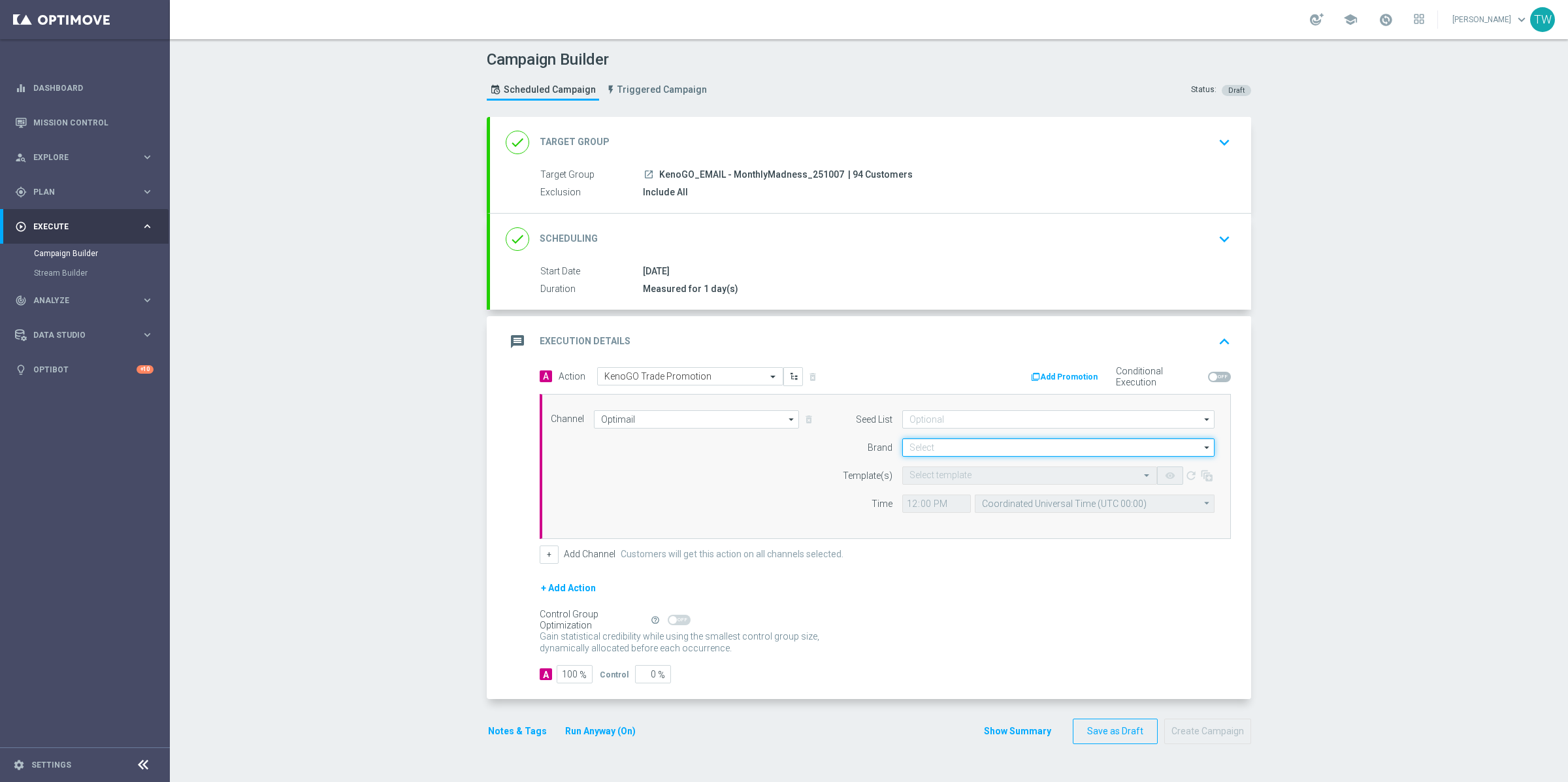
click at [976, 443] on input at bounding box center [1058, 447] width 312 height 18
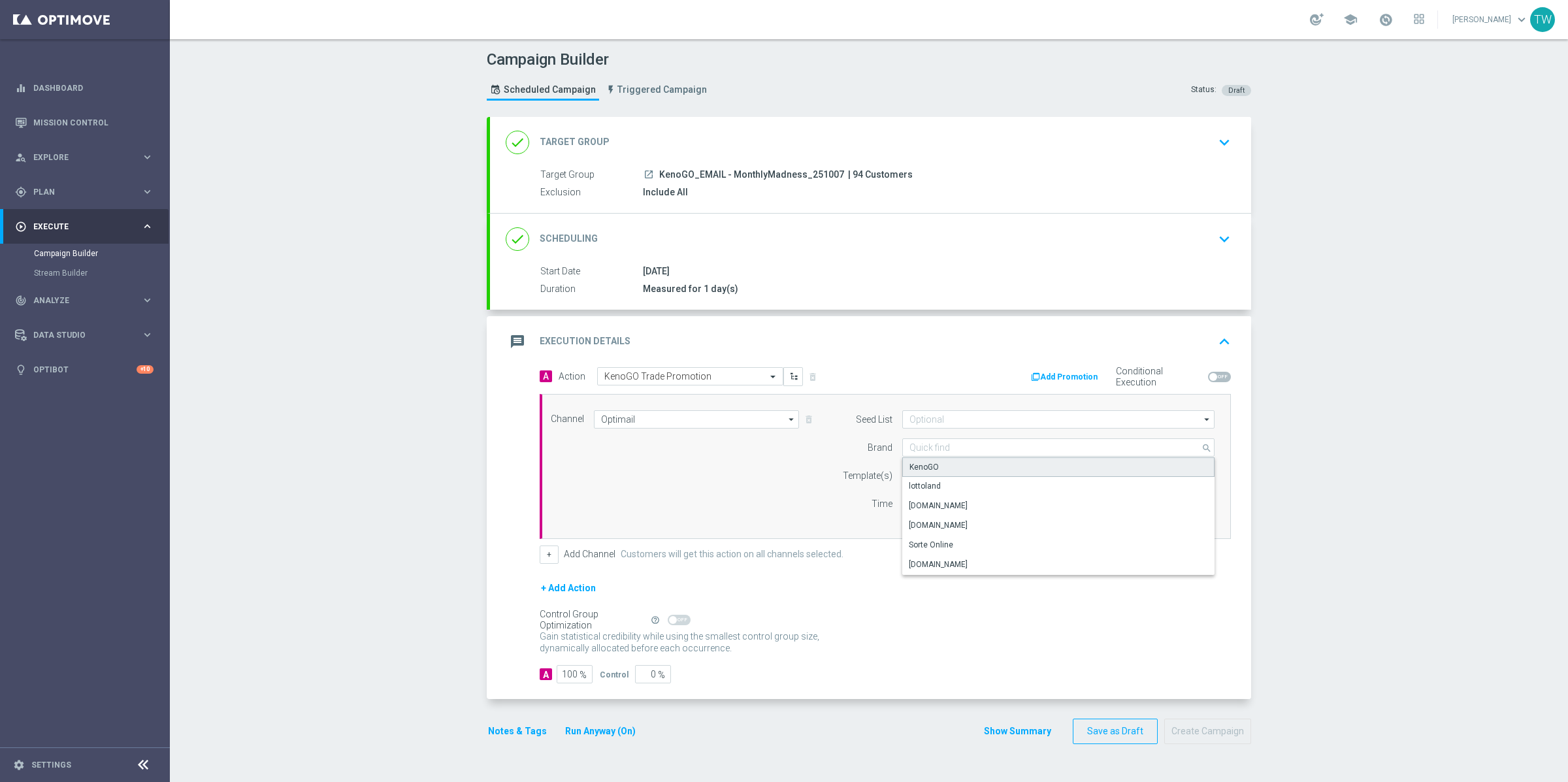
click at [957, 468] on div "KenoGO" at bounding box center [1058, 466] width 312 height 20
type input "KenoGO"
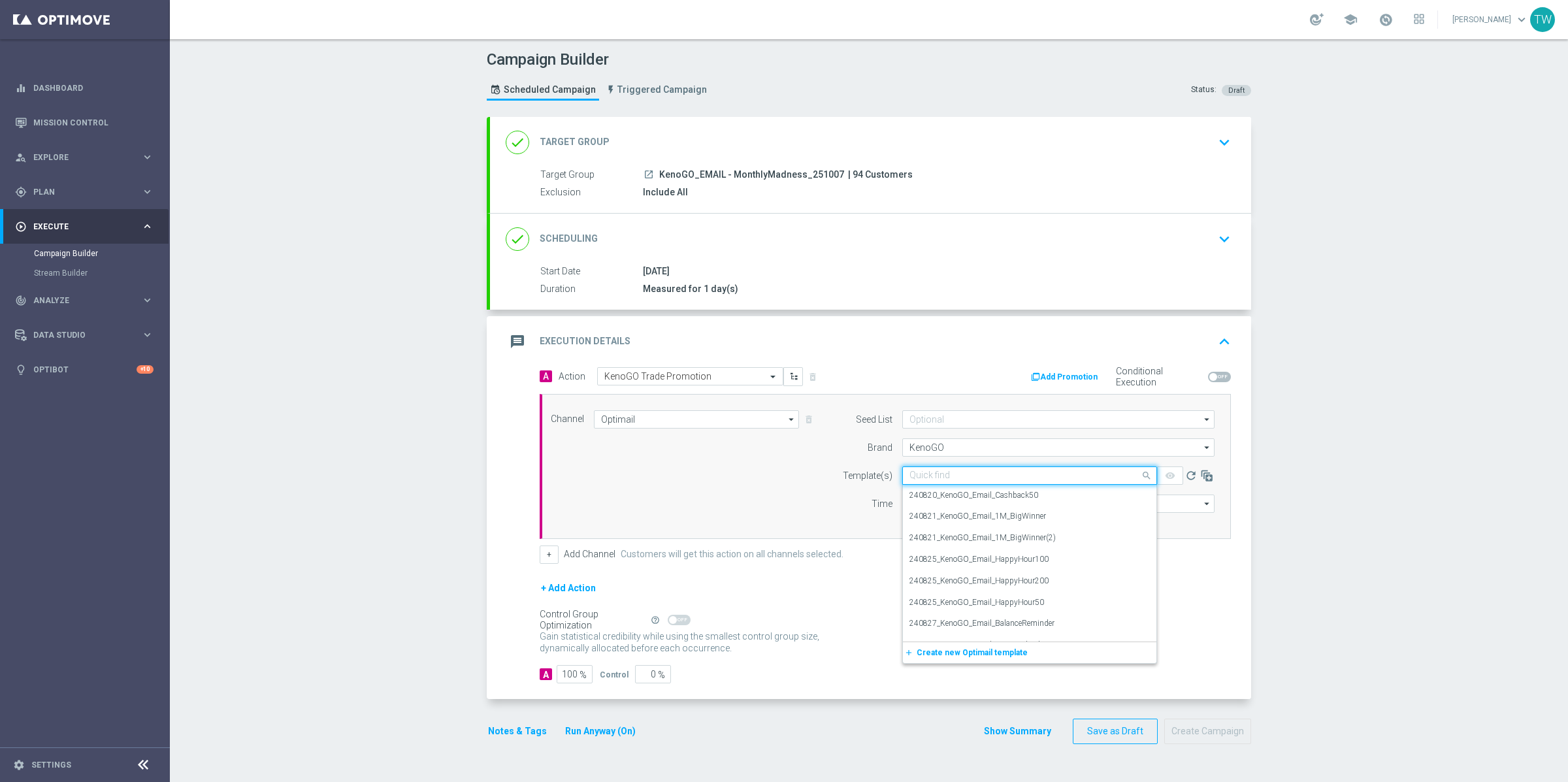
click at [959, 473] on input "text" at bounding box center [1017, 476] width 214 height 11
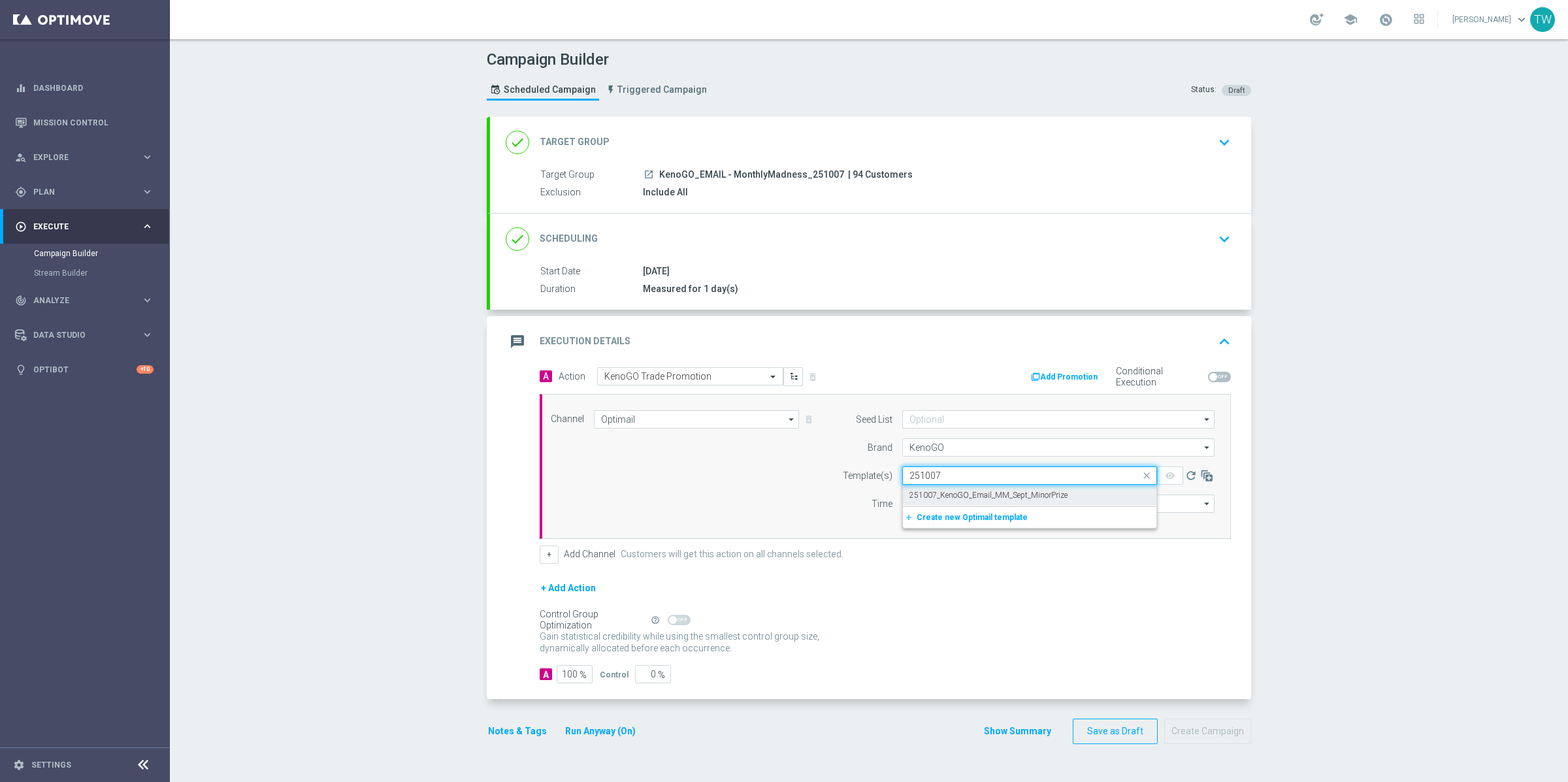
click at [956, 490] on label "251007_KenoGO_Email_MM_Sept_MinorPrize" at bounding box center [988, 496] width 158 height 11
type input "251007"
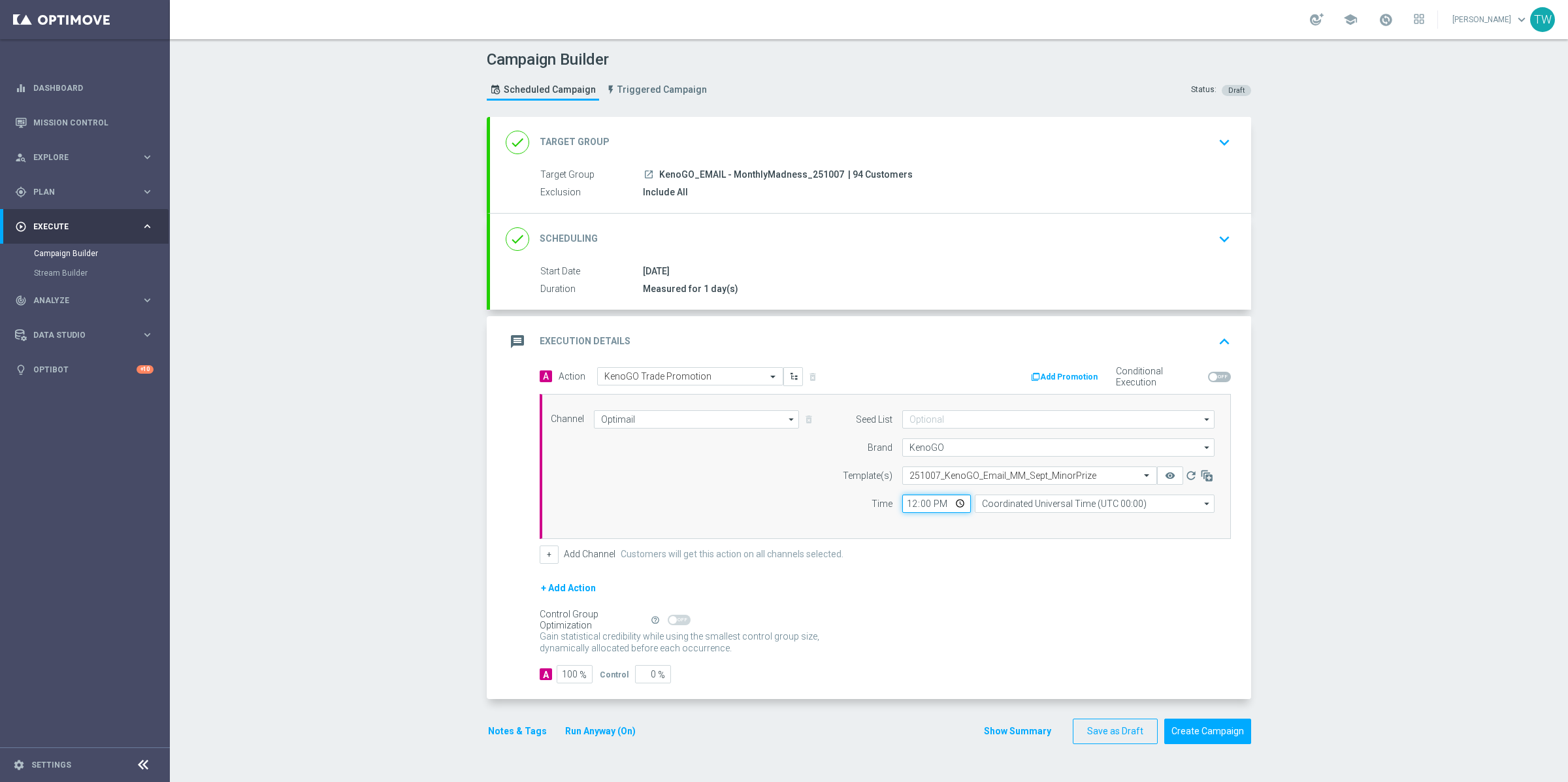
click at [915, 503] on input "12:00" at bounding box center [936, 503] width 69 height 18
click at [930, 502] on input "05:00" at bounding box center [936, 503] width 69 height 18
click at [926, 503] on input "05:00" at bounding box center [936, 503] width 69 height 18
type input "17:10"
click at [1002, 498] on input "Coordinated Universal Time (UTC 00:00)" at bounding box center [1095, 503] width 240 height 18
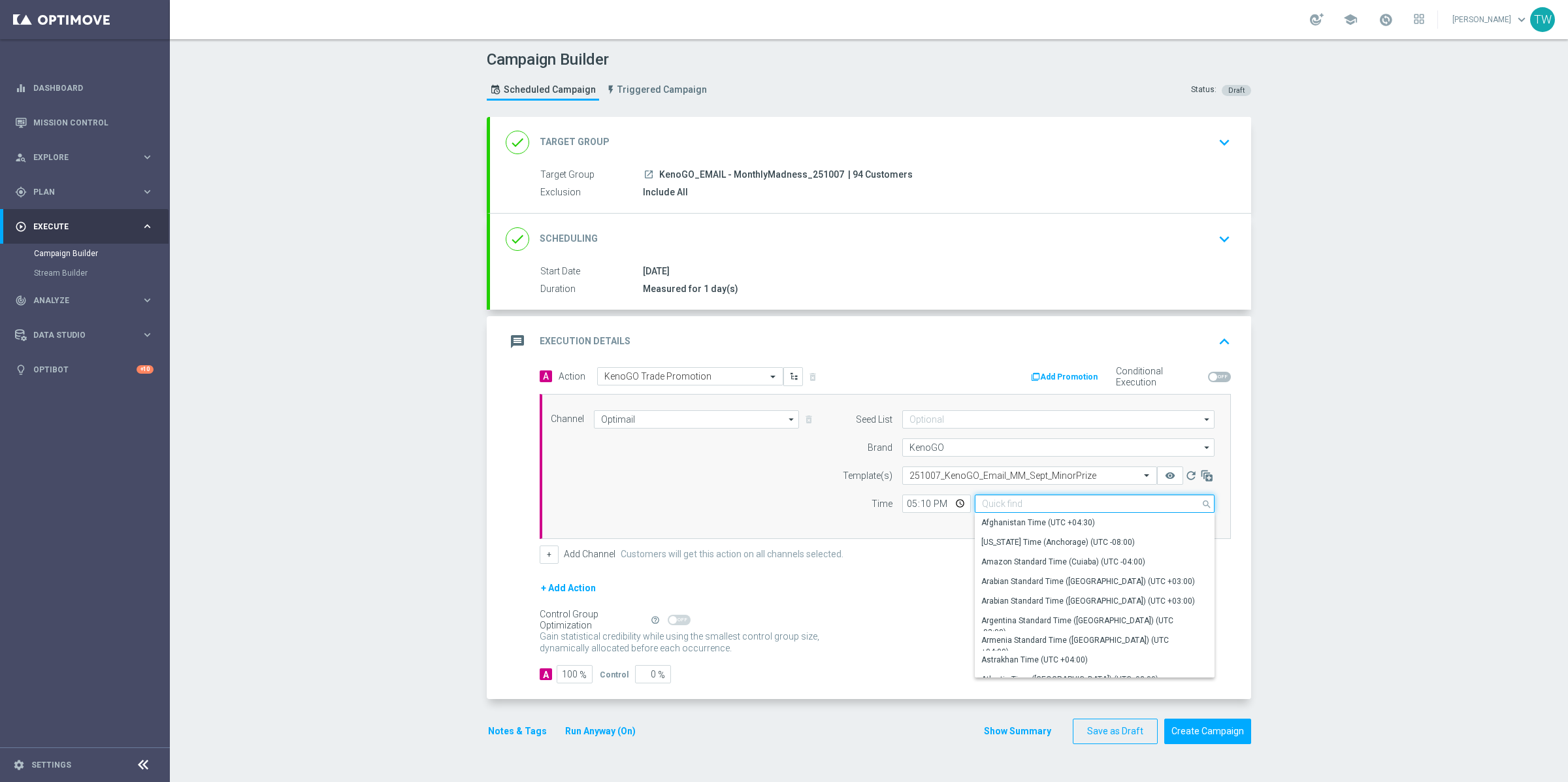
type input "y"
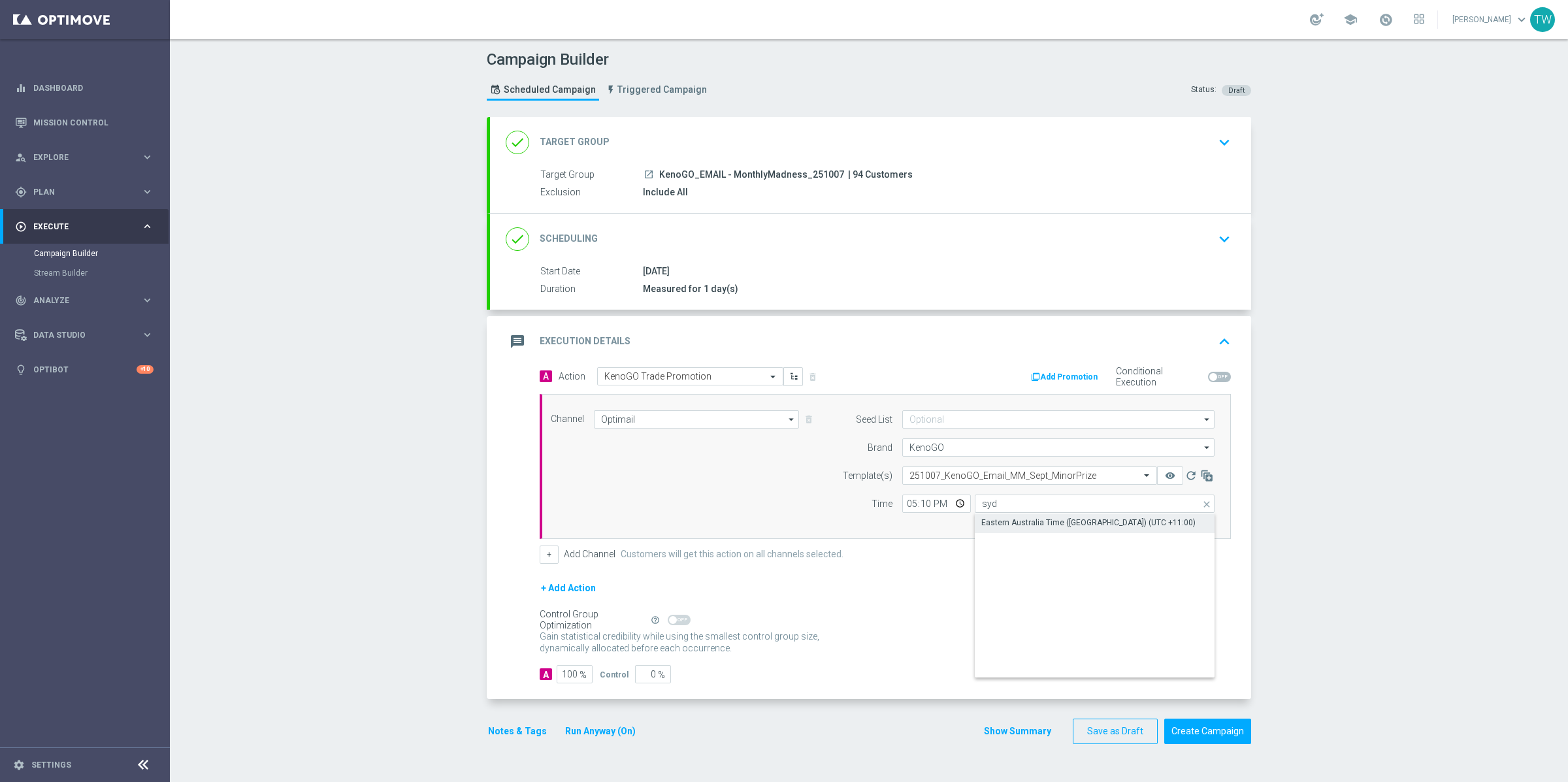
click at [1004, 519] on div "Eastern Australia Time (Sydney) (UTC +11:00)" at bounding box center [1089, 523] width 214 height 12
type input "Eastern Australia Time (Sydney) (UTC +11:00)"
click at [924, 500] on input "17:10" at bounding box center [936, 503] width 69 height 18
click at [956, 575] on form "A Action Select action KenoGO Trade Promotion delete_forever Add Promotion Cond…" at bounding box center [885, 526] width 691 height 317
click at [1174, 474] on button "remove_red_eye" at bounding box center [1170, 475] width 26 height 18
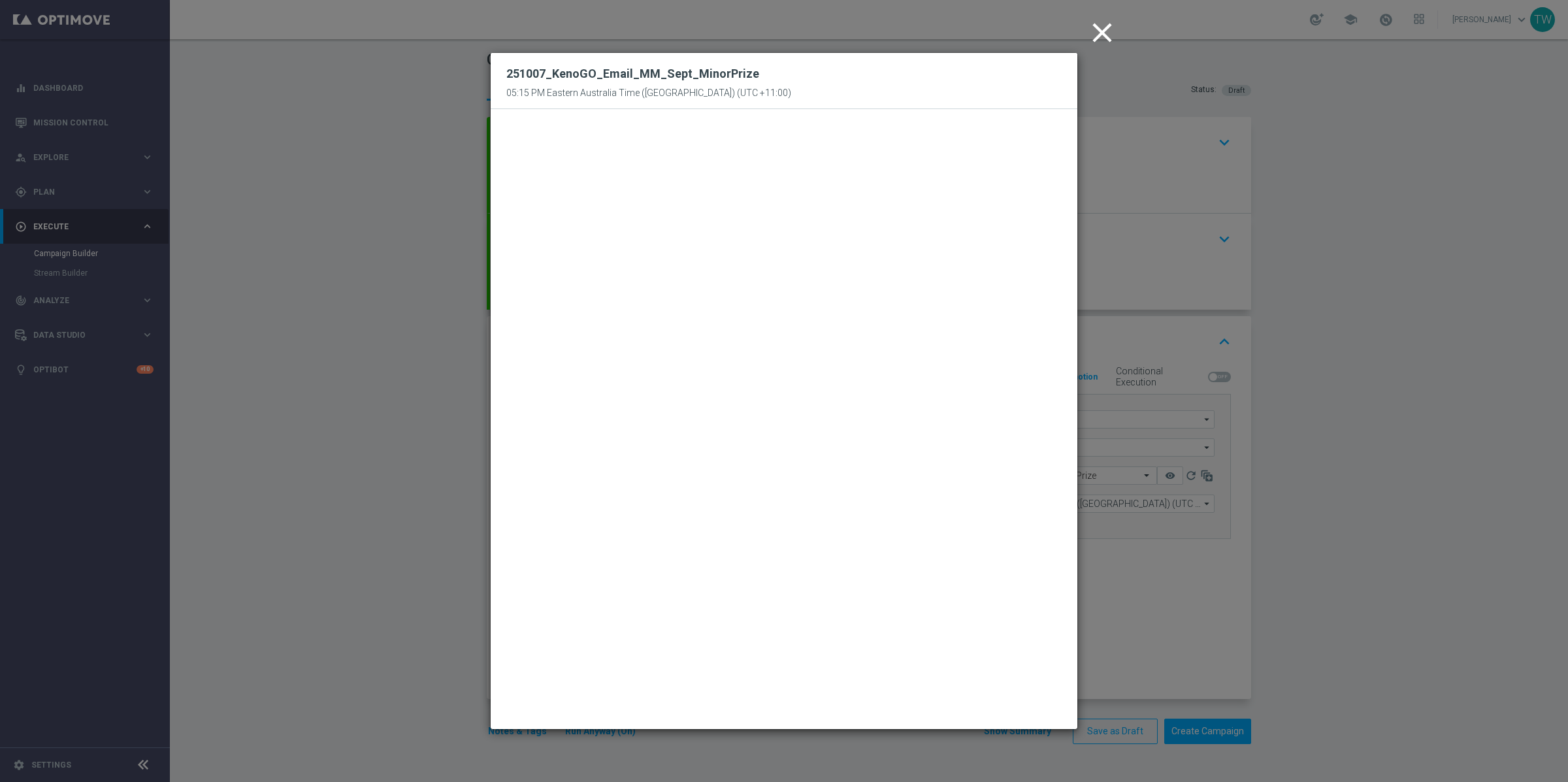
click at [1248, 562] on modal-container "close 251007_KenoGO_Email_MM_Sept_MinorPrize 05:15 PM Eastern Australia Time (S…" at bounding box center [784, 391] width 1568 height 782
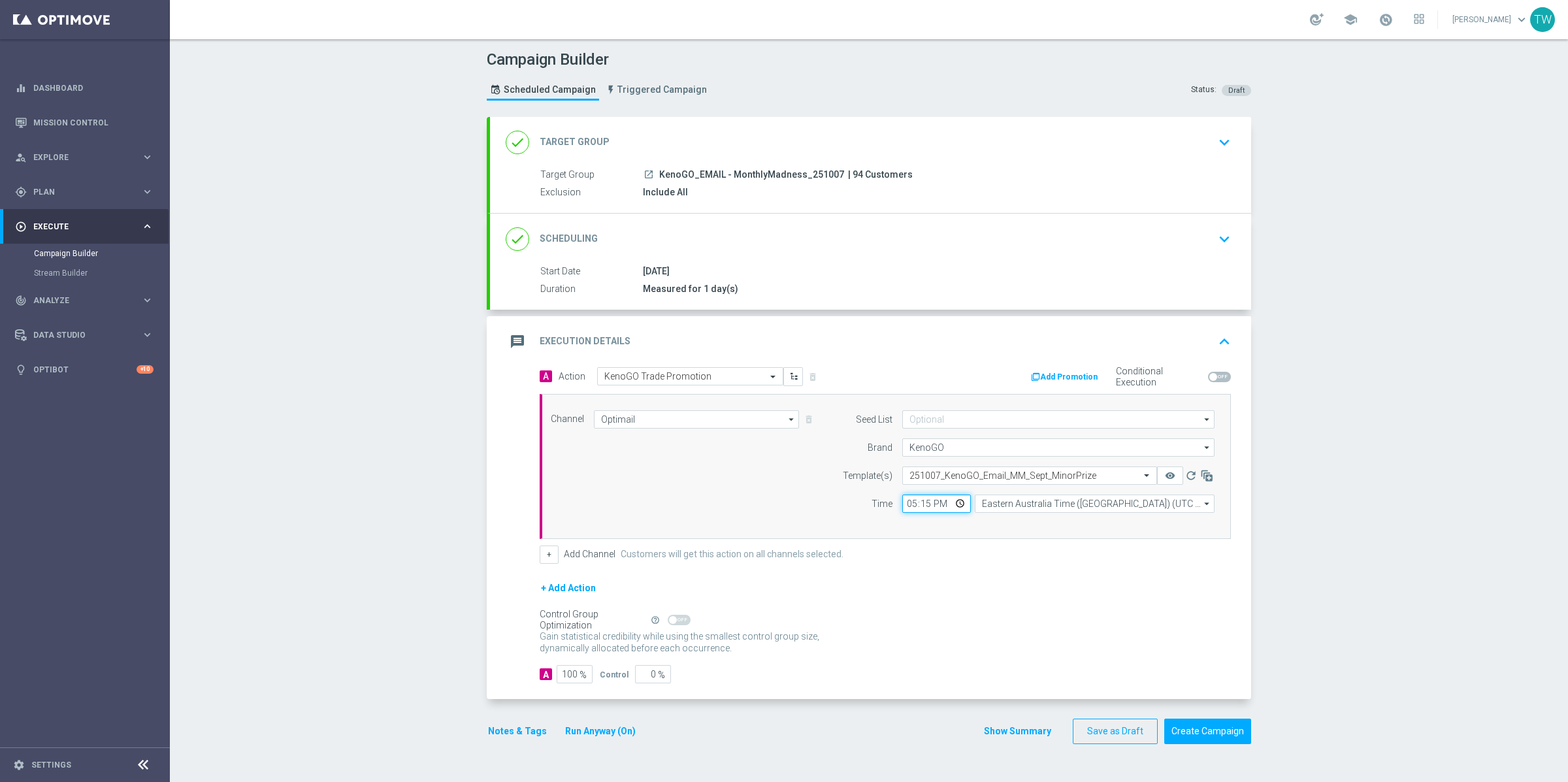
click at [925, 502] on input "17:15" at bounding box center [936, 503] width 69 height 18
type input "17:10"
click at [915, 570] on form "A Action Select action KenoGO Trade Promotion delete_forever Add Promotion Cond…" at bounding box center [885, 526] width 691 height 317
click at [976, 158] on div "done Target Group keyboard_arrow_down" at bounding box center [871, 141] width 761 height 51
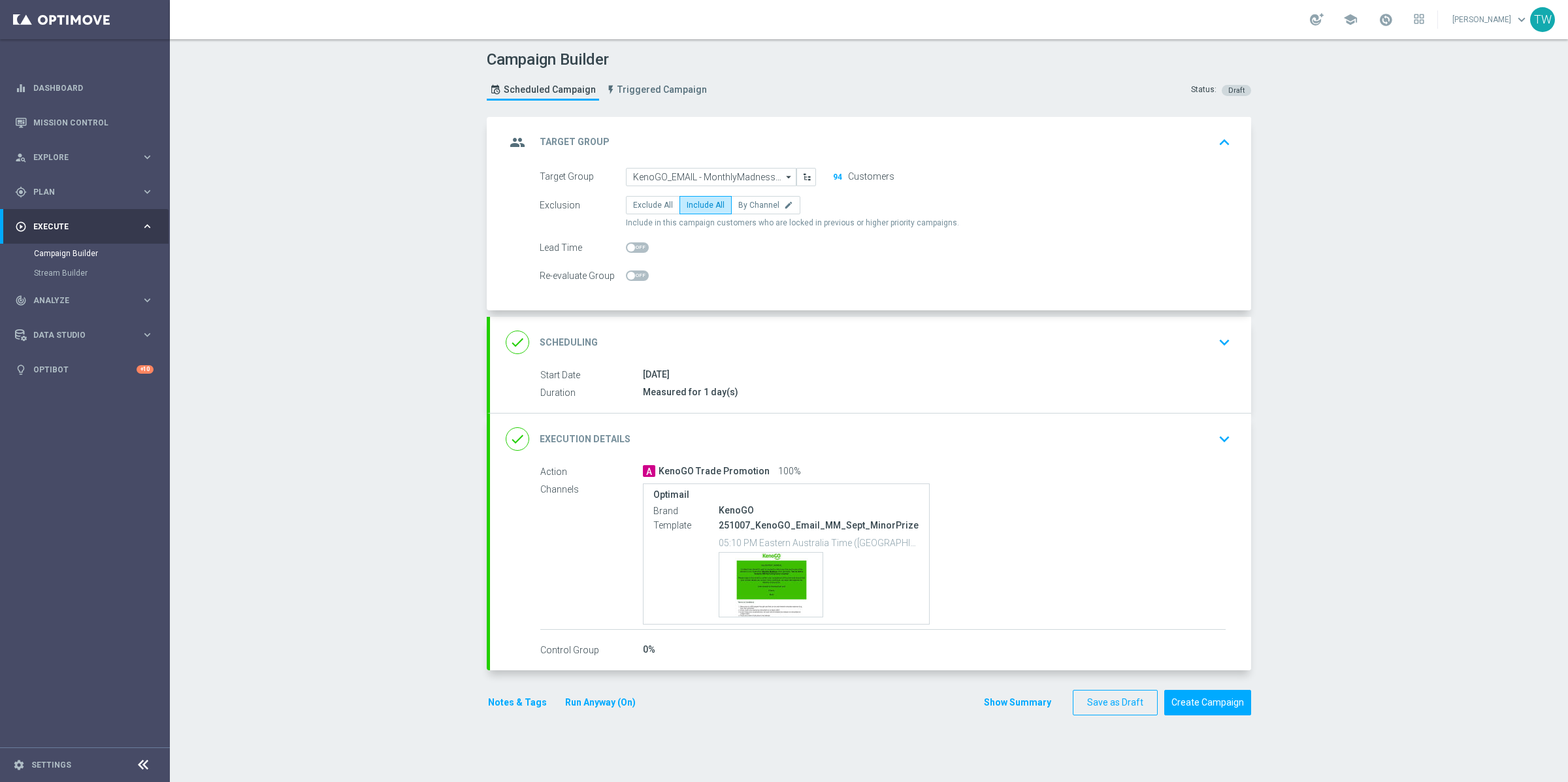
click at [837, 177] on button "94" at bounding box center [838, 177] width 10 height 10
click at [1193, 696] on button "Create Campaign" at bounding box center [1207, 703] width 87 height 26
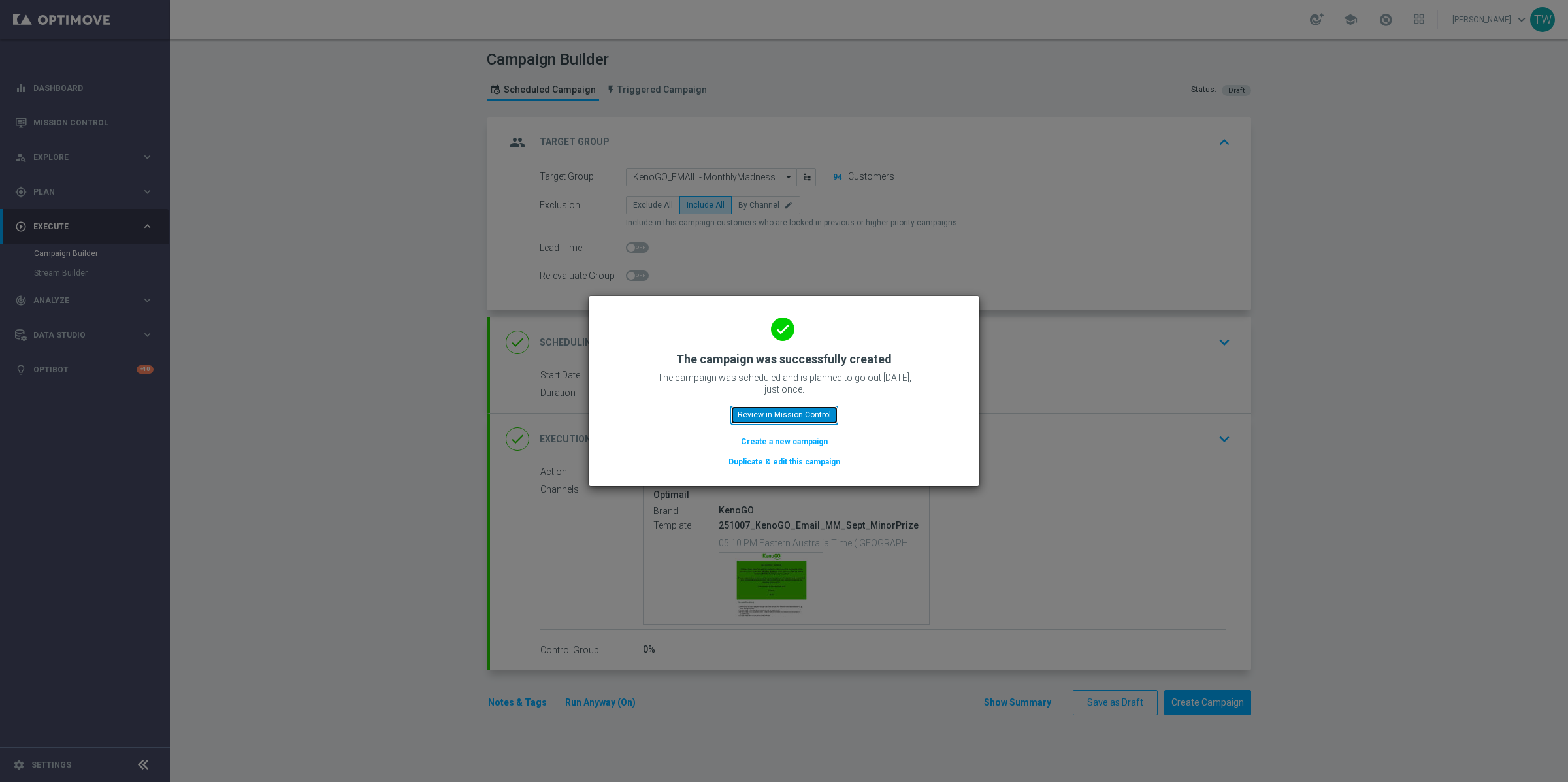
click at [750, 420] on button "Review in Mission Control" at bounding box center [784, 414] width 108 height 18
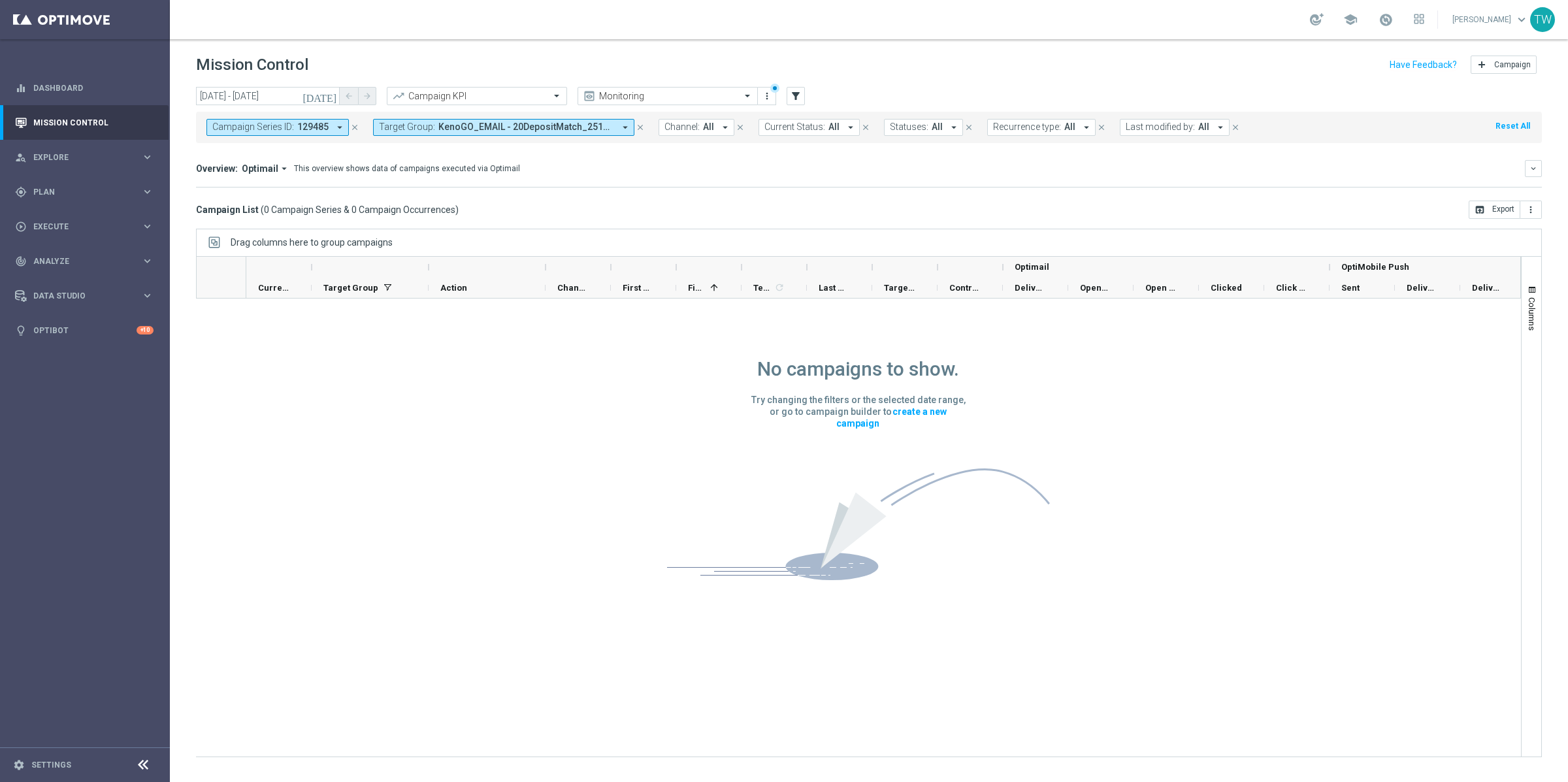
click at [331, 98] on icon "today" at bounding box center [320, 96] width 35 height 12
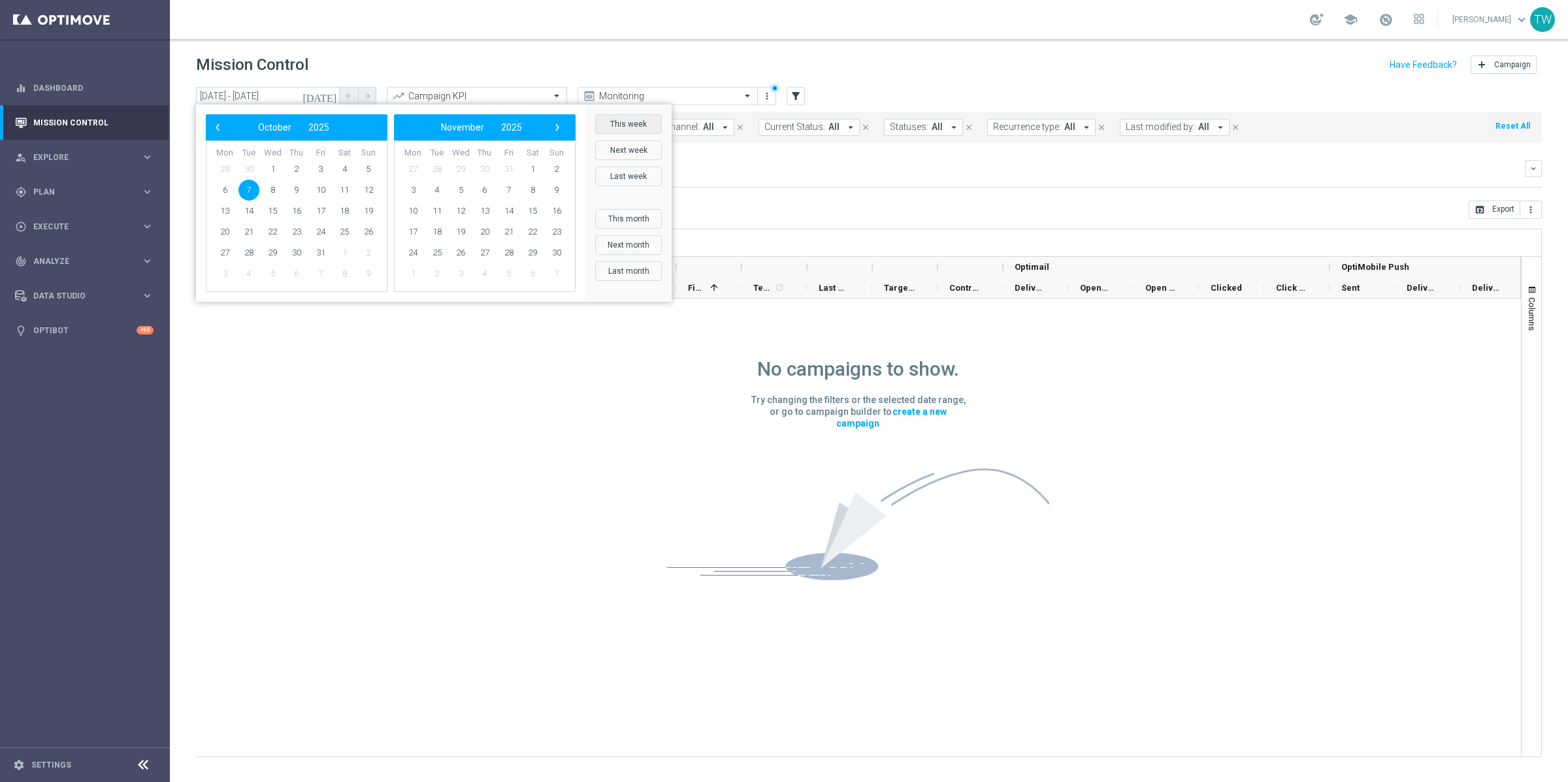
click at [635, 129] on button "This week" at bounding box center [628, 123] width 67 height 20
type input "[DATE] - [DATE]"
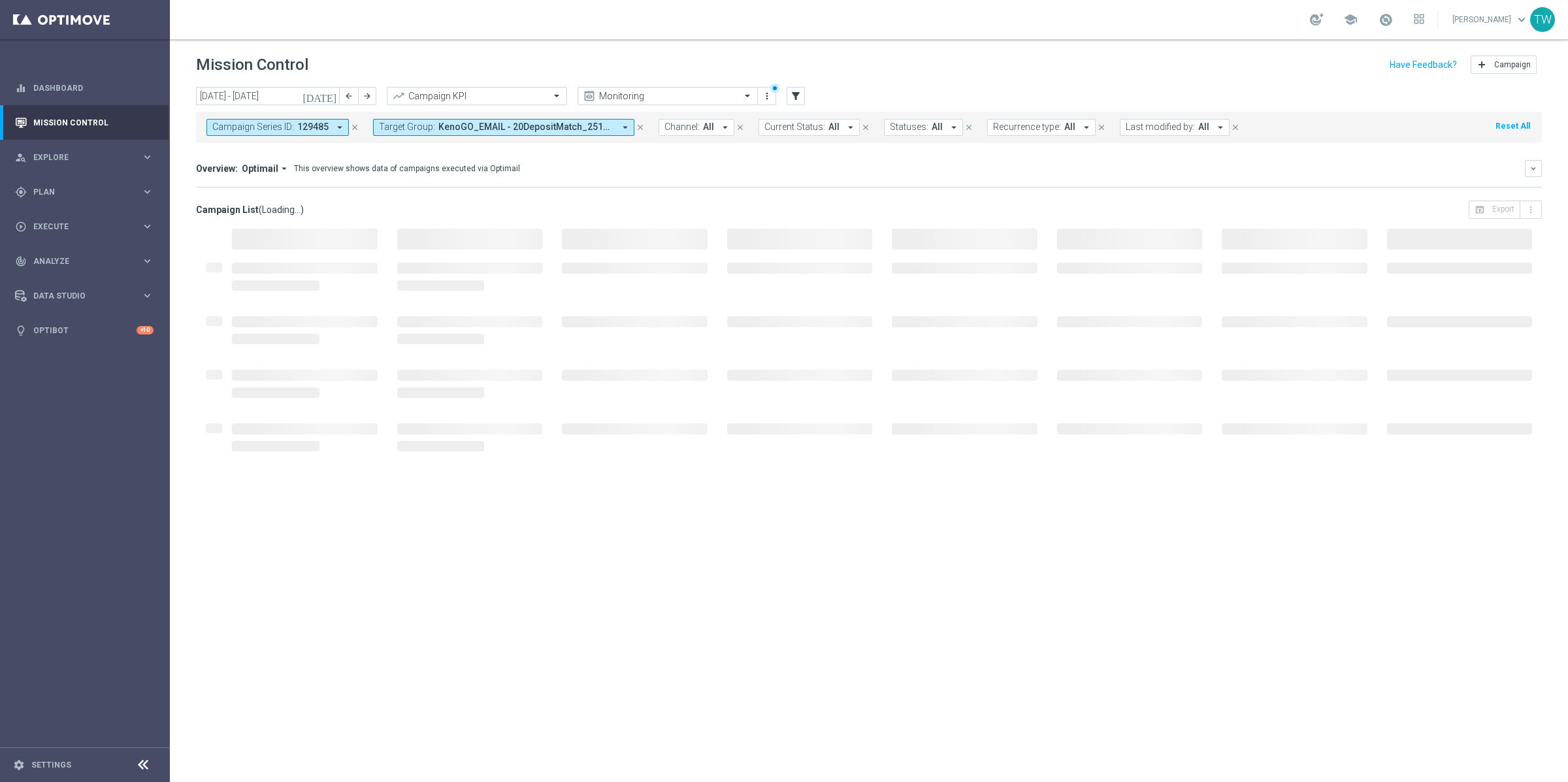
click at [639, 127] on icon "close" at bounding box center [640, 127] width 9 height 9
click at [795, 94] on icon "filter_alt" at bounding box center [796, 96] width 12 height 12
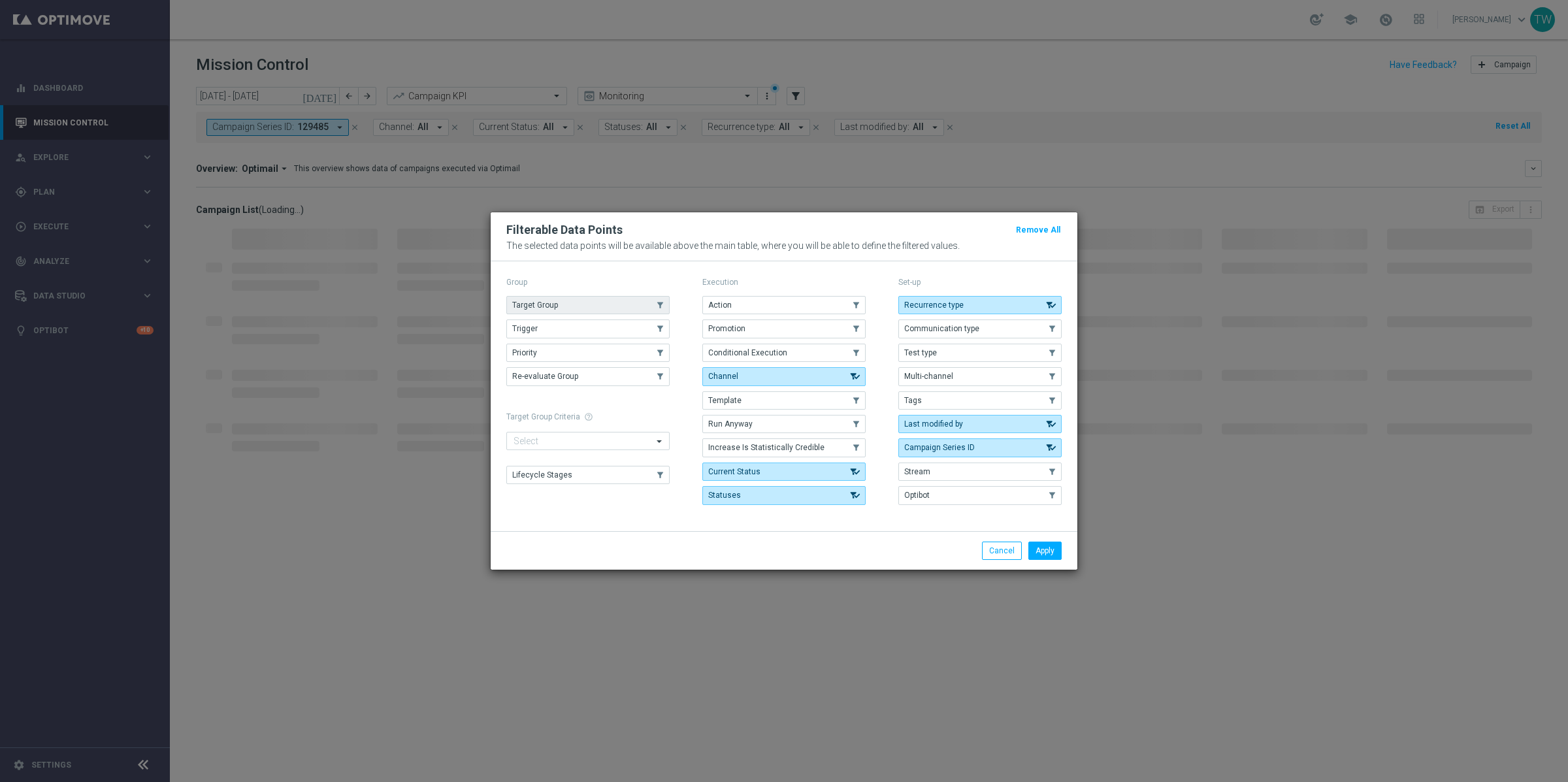
click at [594, 300] on button "Target Group" at bounding box center [588, 304] width 164 height 18
click at [1053, 555] on button "Apply" at bounding box center [1044, 550] width 33 height 18
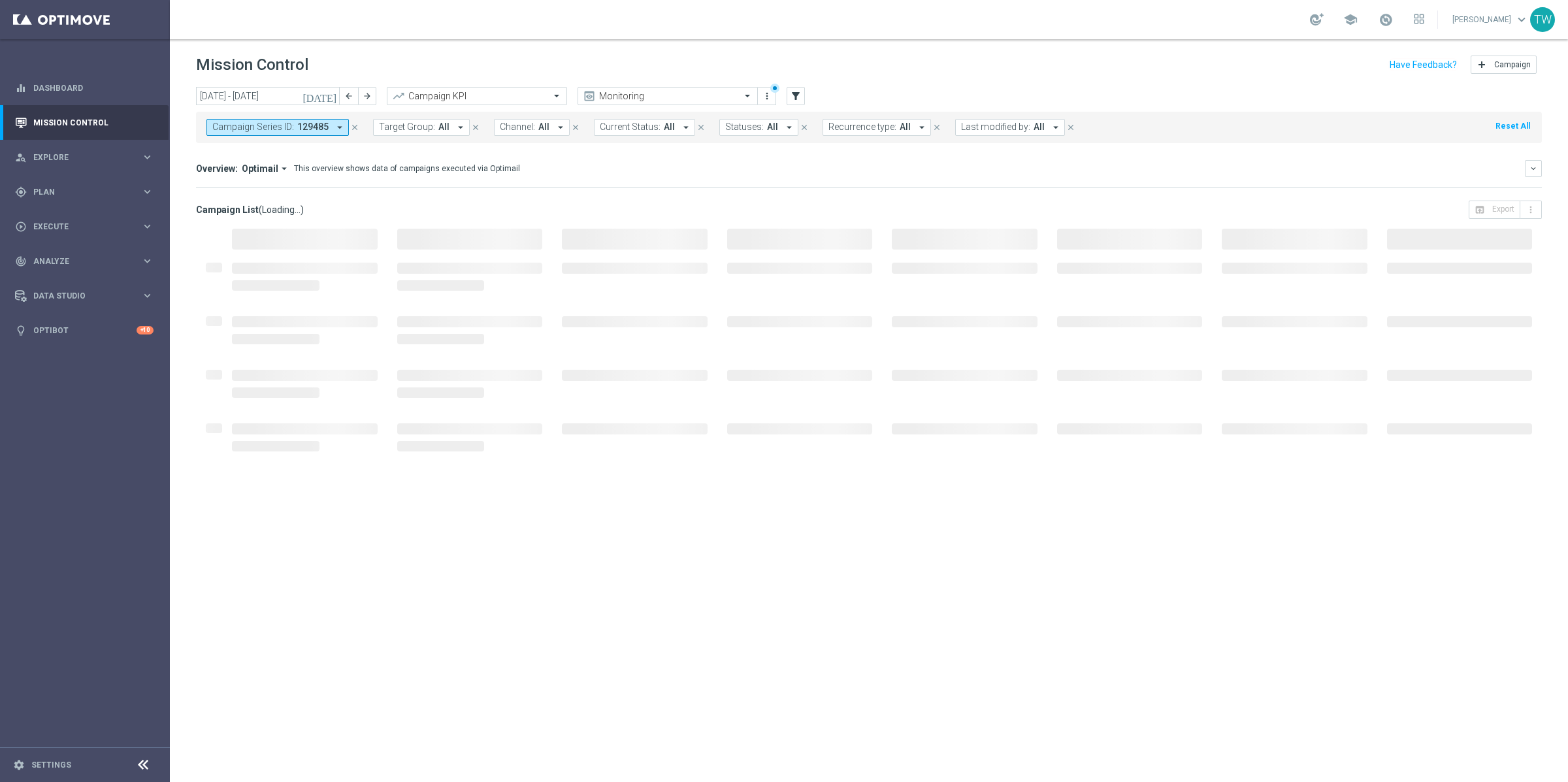
click at [333, 128] on icon "arrow_drop_down" at bounding box center [339, 128] width 12 height 12
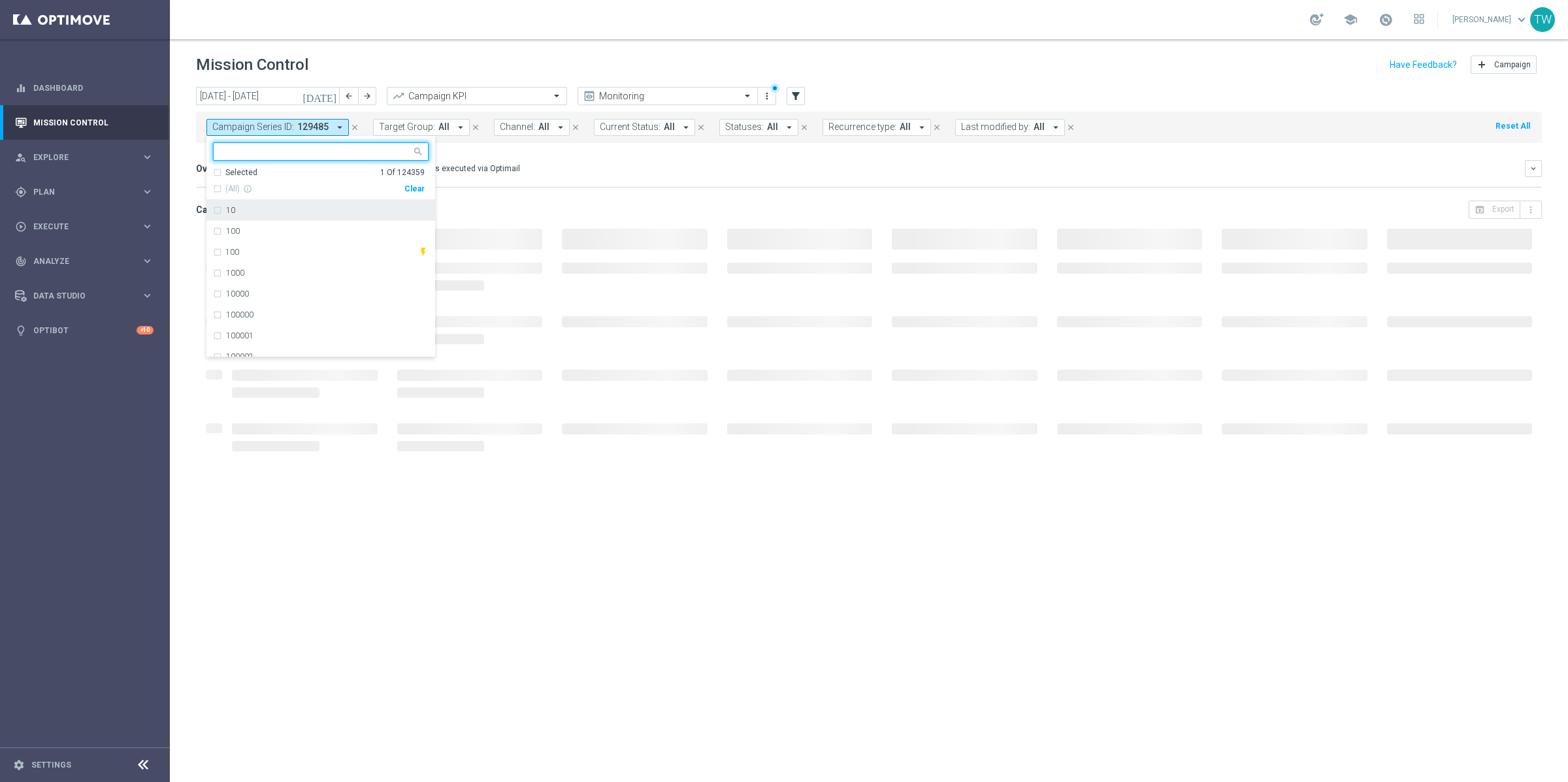
drag, startPoint x: 412, startPoint y: 188, endPoint x: 434, endPoint y: 139, distance: 53.7
click at [0, 0] on div "Clear" at bounding box center [0, 0] width 0 height 0
drag, startPoint x: 434, startPoint y: 129, endPoint x: 394, endPoint y: 129, distance: 40.0
click at [434, 129] on button "Target Group: All arrow_drop_down" at bounding box center [421, 128] width 97 height 17
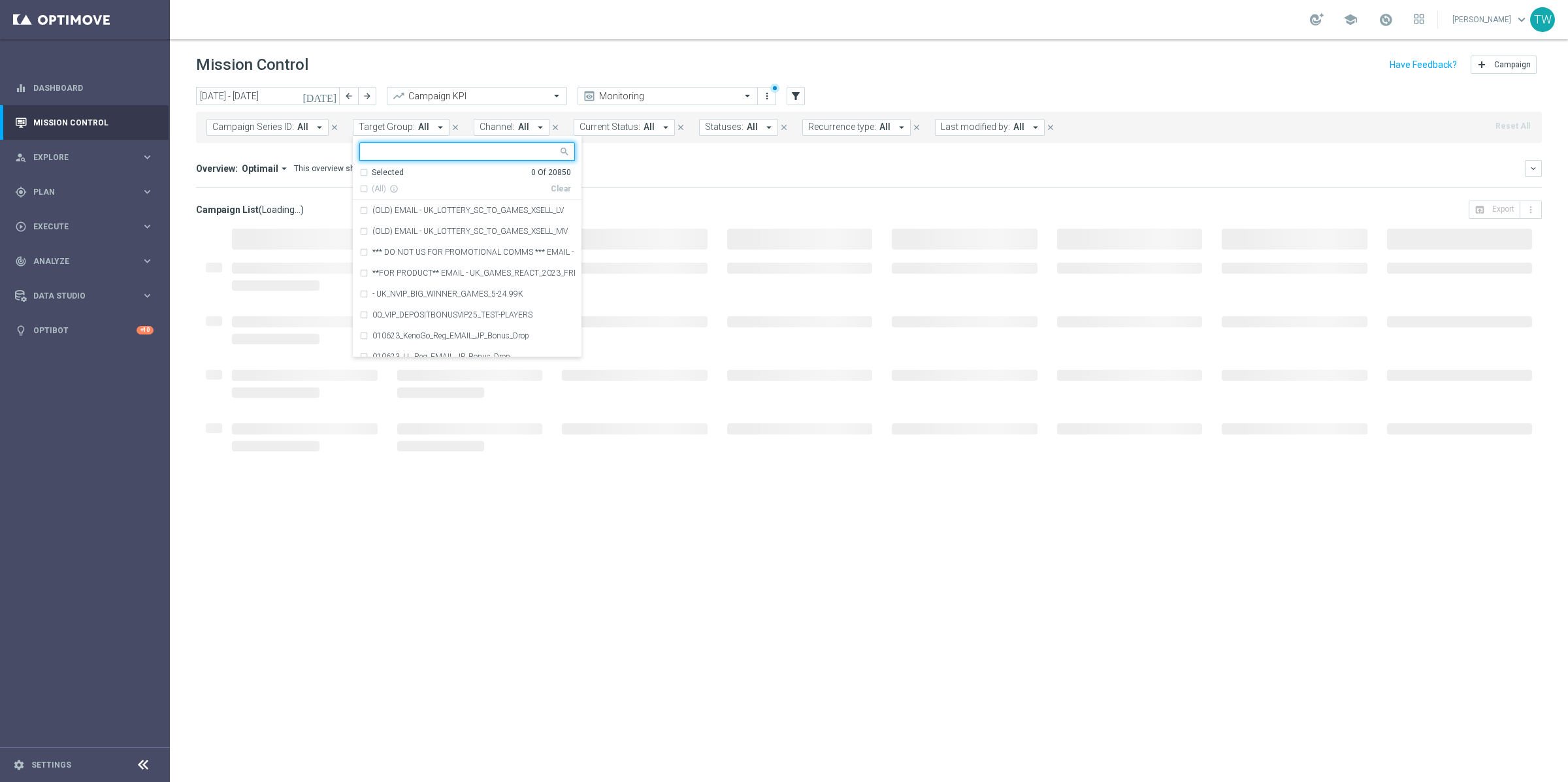
click at [373, 158] on input "text" at bounding box center [462, 152] width 191 height 11
click at [374, 154] on input "text" at bounding box center [462, 152] width 191 height 11
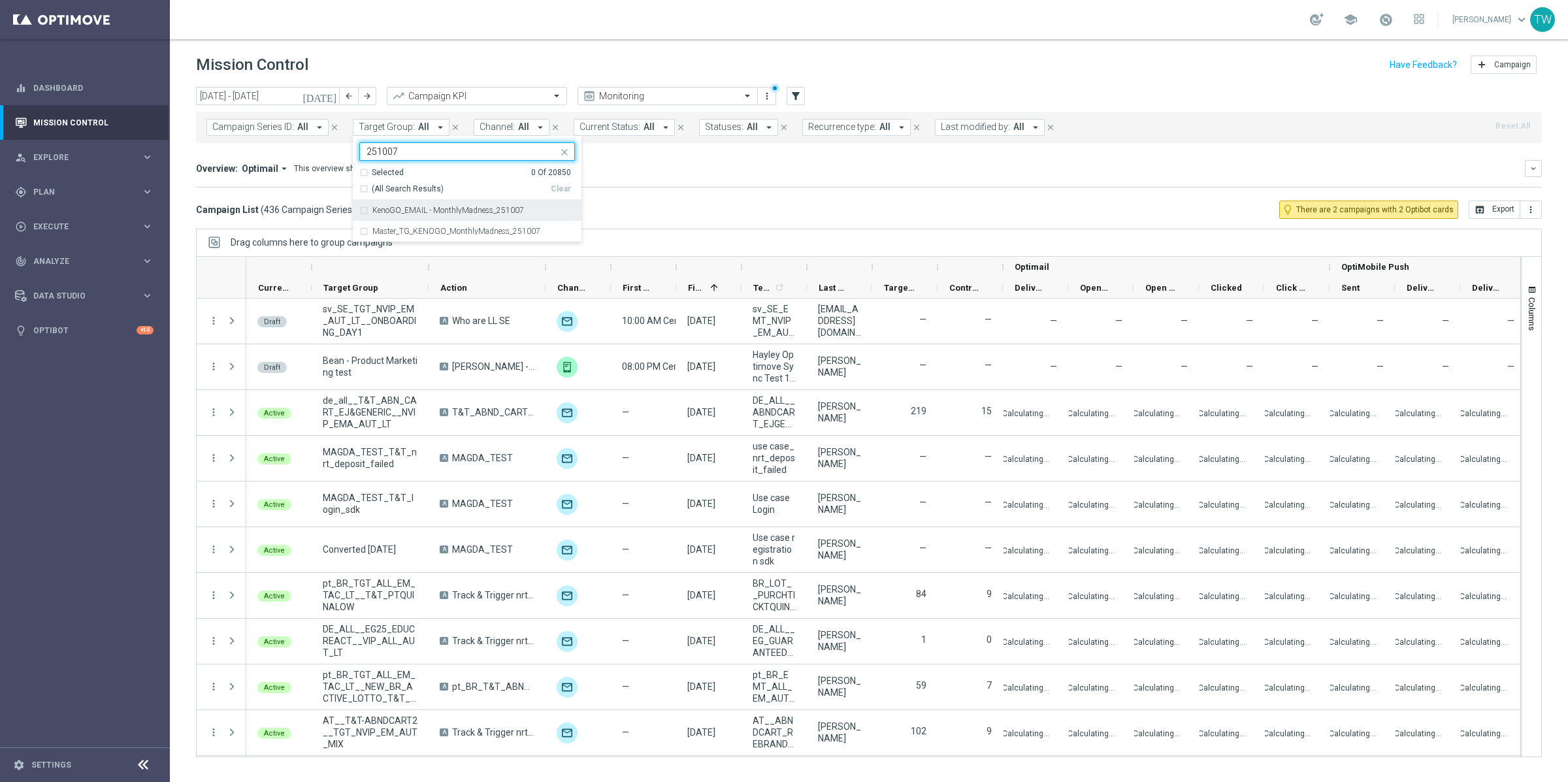
click at [395, 186] on span "(All Search Results)" at bounding box center [408, 189] width 72 height 11
type input "251007"
click at [651, 167] on div "Overview: Optimail arrow_drop_down This overview shows data of campaigns execut…" at bounding box center [861, 169] width 1329 height 12
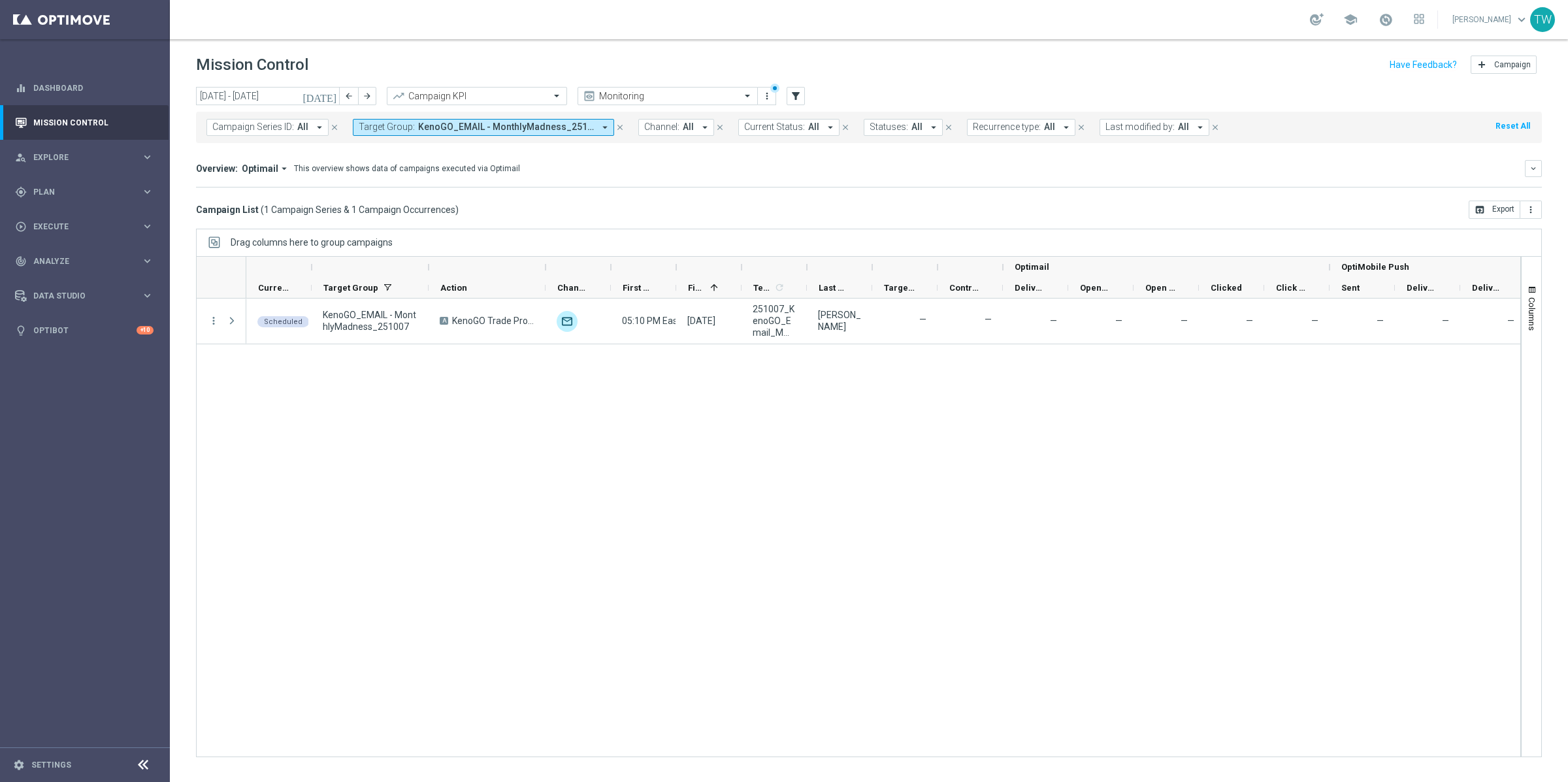
click at [678, 265] on div at bounding box center [676, 267] width 5 height 21
click at [430, 268] on div at bounding box center [429, 267] width 5 height 21
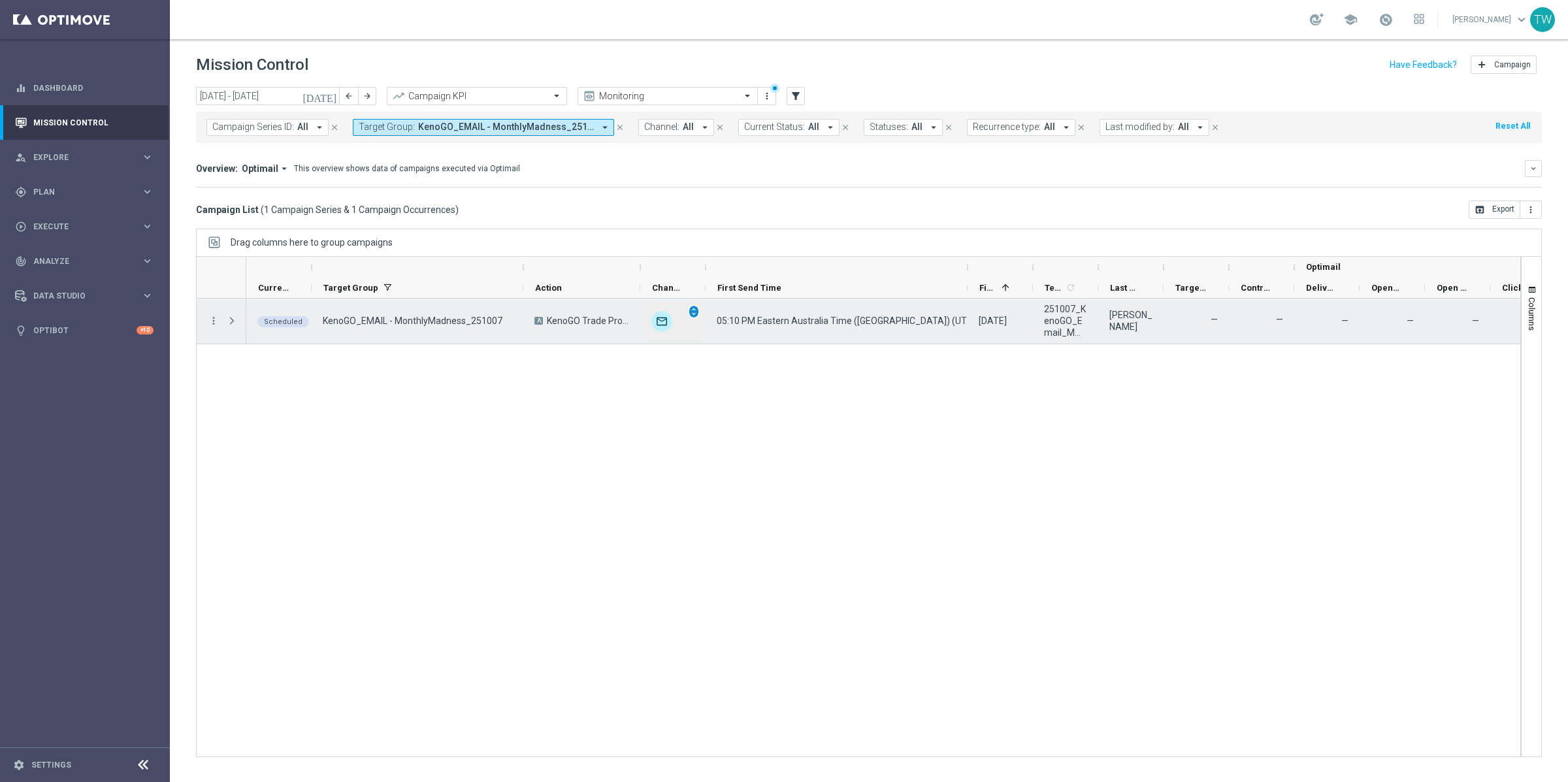
click at [697, 309] on span "unfold_more" at bounding box center [694, 311] width 9 height 9
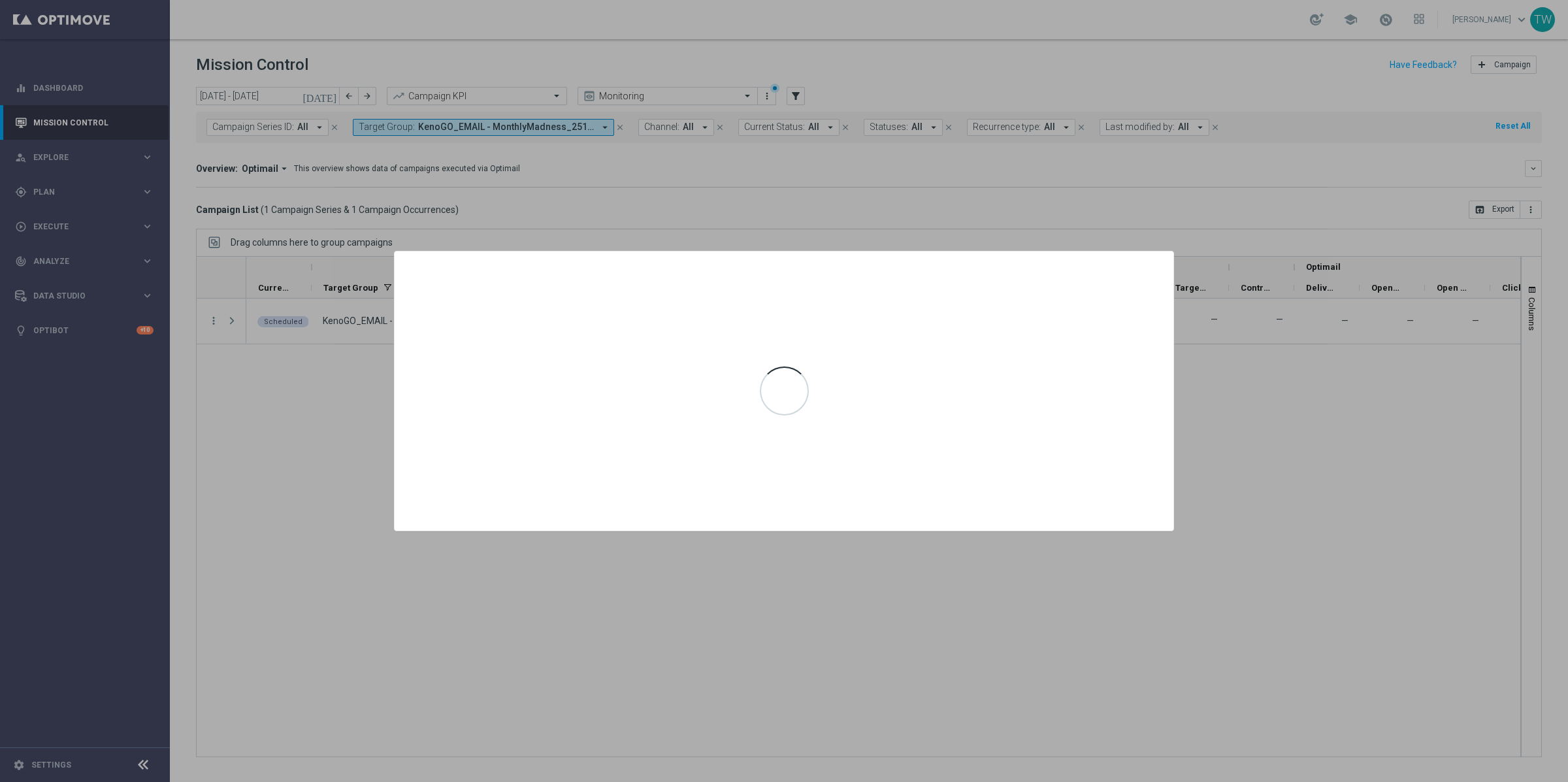
click at [1220, 348] on div at bounding box center [784, 391] width 1568 height 782
drag, startPoint x: 1147, startPoint y: 251, endPoint x: 1159, endPoint y: 268, distance: 20.8
click at [1147, 251] on opti-dialog-container "Channel Metrics open_in_browser Export KenoGO_EMAIL - MonthlyMadness_251007 Gen…" at bounding box center [784, 390] width 778 height 279
click at [1159, 268] on icon "icon" at bounding box center [1156, 264] width 13 height 13
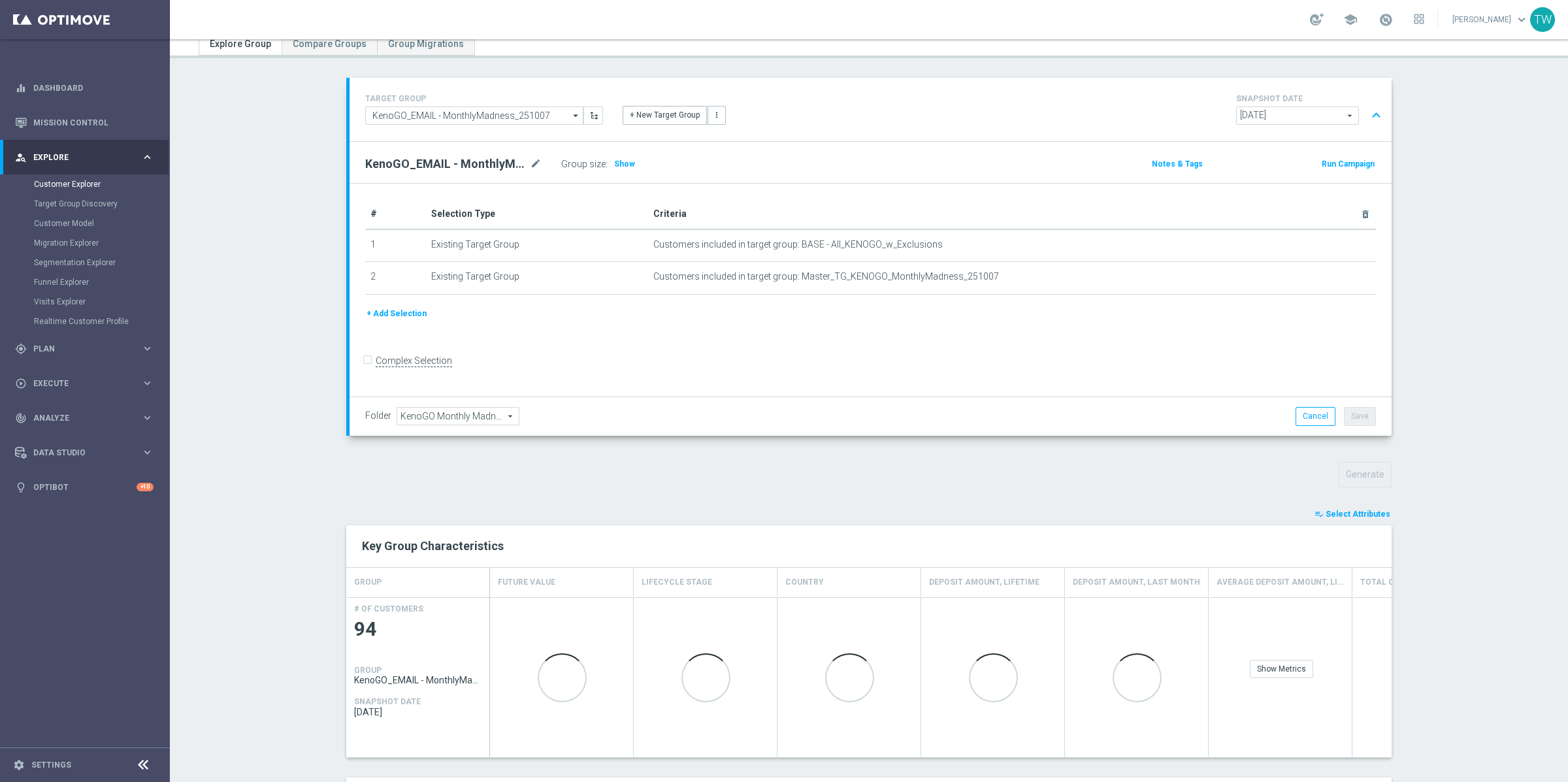
scroll to position [153, 0]
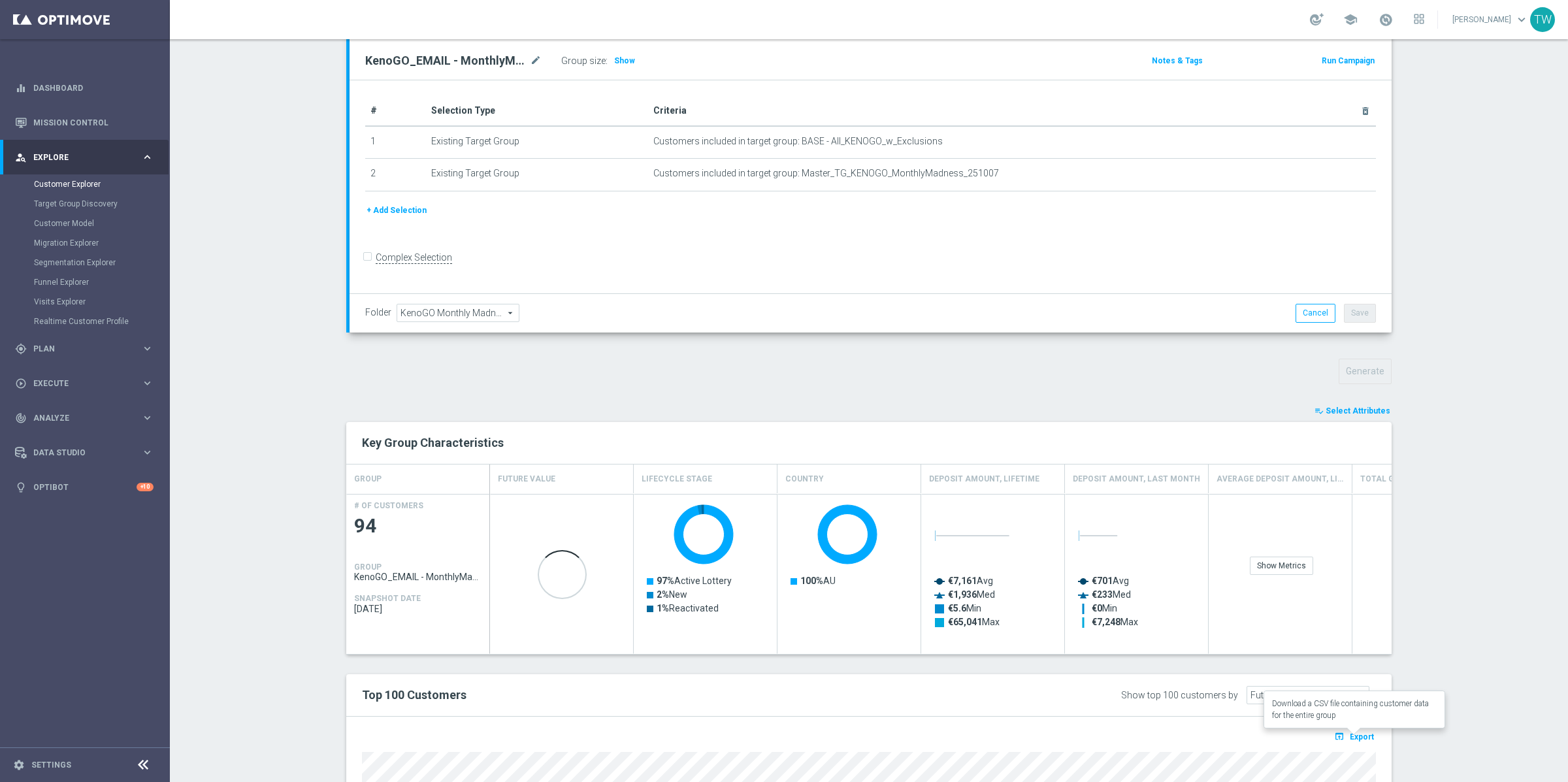
click at [1358, 730] on button "open_in_browser Export" at bounding box center [1354, 737] width 44 height 17
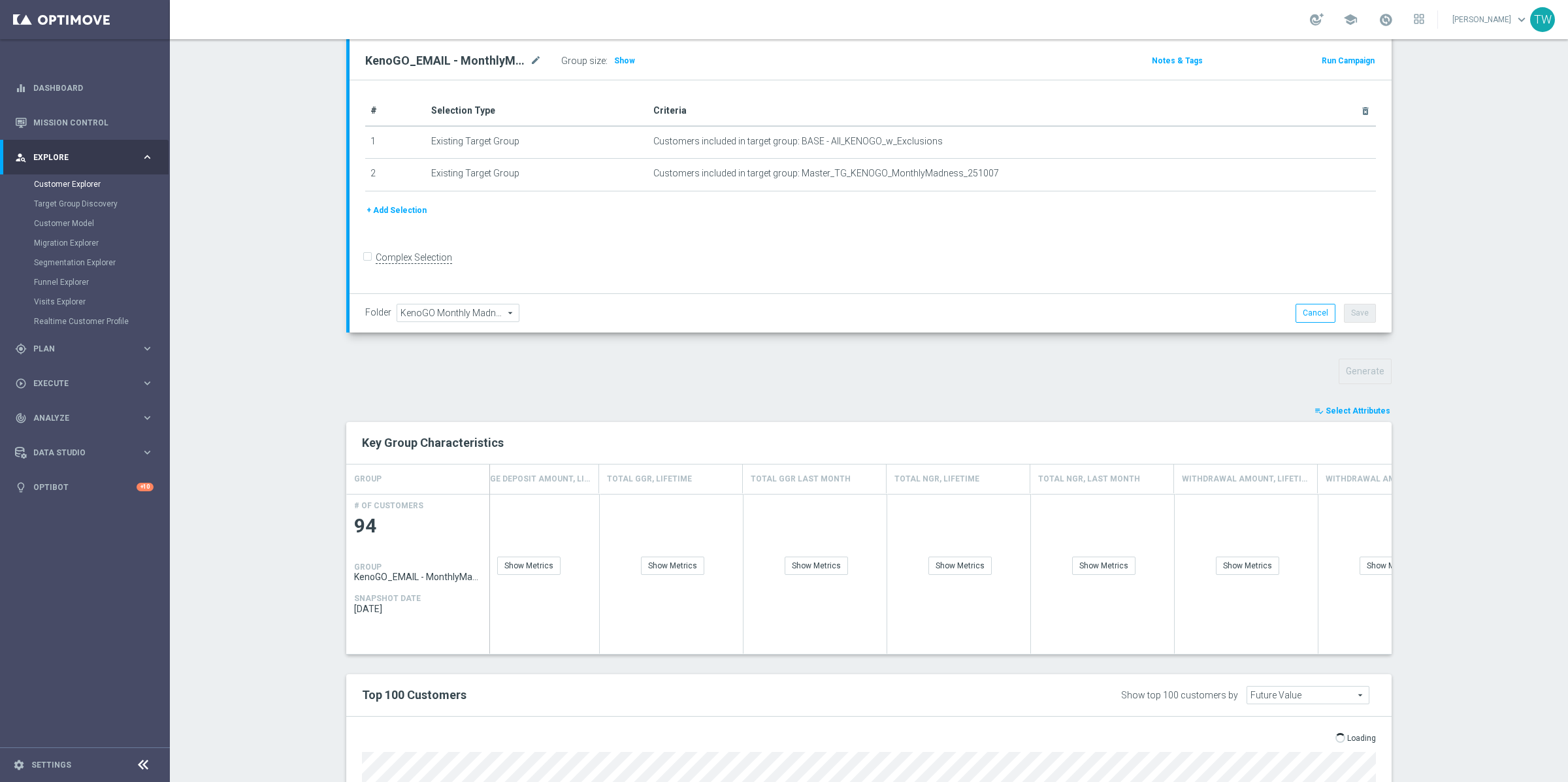
scroll to position [0, 0]
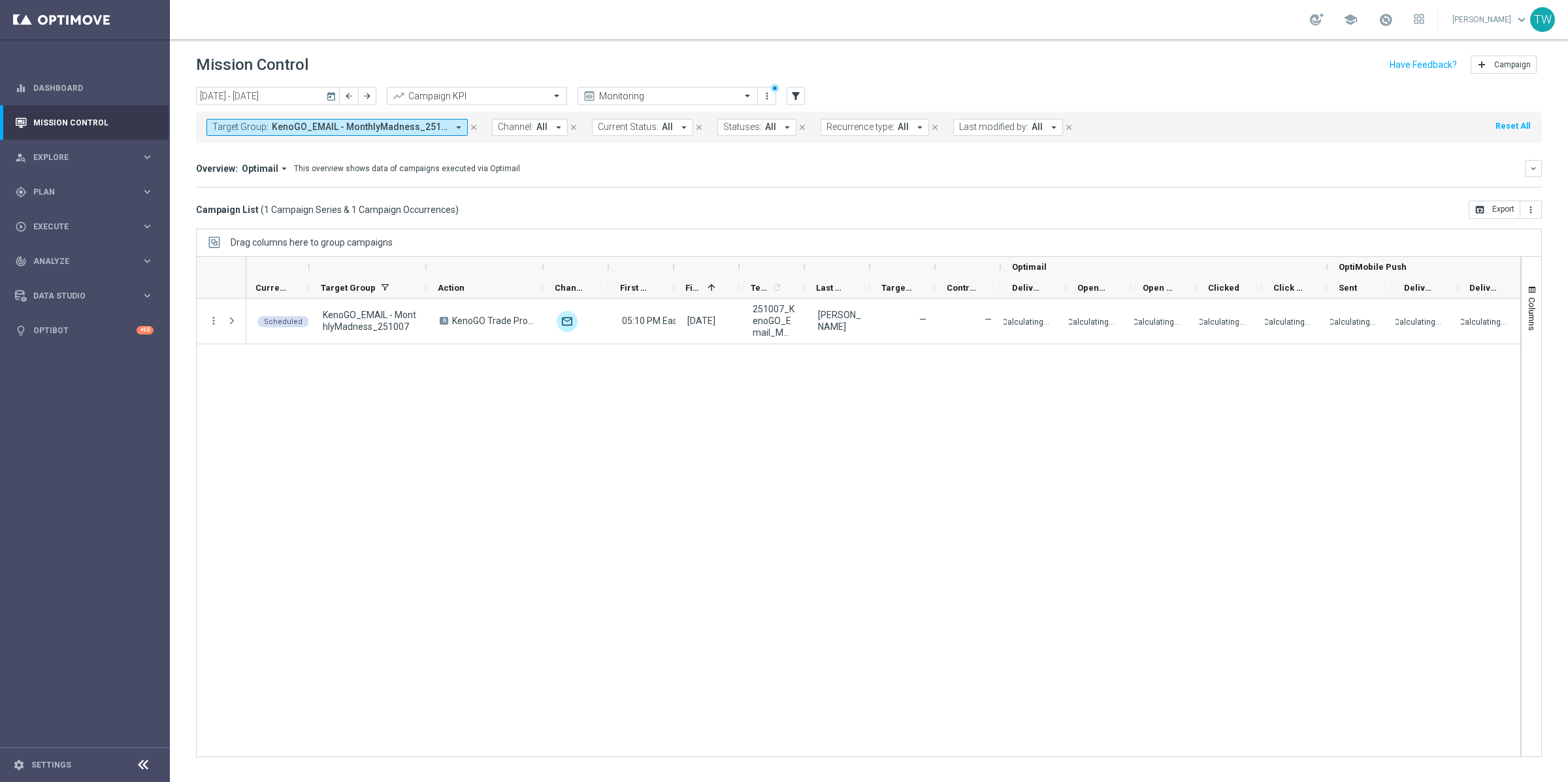
scroll to position [0, 2]
click at [1393, 21] on span at bounding box center [1385, 19] width 15 height 15
click at [94, 194] on span "Plan" at bounding box center [87, 191] width 108 height 8
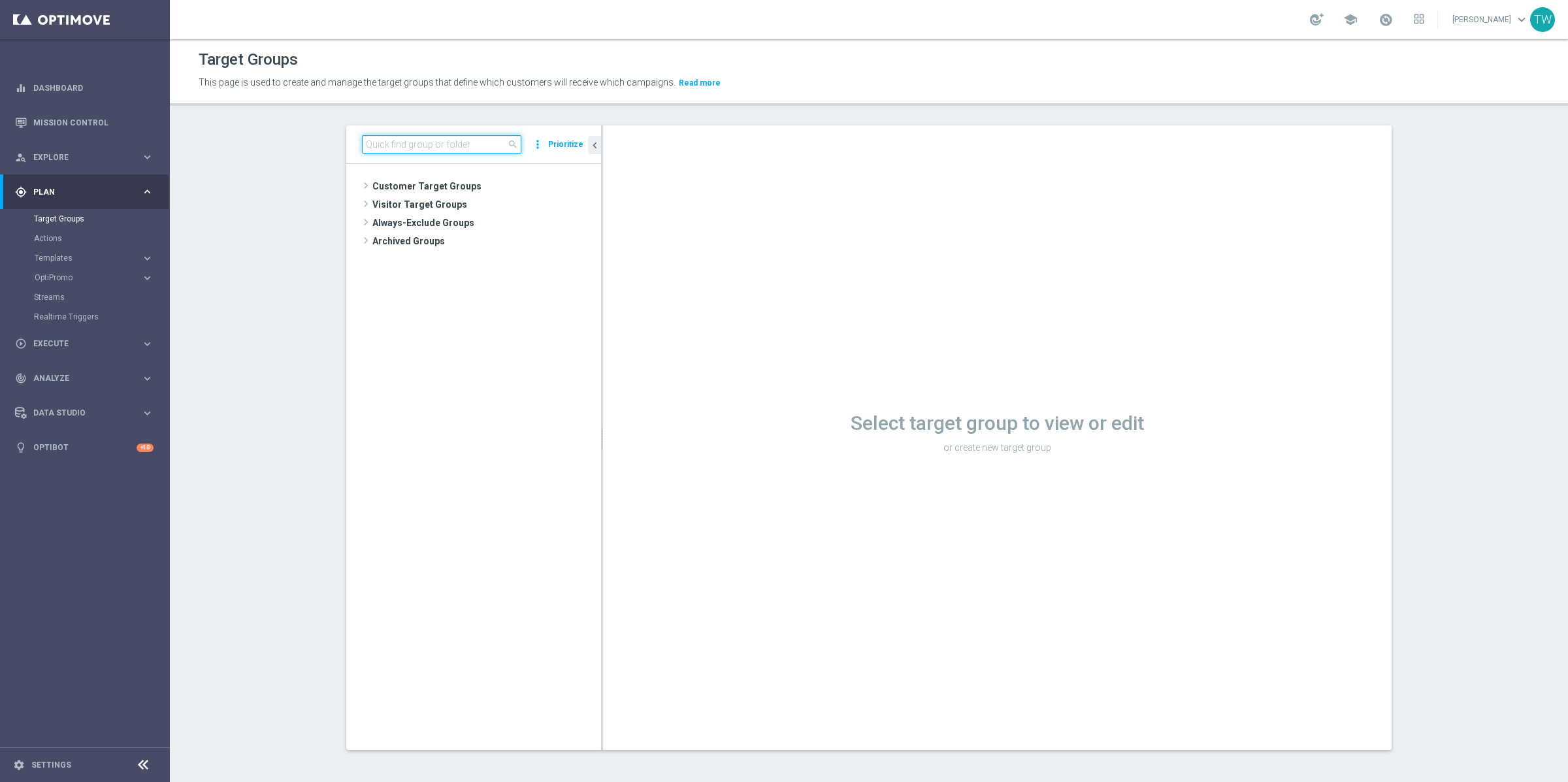
click at [479, 139] on input at bounding box center [442, 144] width 159 height 18
type input "251007"
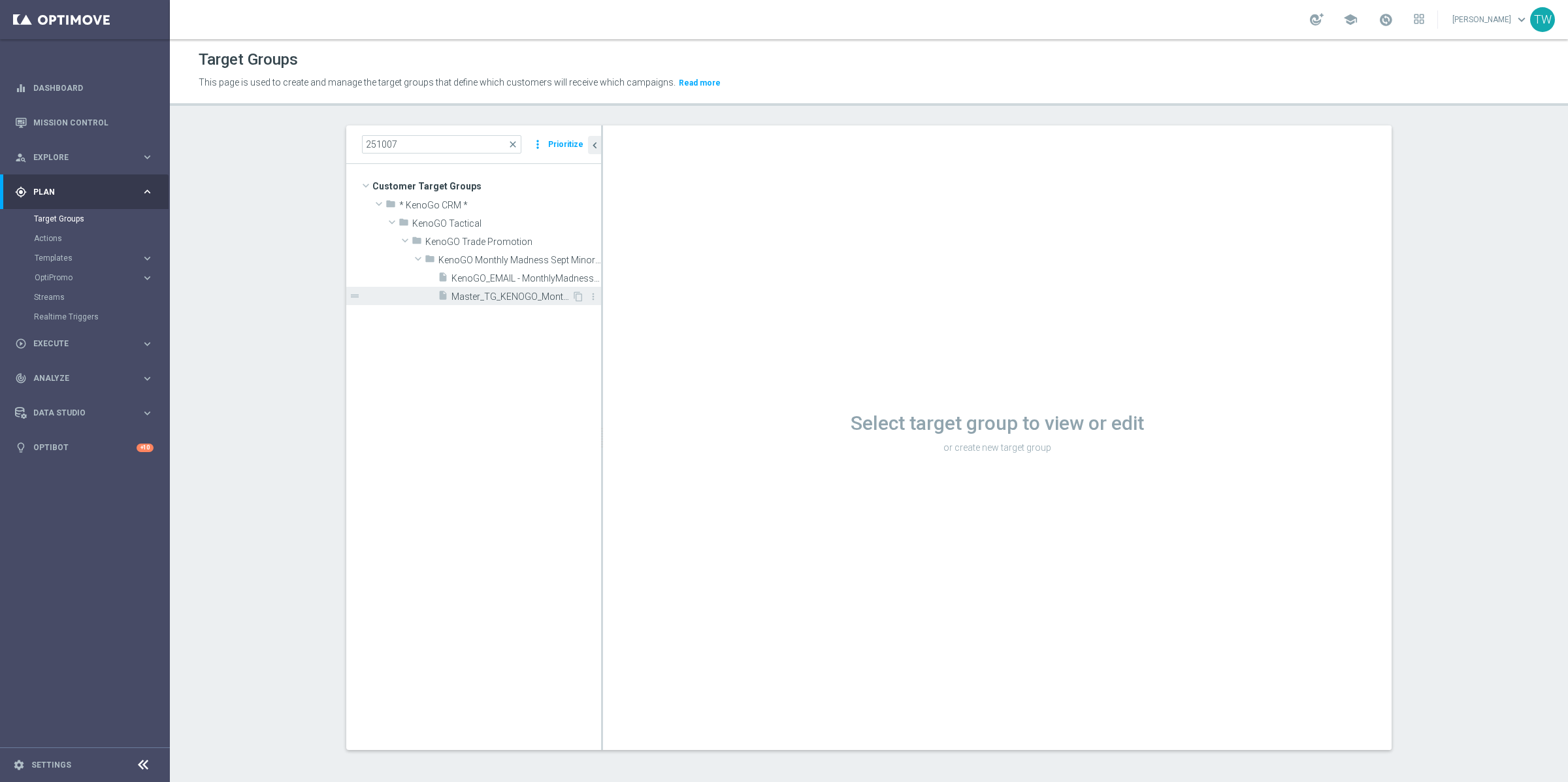
click at [508, 295] on span "Master_TG_KENOGO_MonthlyMadness_251007" at bounding box center [512, 297] width 120 height 11
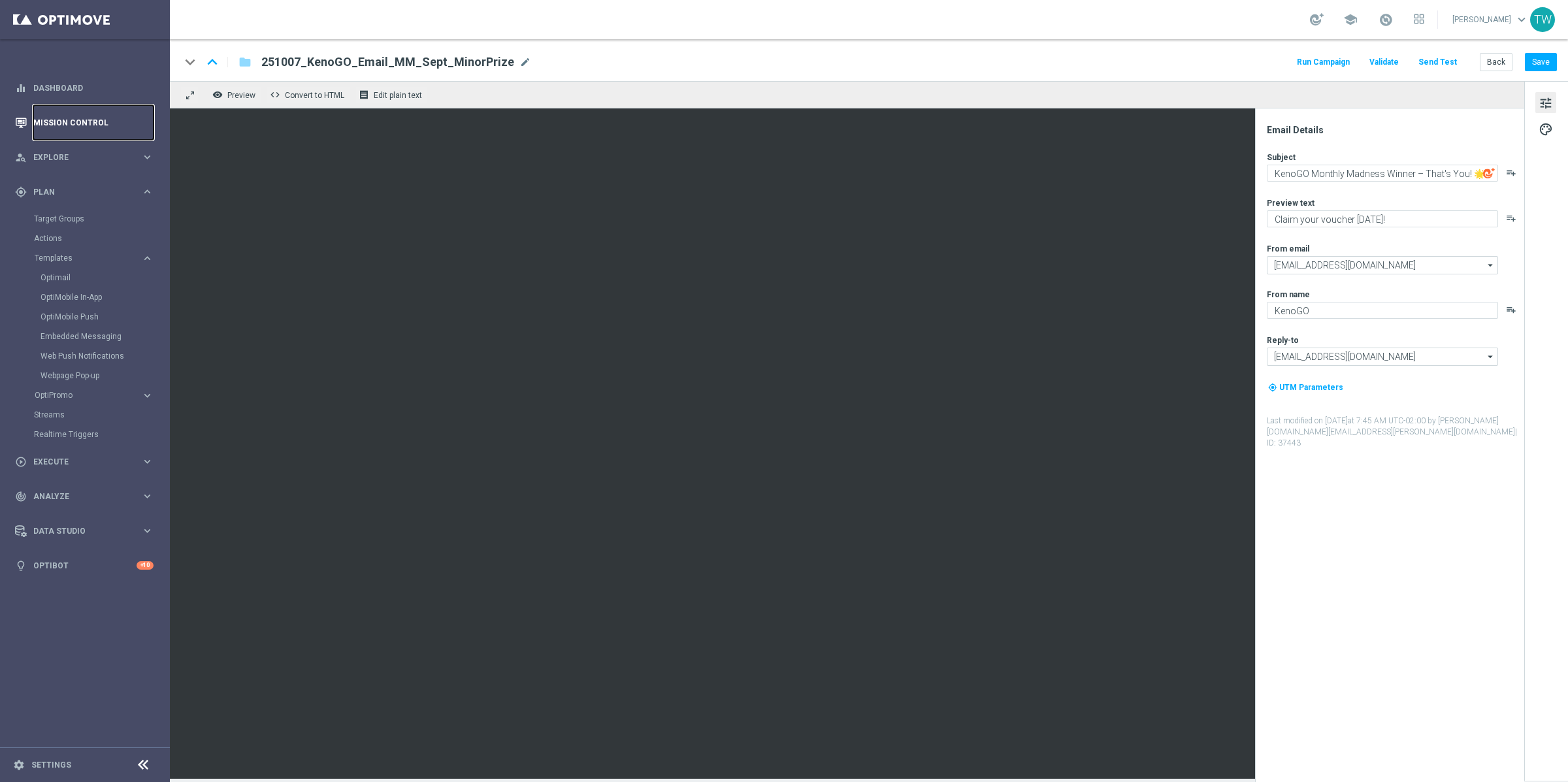
click at [83, 115] on link "Mission Control" at bounding box center [93, 123] width 120 height 34
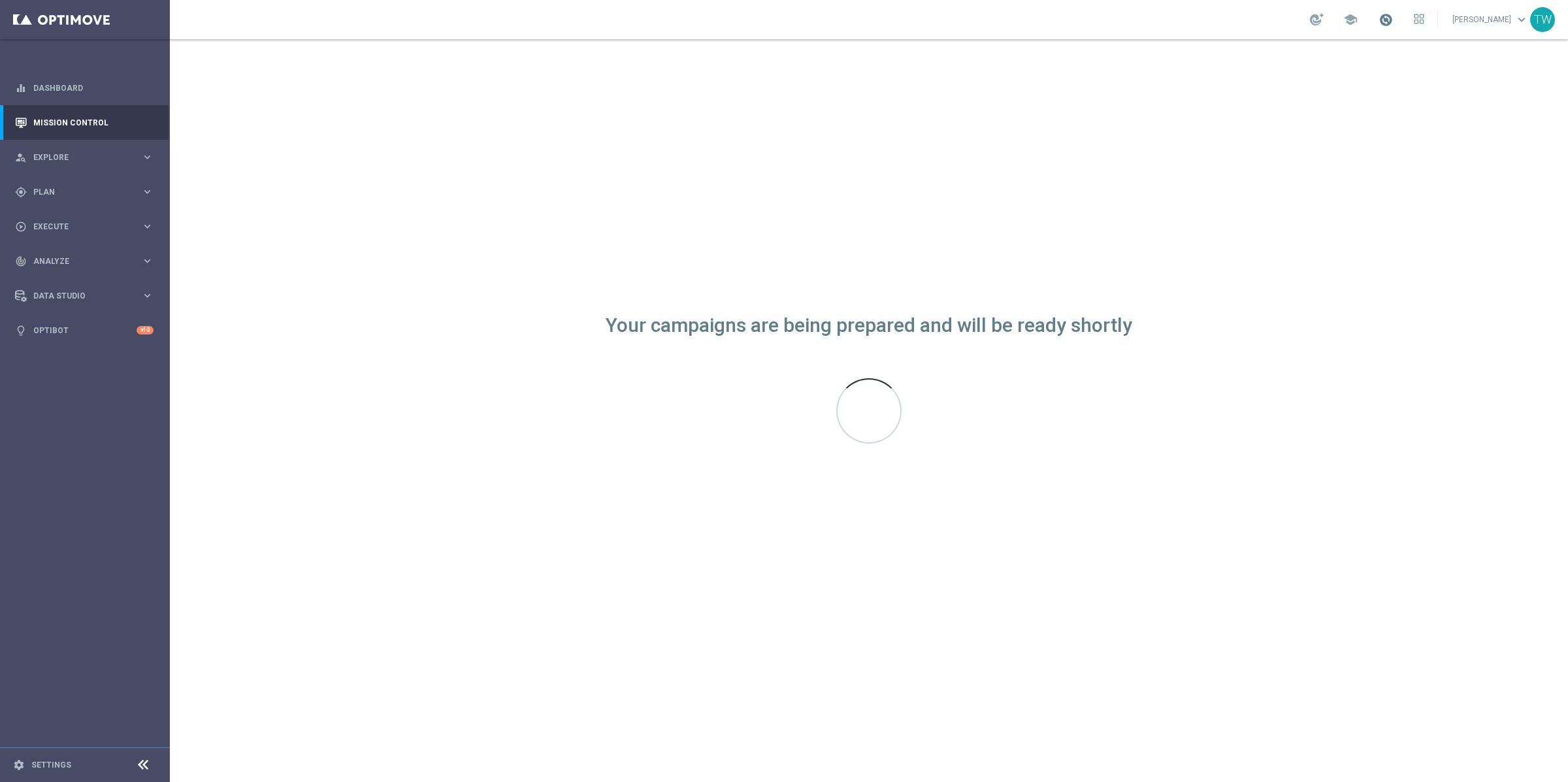
click at [1393, 26] on span at bounding box center [1385, 19] width 15 height 15
click at [1393, 23] on span at bounding box center [1385, 19] width 15 height 15
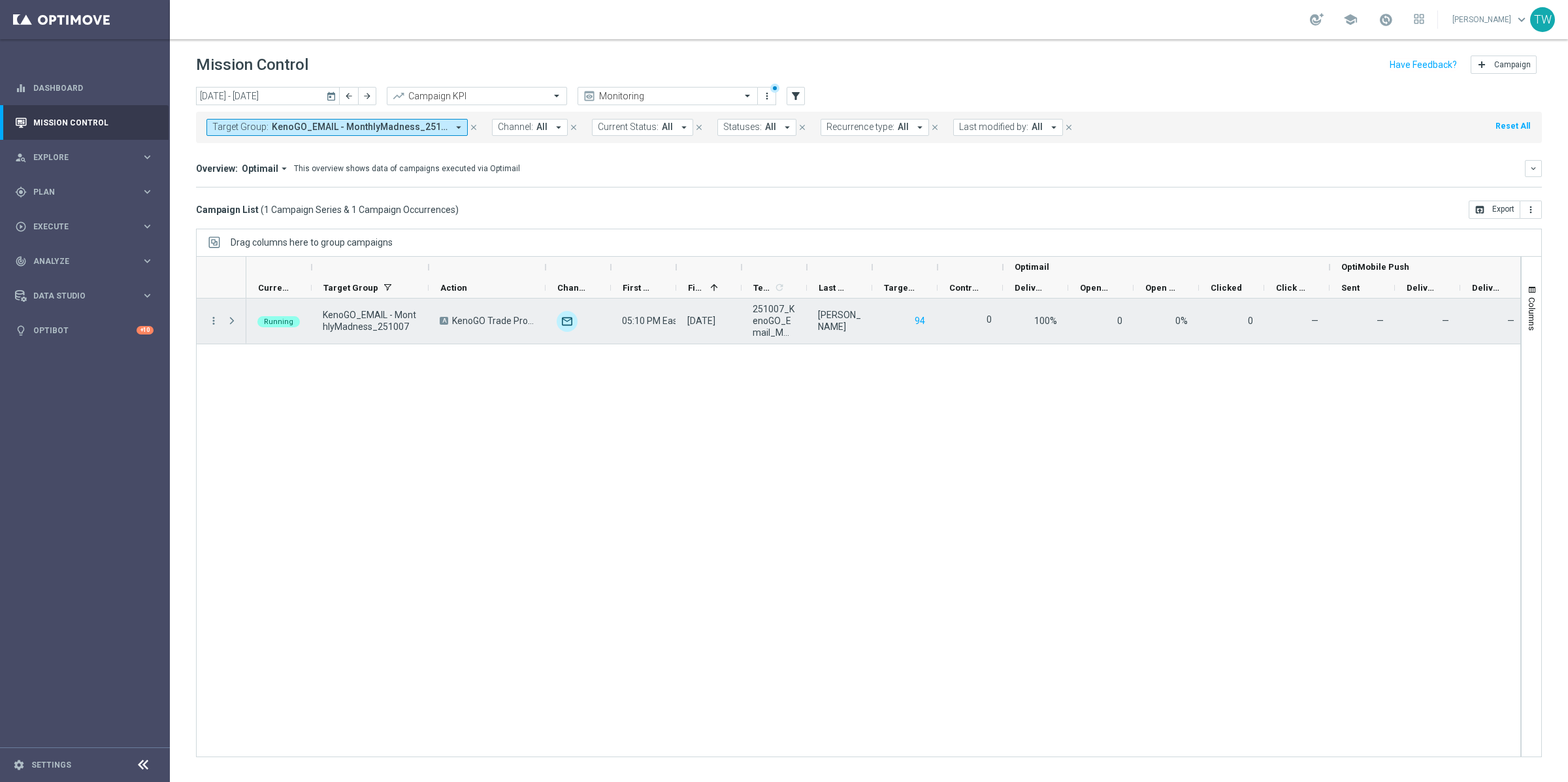
click at [0, 0] on span "unfold_more" at bounding box center [0, 0] width 0 height 0
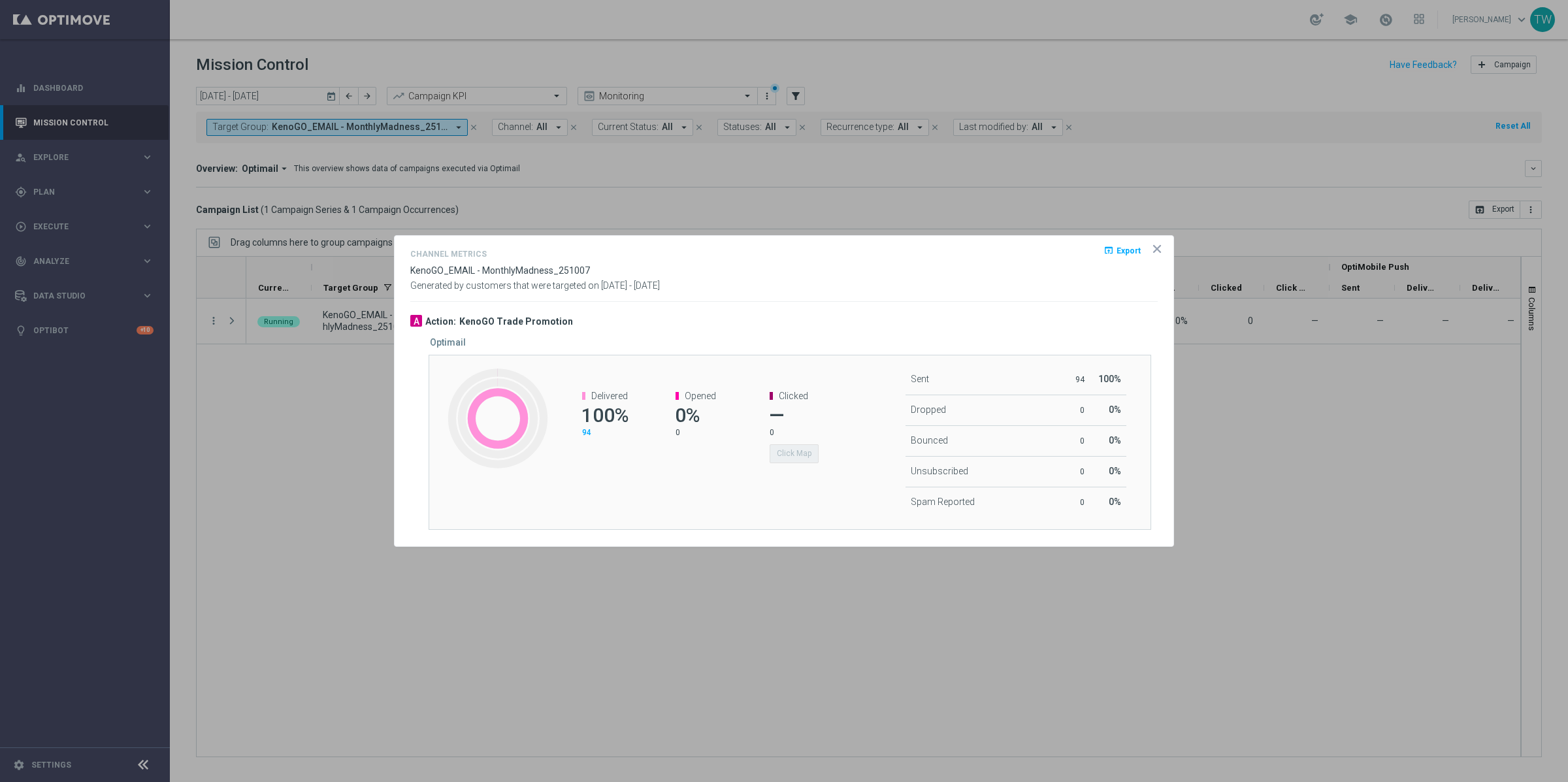
click at [1157, 250] on icon "icon" at bounding box center [1157, 250] width 7 height 7
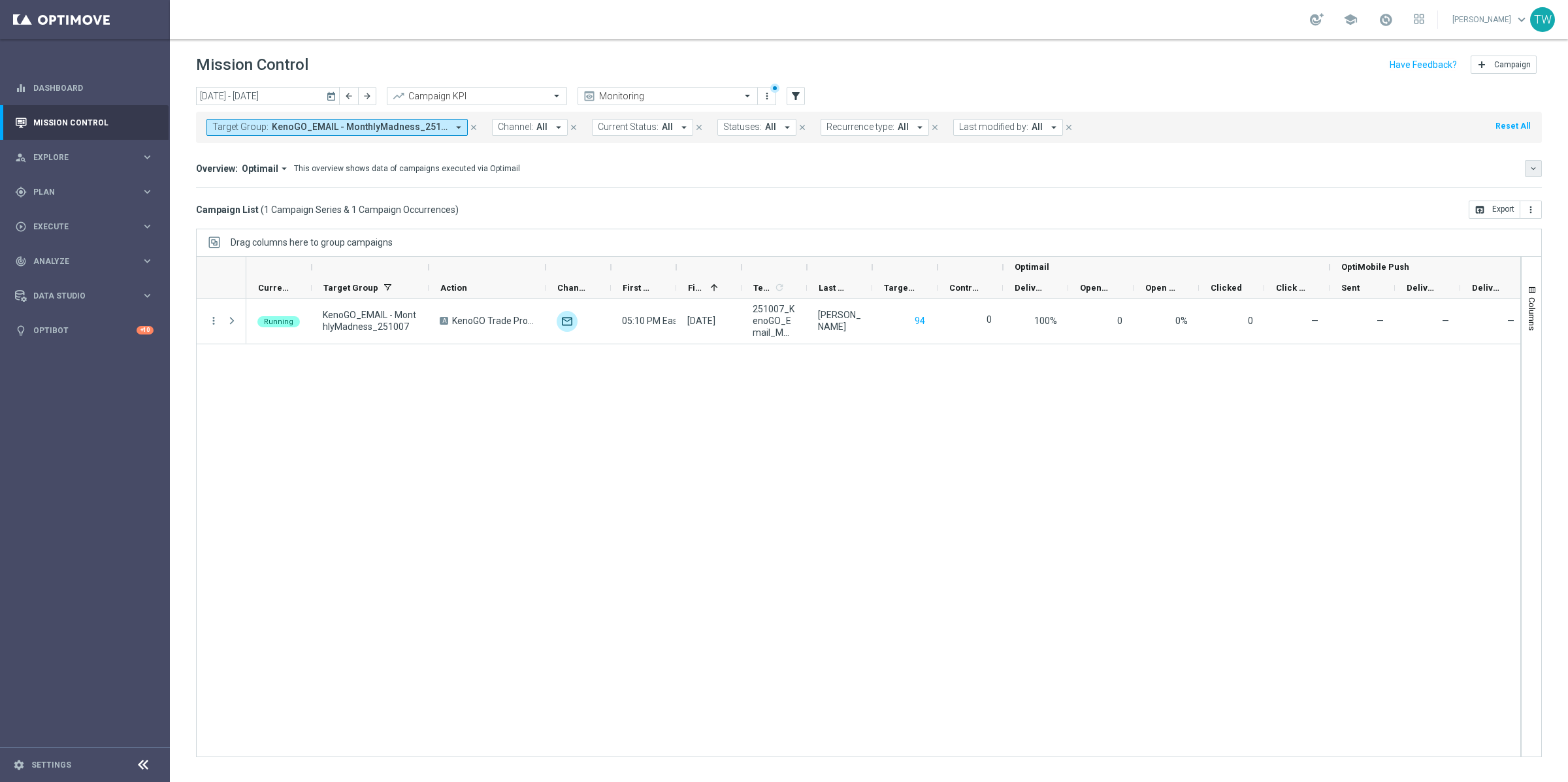
click at [1539, 166] on button "keyboard_arrow_down" at bounding box center [1534, 169] width 17 height 17
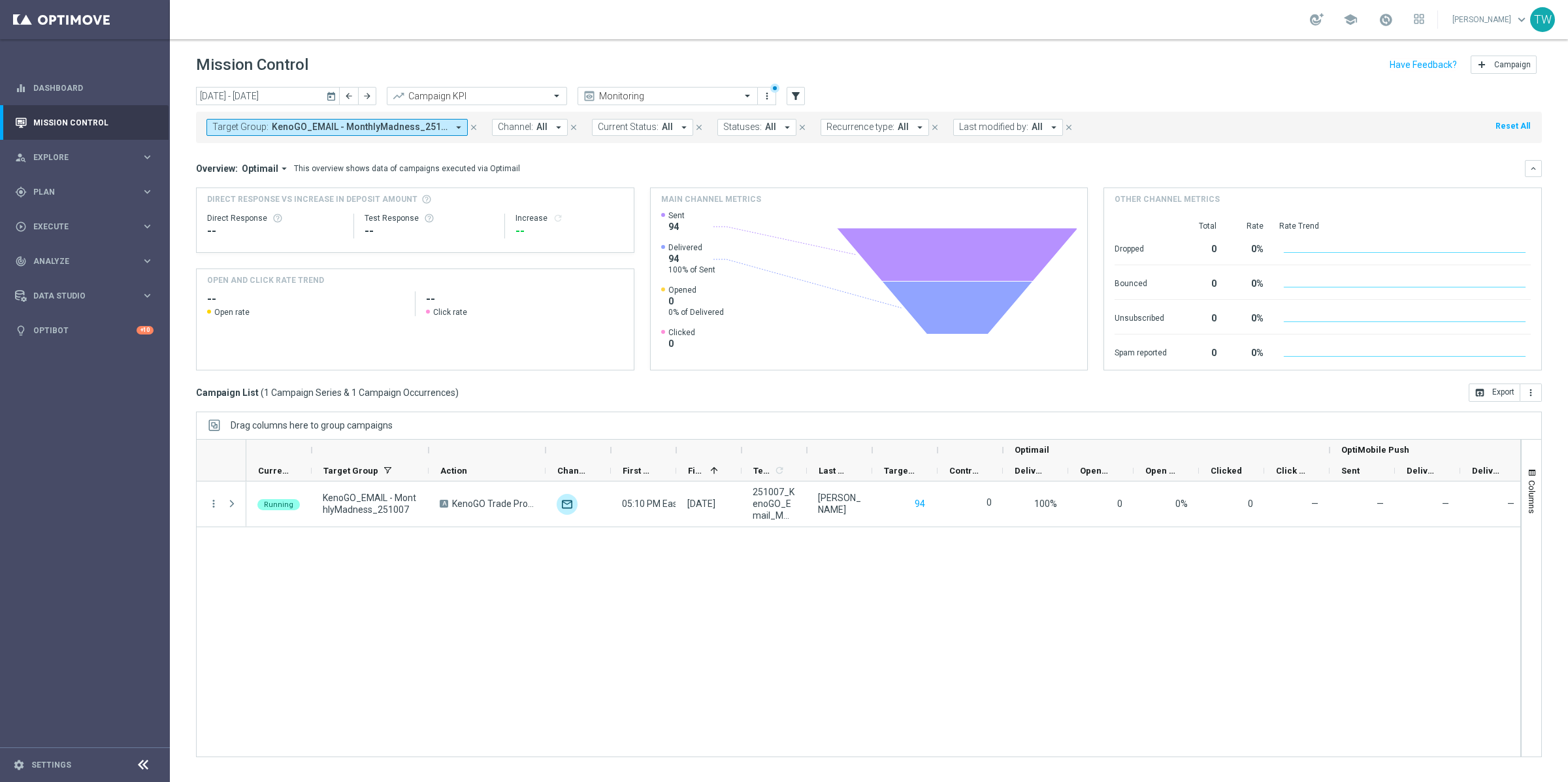
click at [1409, 170] on div "Overview: Optimail arrow_drop_down This overview shows data of campaigns execut…" at bounding box center [861, 169] width 1329 height 12
